Goal: Transaction & Acquisition: Purchase product/service

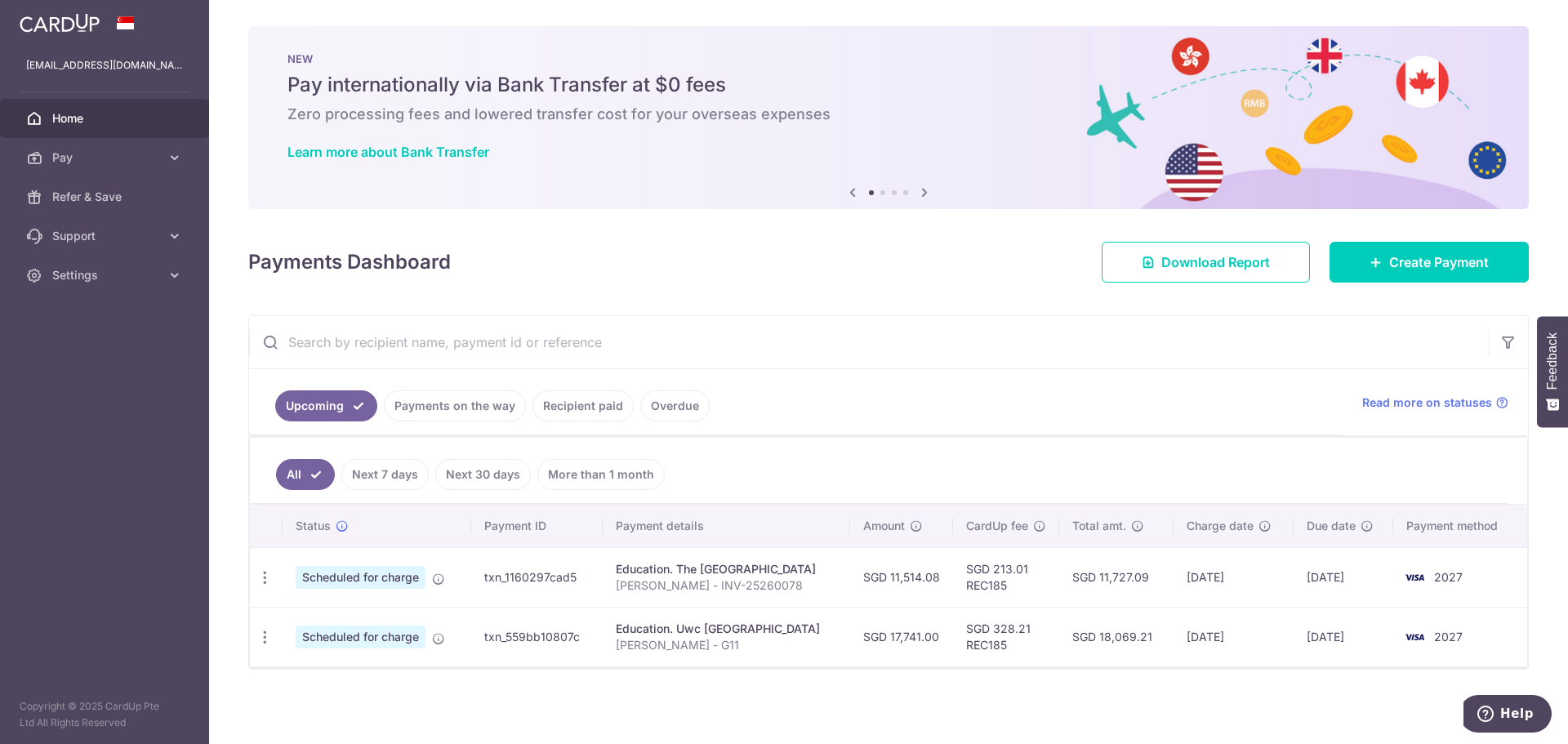
scroll to position [2, 0]
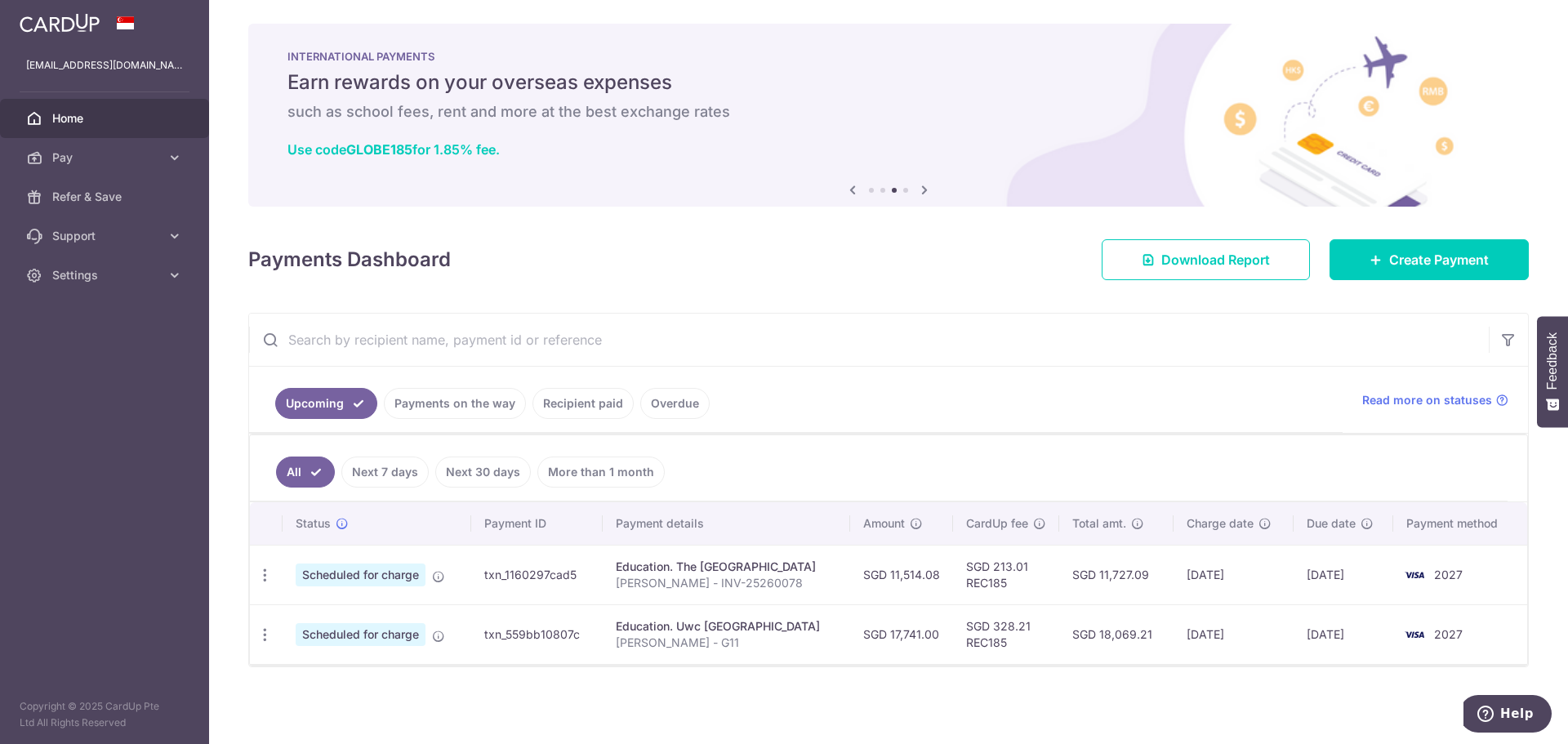
click at [838, 629] on div "Education. Uwc South East Asia East Campus" at bounding box center [727, 627] width 222 height 17
click at [264, 639] on icon "button" at bounding box center [265, 635] width 17 height 17
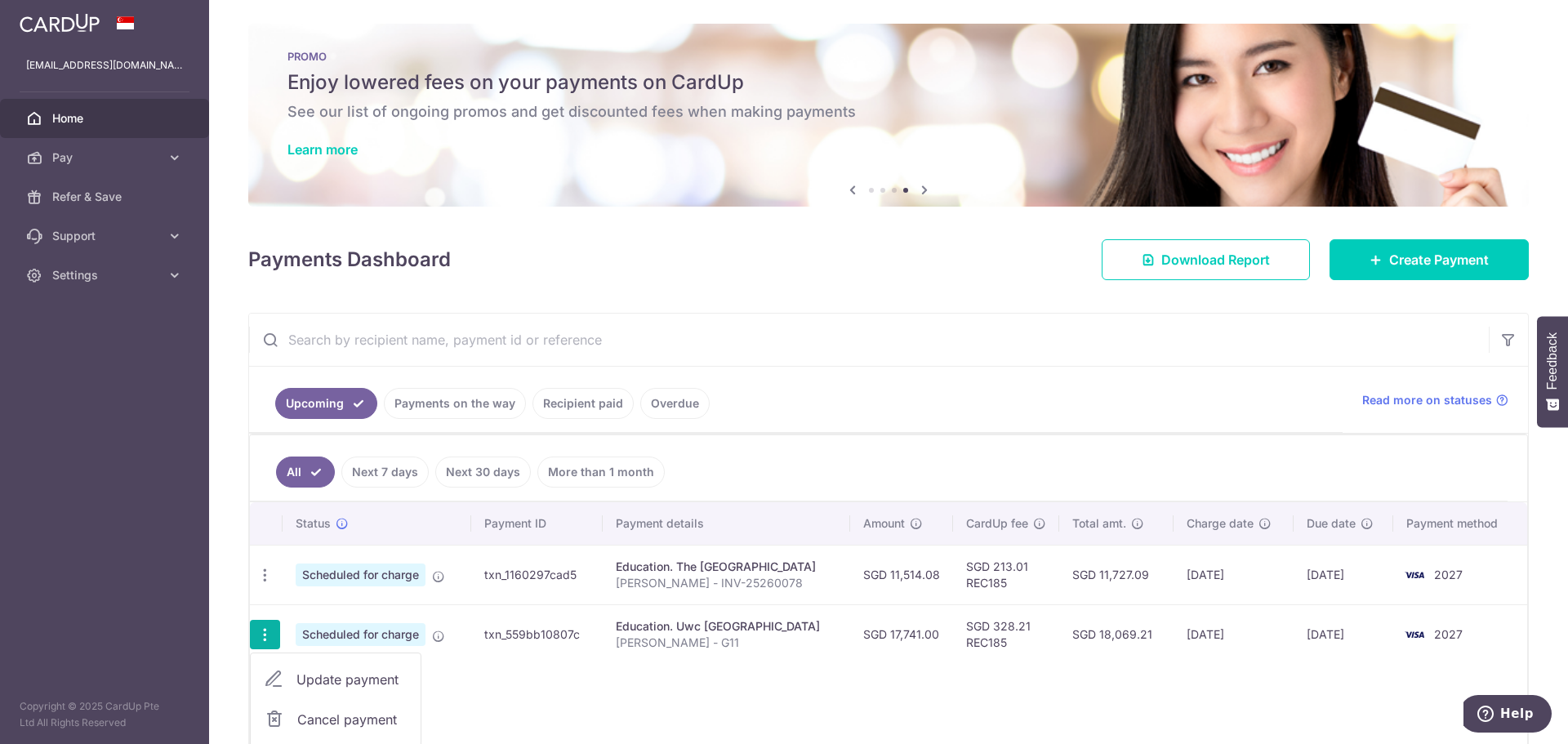
click at [342, 721] on span "Cancel payment" at bounding box center [352, 720] width 109 height 20
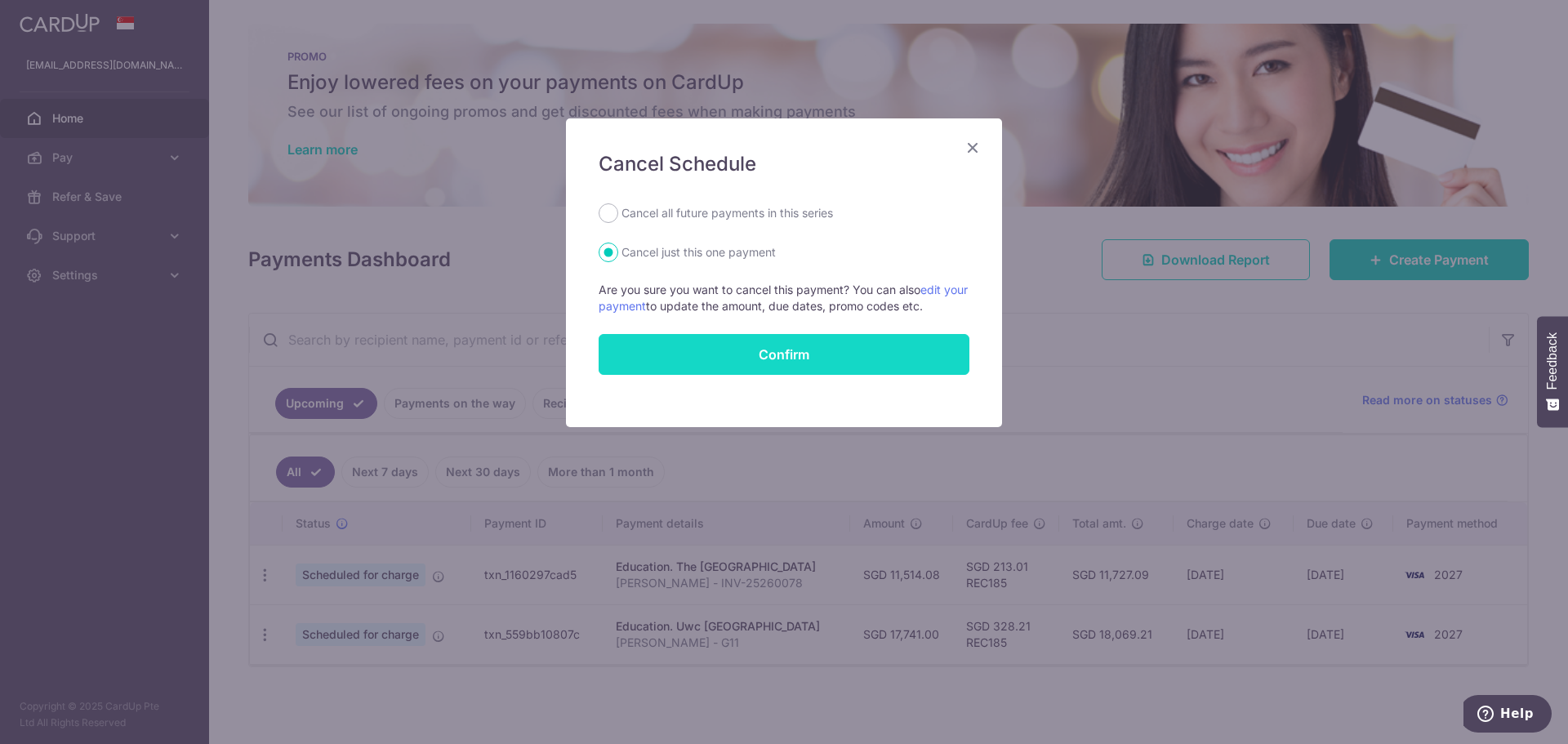
click at [738, 354] on button "Confirm" at bounding box center [784, 354] width 371 height 41
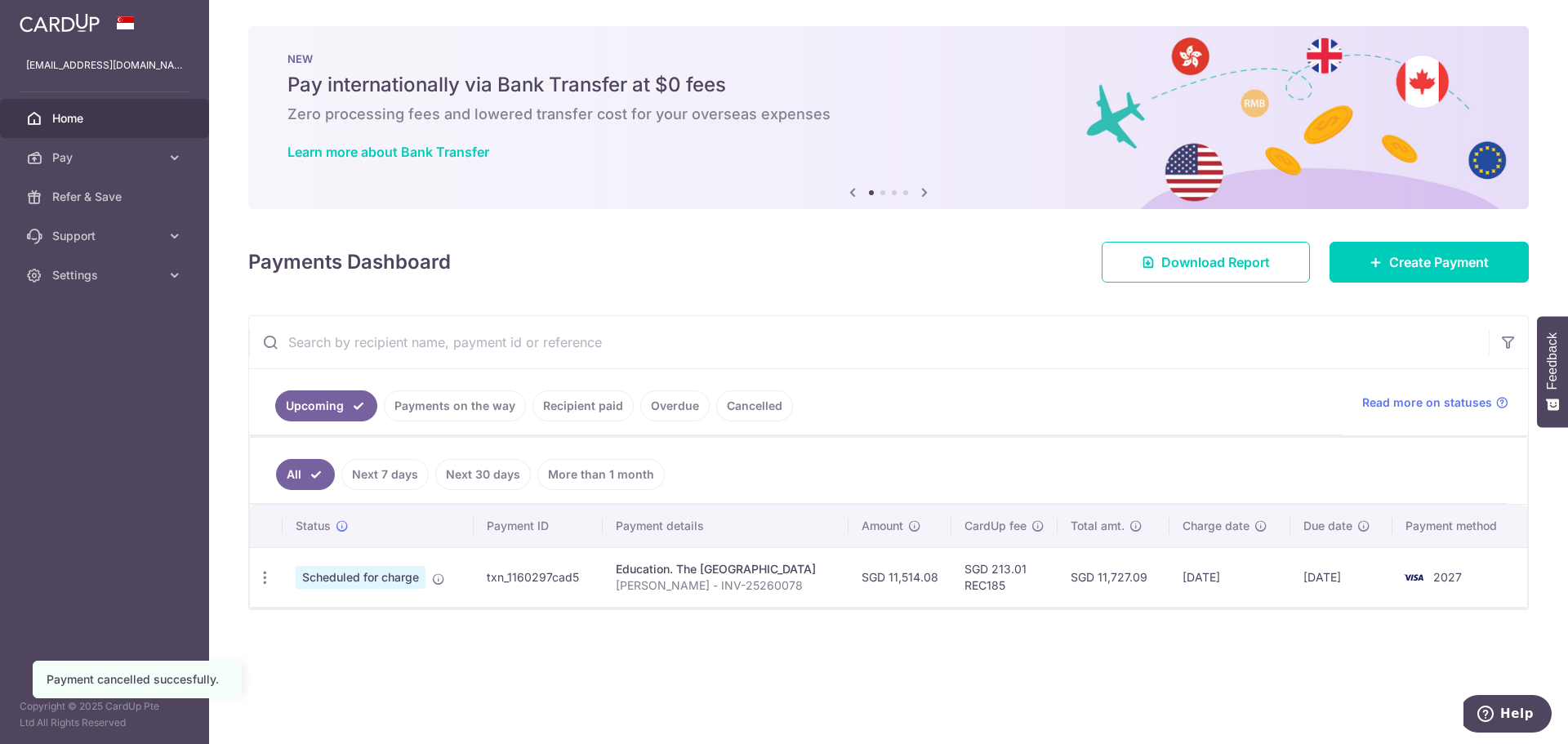
click at [702, 647] on div "× Pause Schedule Pause all future payments in this series Pause just this one p…" at bounding box center [888, 372] width 1359 height 744
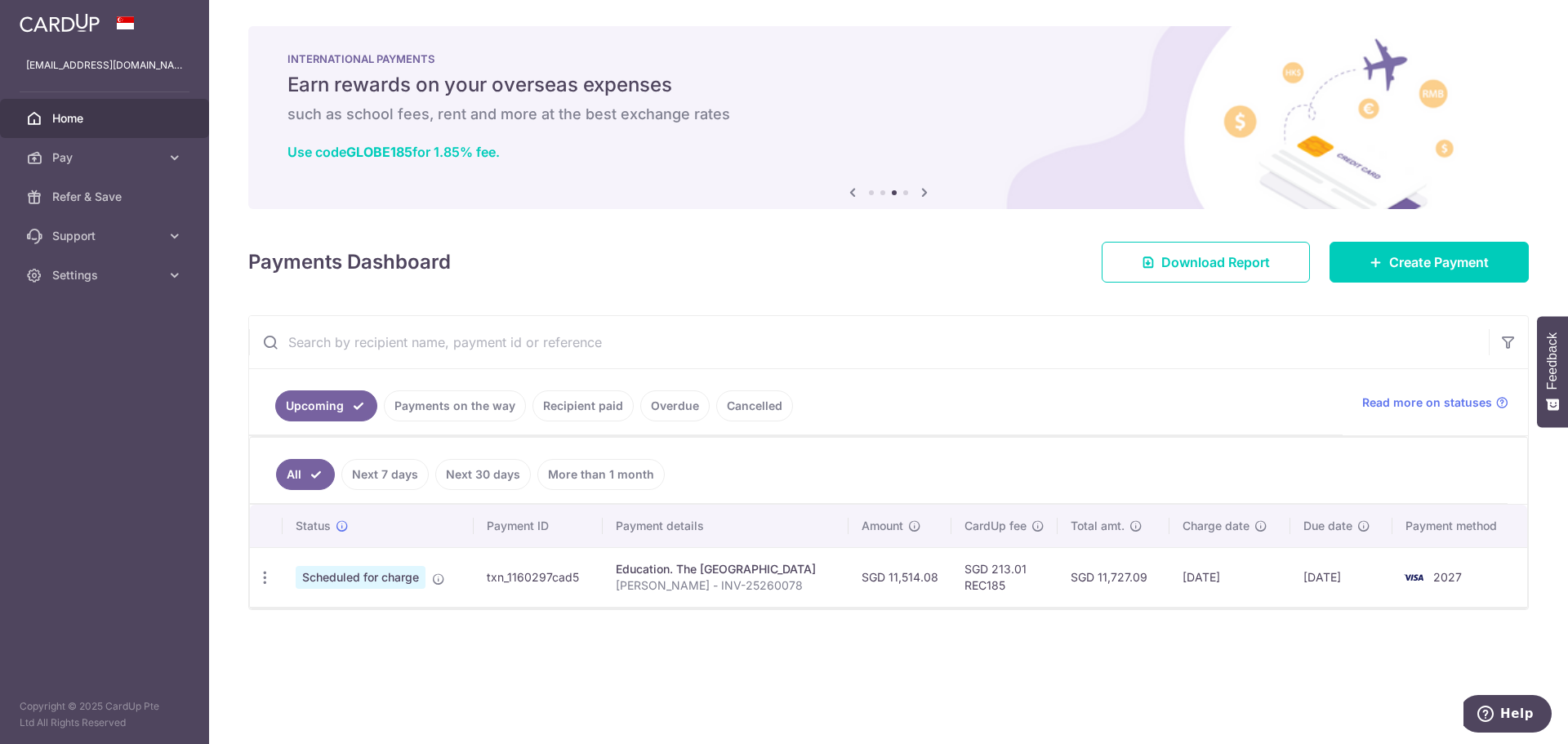
click at [325, 669] on div "× Pause Schedule Pause all future payments in this series Pause just this one p…" at bounding box center [888, 372] width 1359 height 744
click at [852, 195] on icon at bounding box center [853, 192] width 20 height 21
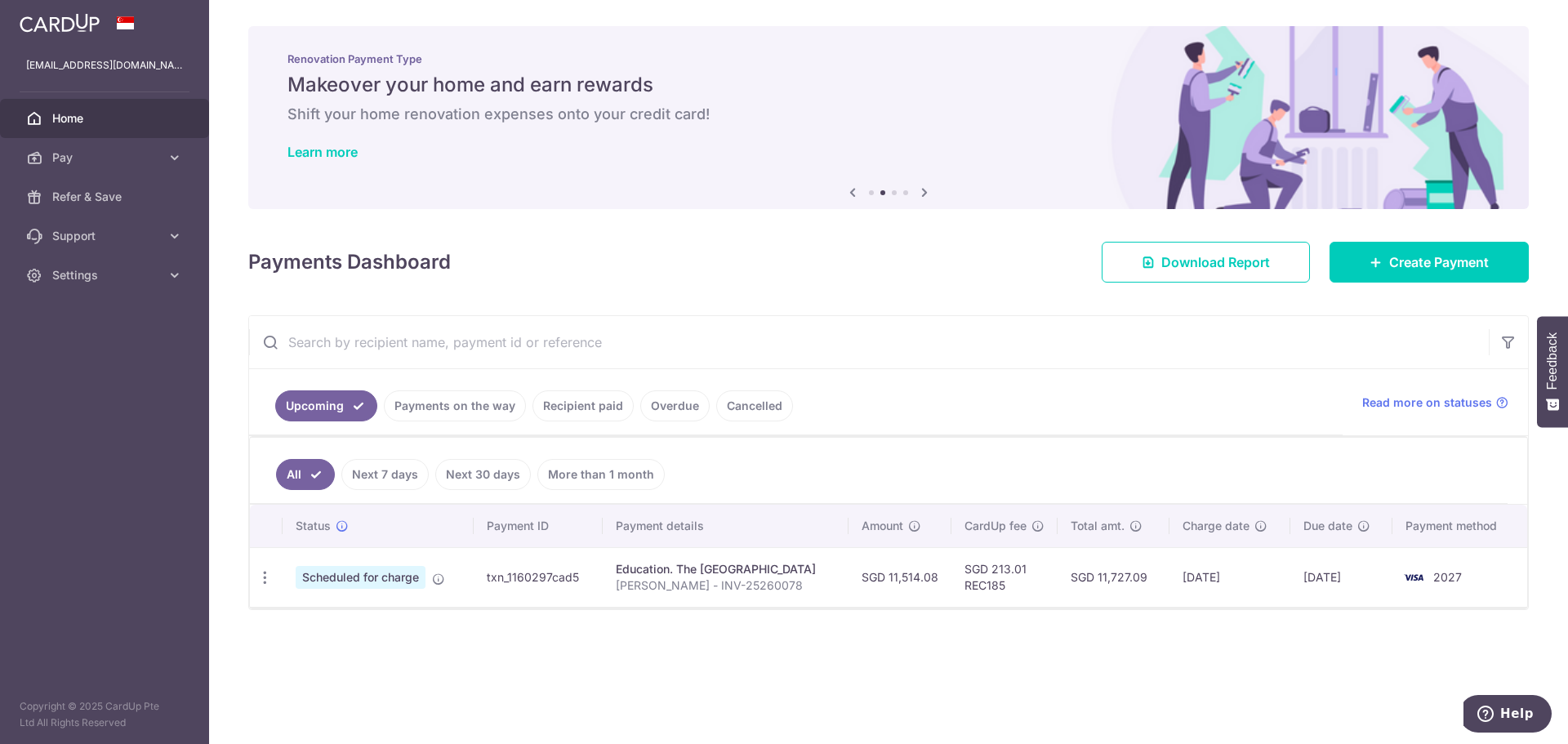
click at [852, 195] on icon at bounding box center [853, 192] width 20 height 21
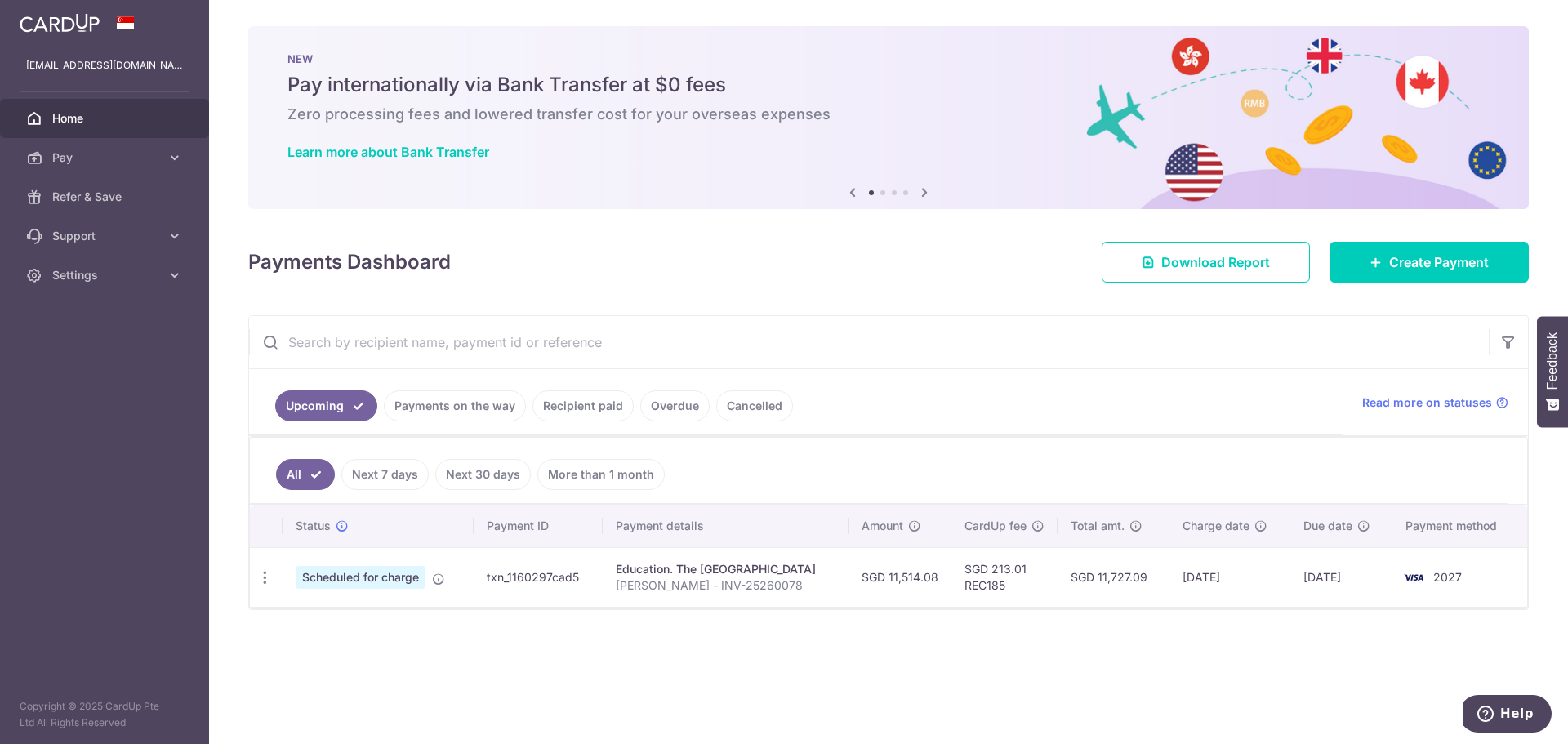
click at [852, 195] on icon at bounding box center [853, 192] width 20 height 21
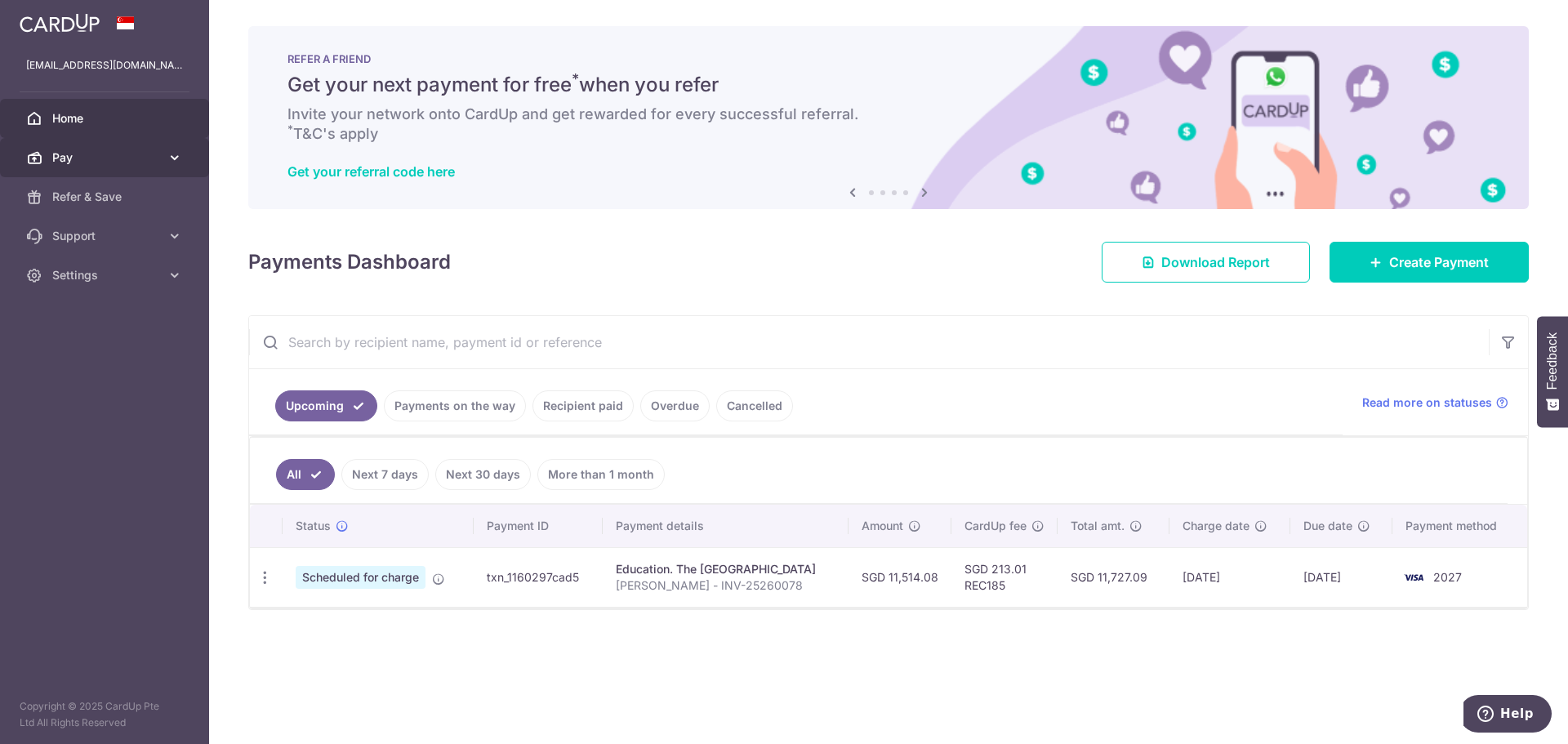
click at [111, 158] on span "Pay" at bounding box center [106, 158] width 108 height 17
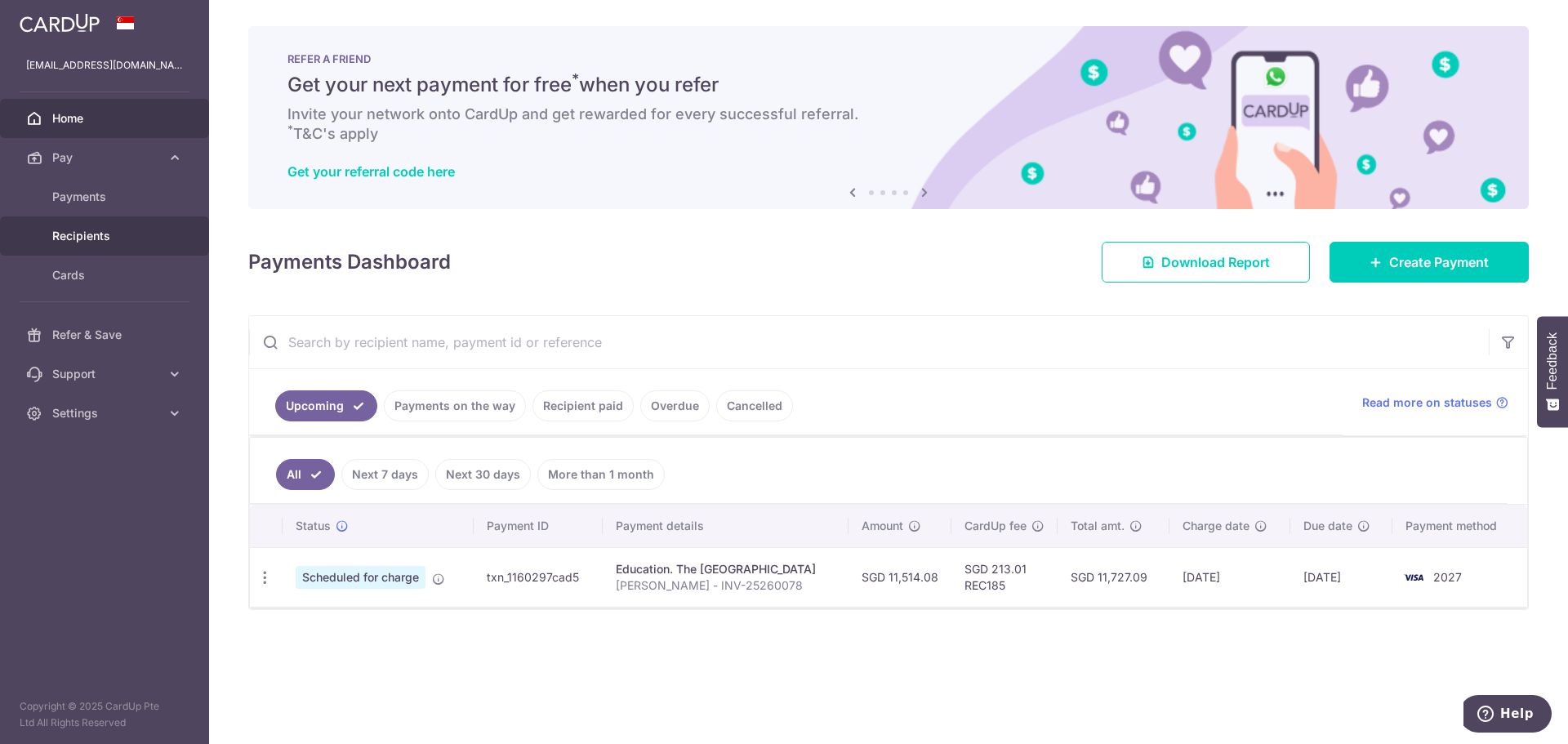
click at [90, 234] on span "Recipients" at bounding box center [106, 236] width 108 height 17
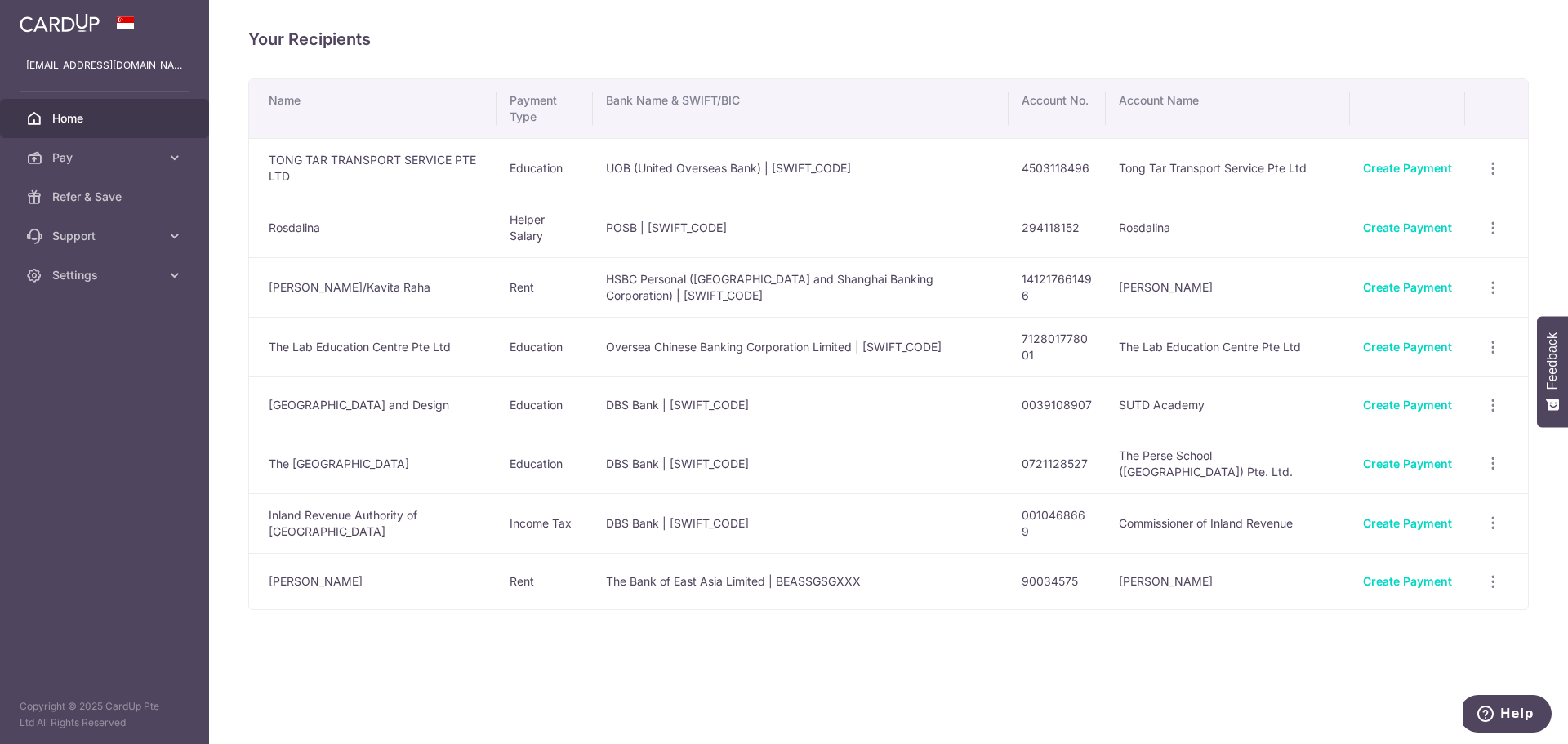
click at [102, 126] on span "Home" at bounding box center [106, 119] width 108 height 17
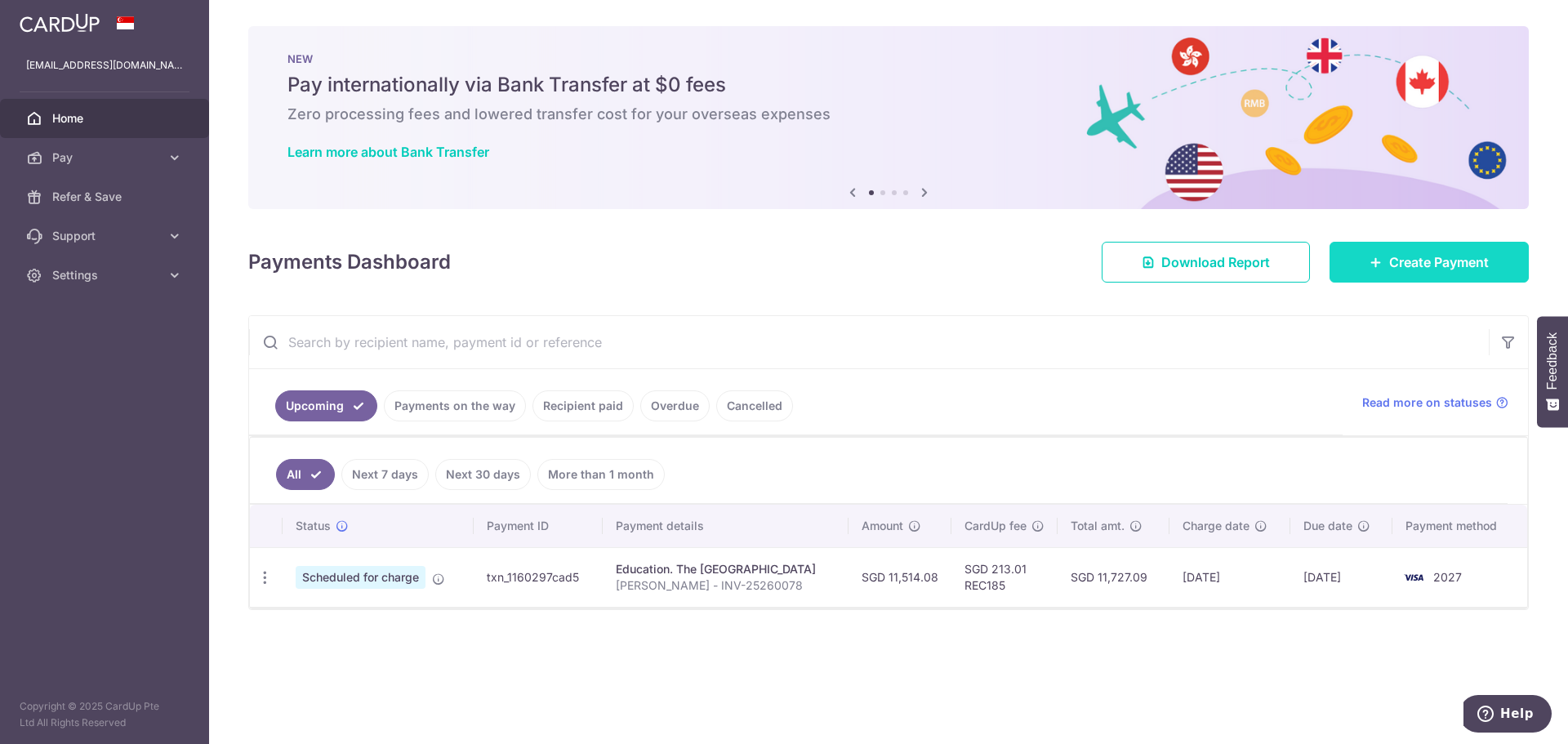
click at [1388, 250] on link "Create Payment" at bounding box center [1430, 262] width 199 height 41
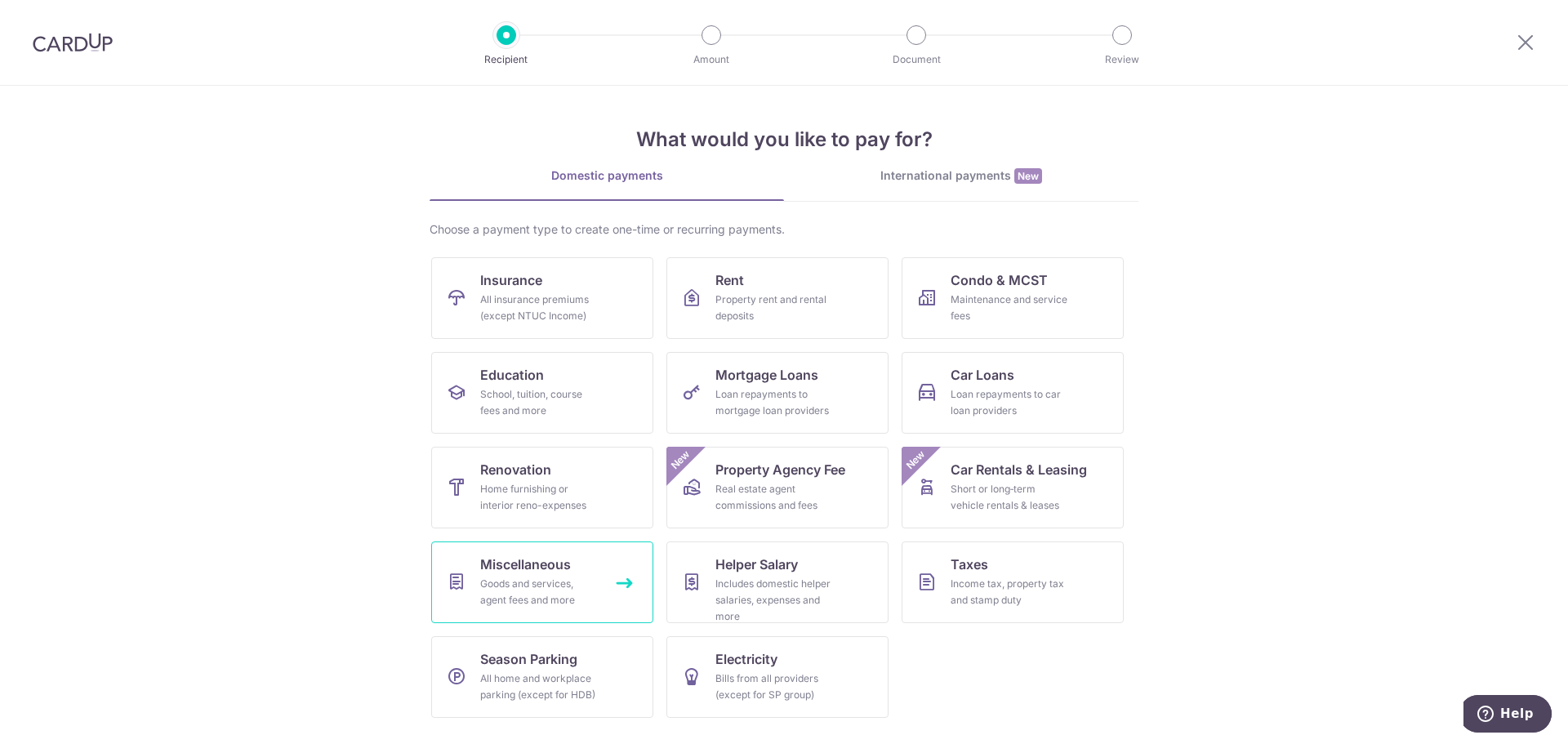
click at [551, 578] on div "Goods and services, agent fees and more" at bounding box center [539, 592] width 118 height 32
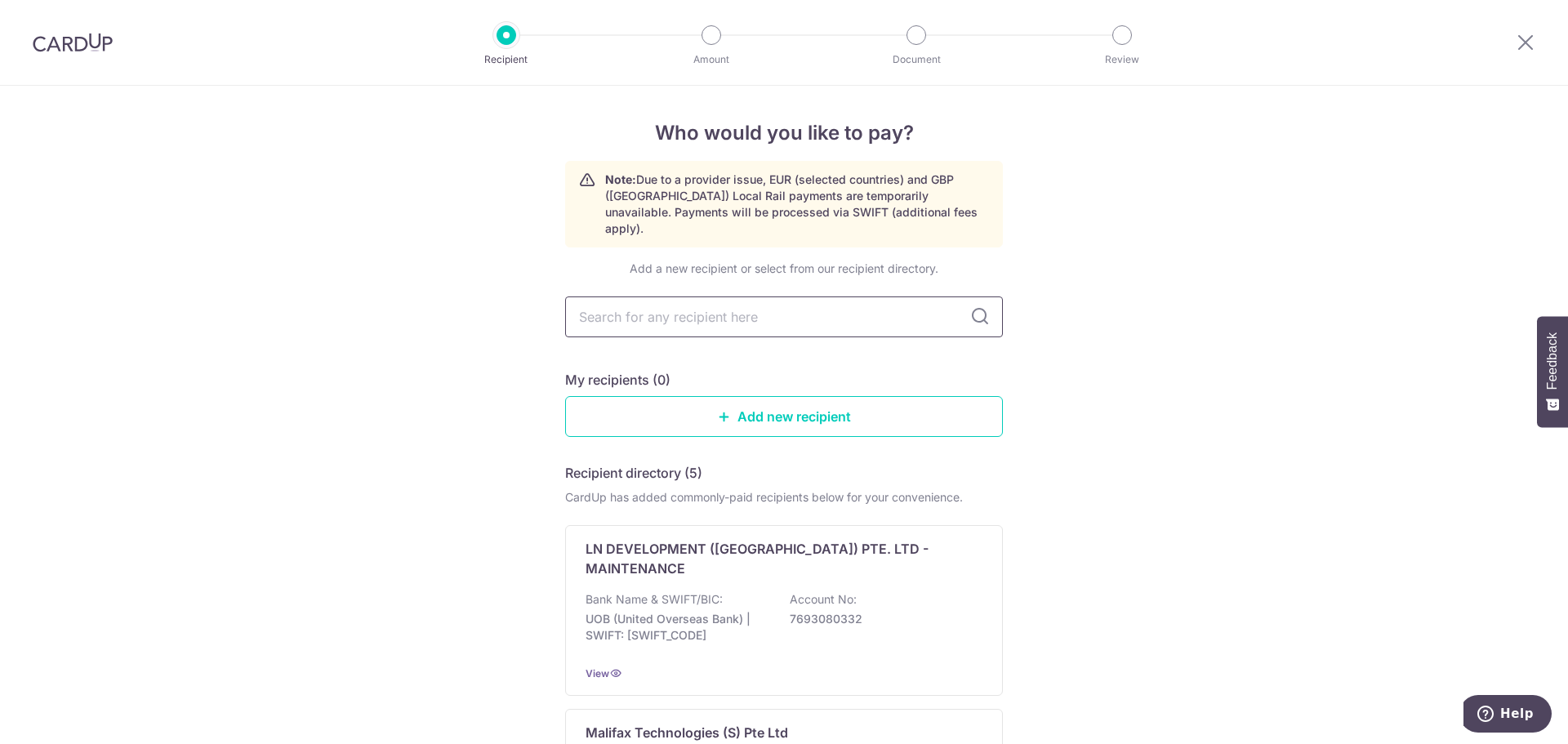
click at [708, 297] on input "text" at bounding box center [784, 317] width 438 height 41
type input "American Club"
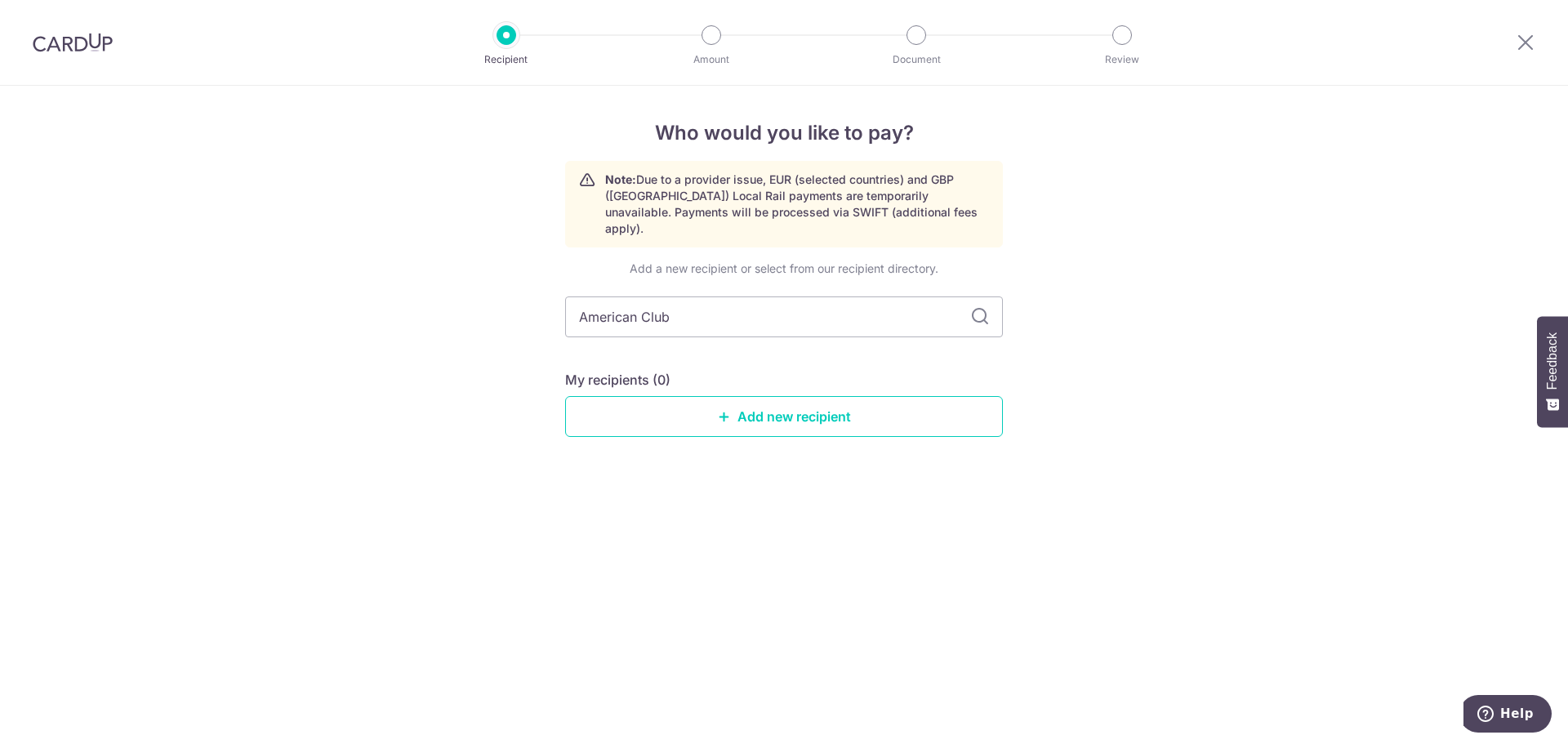
click at [985, 307] on icon at bounding box center [980, 317] width 20 height 20
click at [956, 299] on input "American Club" at bounding box center [784, 317] width 438 height 41
click at [966, 299] on input "American Club" at bounding box center [784, 317] width 438 height 41
drag, startPoint x: 683, startPoint y: 302, endPoint x: 316, endPoint y: 253, distance: 370.3
click at [316, 253] on div "Who would you like to pay? Note: Due to a provider issue, EUR (selected countri…" at bounding box center [784, 415] width 1568 height 659
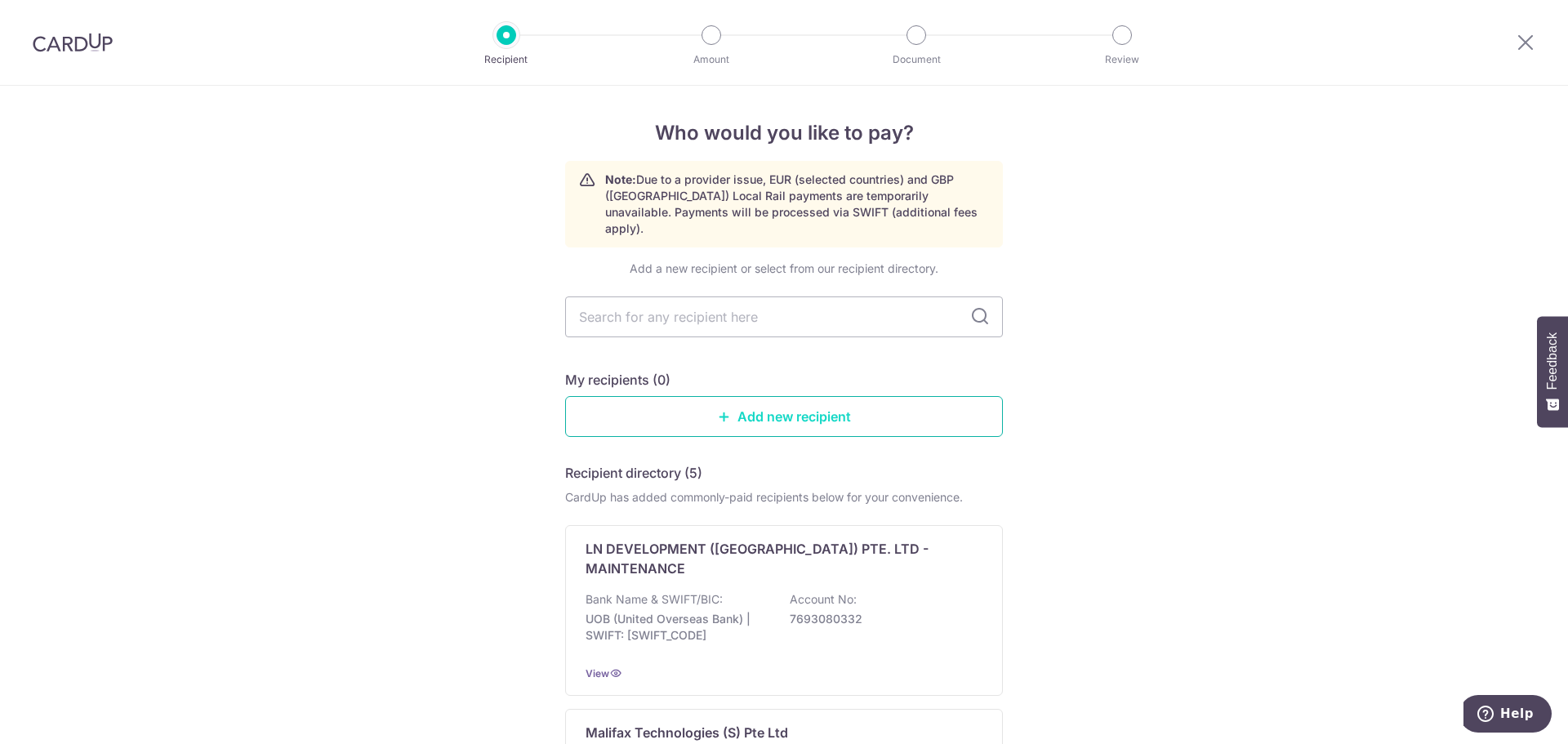
click at [731, 403] on link "Add new recipient" at bounding box center [784, 416] width 438 height 41
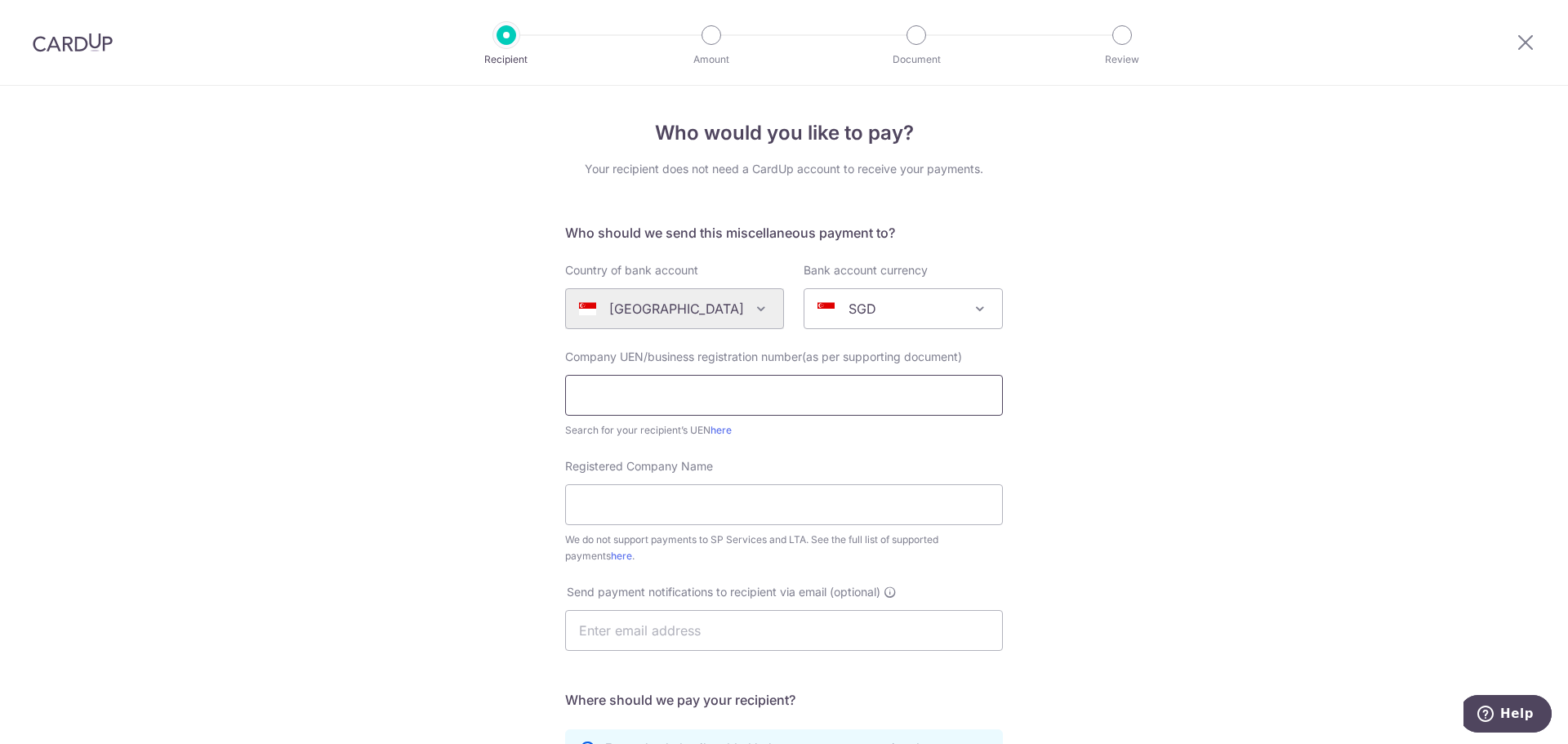
click at [677, 393] on input "text" at bounding box center [784, 395] width 438 height 41
click at [619, 390] on input "text" at bounding box center [784, 395] width 438 height 41
click at [614, 396] on input "text" at bounding box center [784, 395] width 438 height 41
paste input "S61SS0073F"
type input "S61SS0073F"
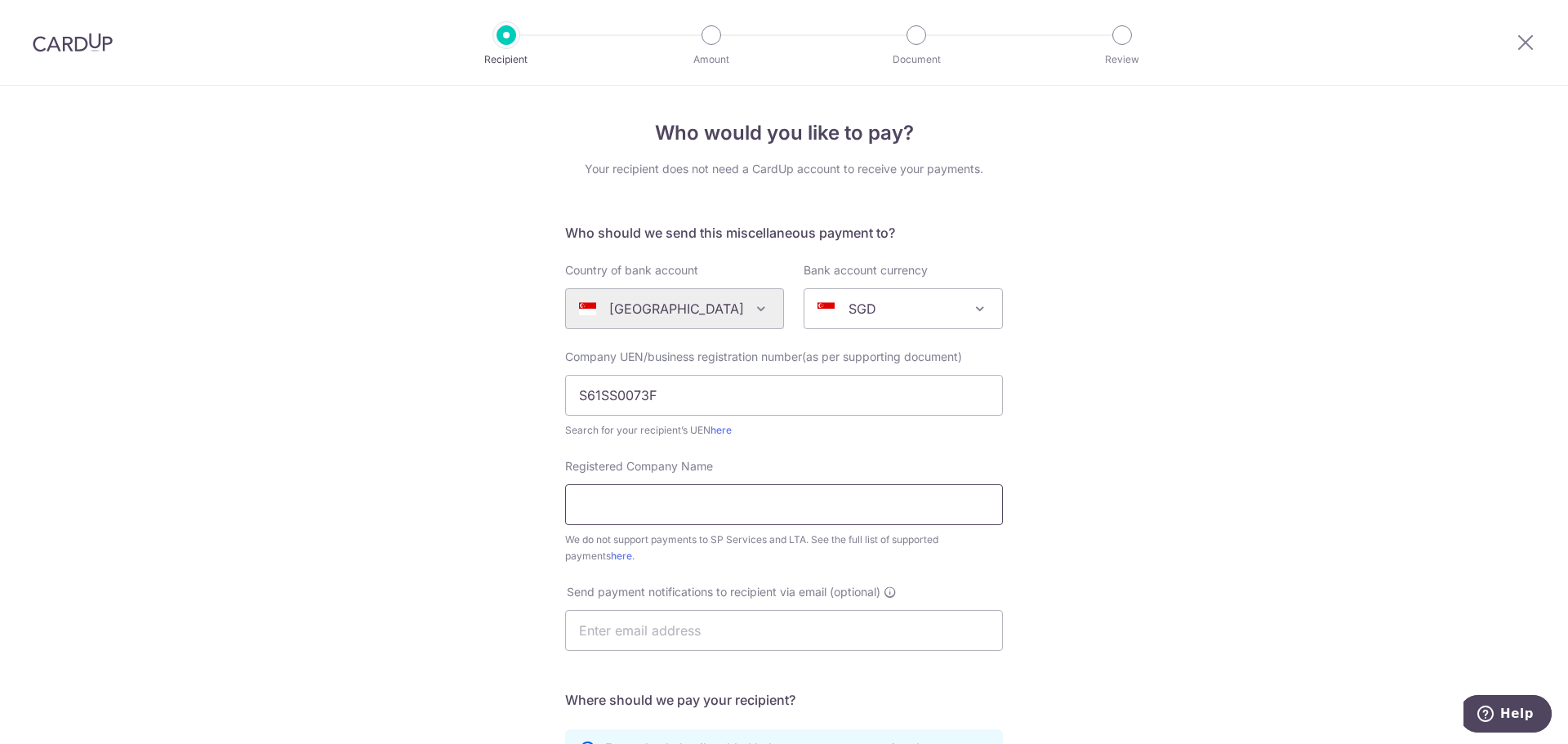
click at [605, 510] on input "Registered Company Name" at bounding box center [784, 504] width 438 height 41
click at [629, 494] on input "Registered Company Name" at bounding box center [784, 504] width 438 height 41
type input "The American Club"
click at [420, 561] on div "Who would you like to pay? Your recipient does not need a CardUp account to rec…" at bounding box center [784, 592] width 1568 height 1014
click at [635, 631] on input "text" at bounding box center [784, 630] width 438 height 41
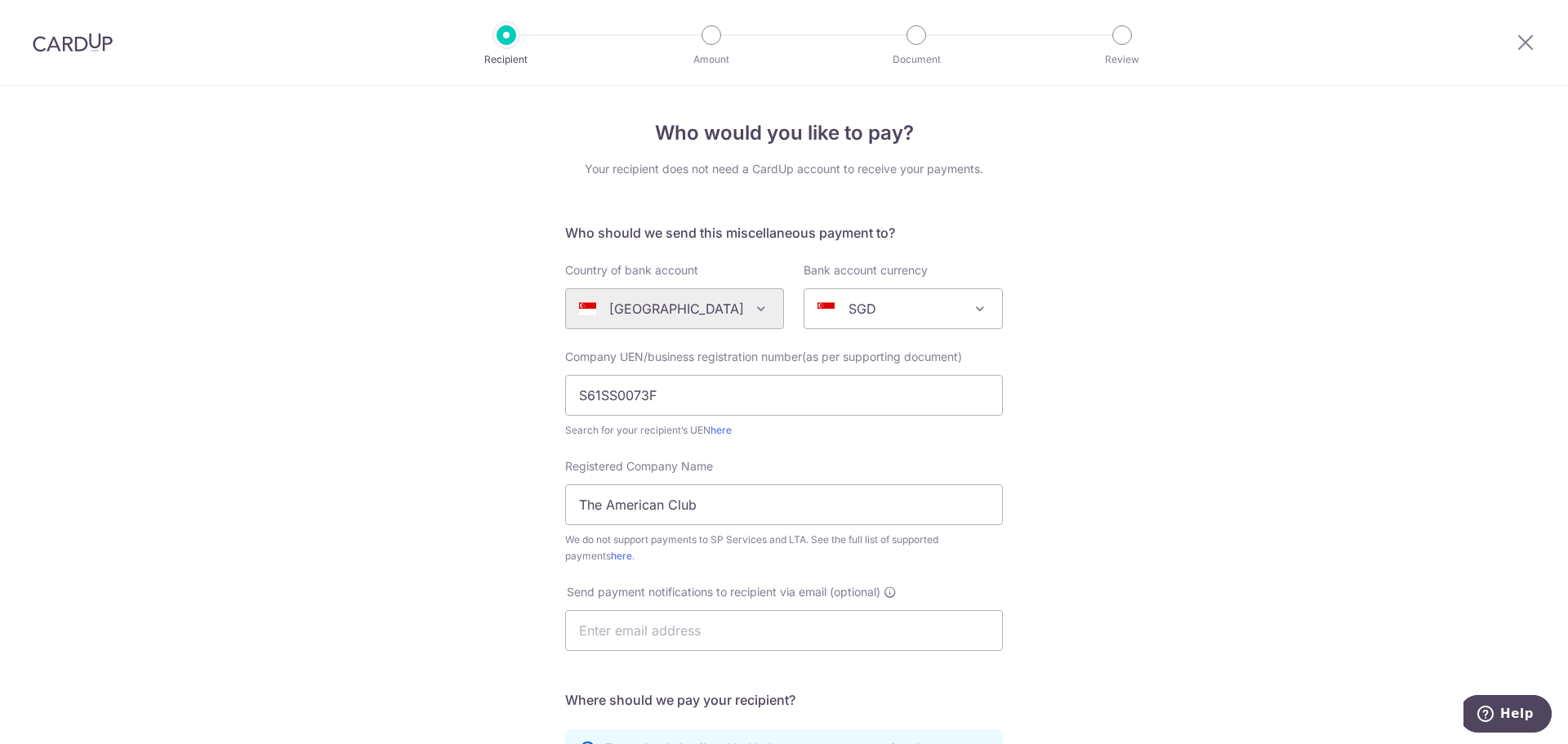
click at [454, 653] on div "Who would you like to pay? Your recipient does not need a CardUp account to rec…" at bounding box center [784, 592] width 1568 height 1014
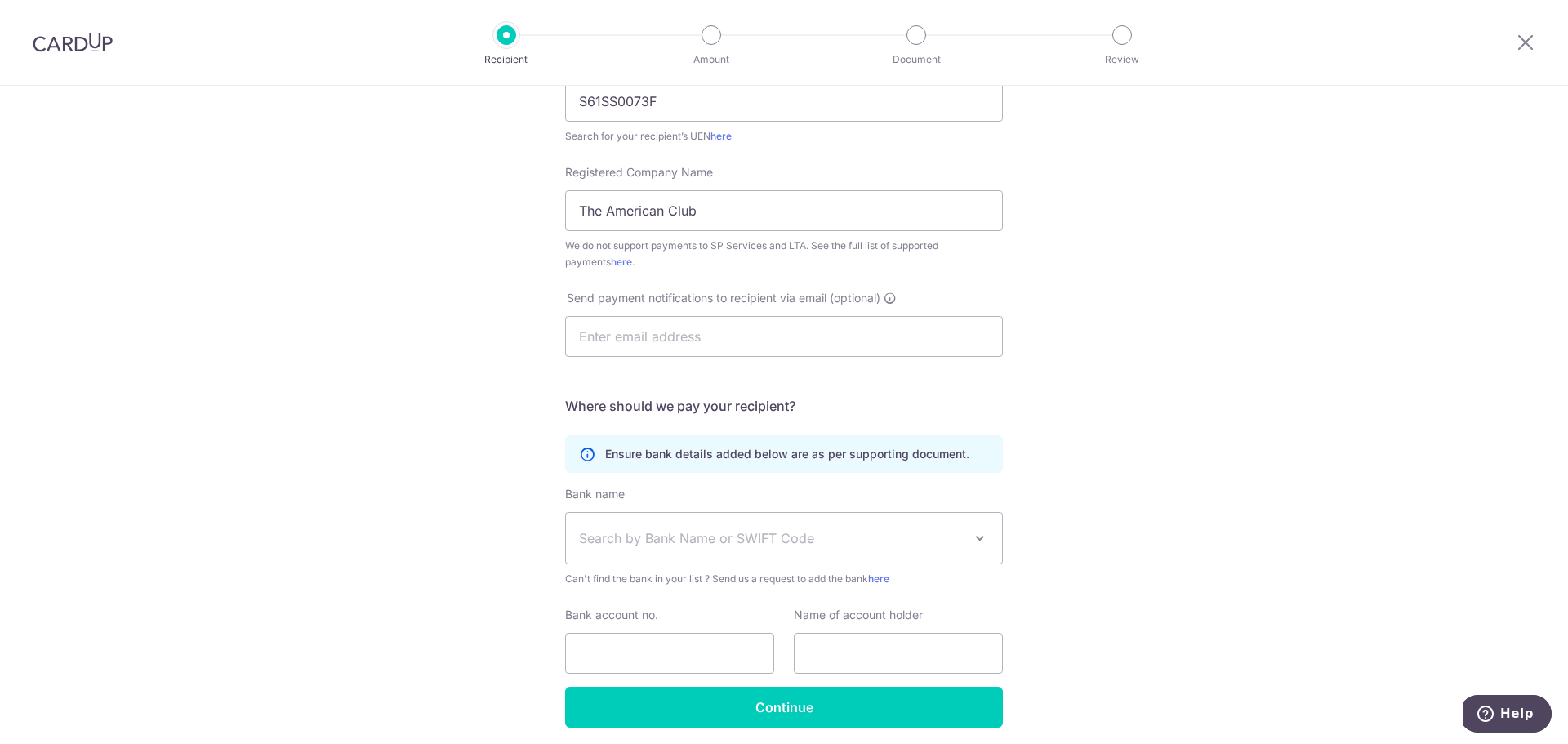
scroll to position [327, 0]
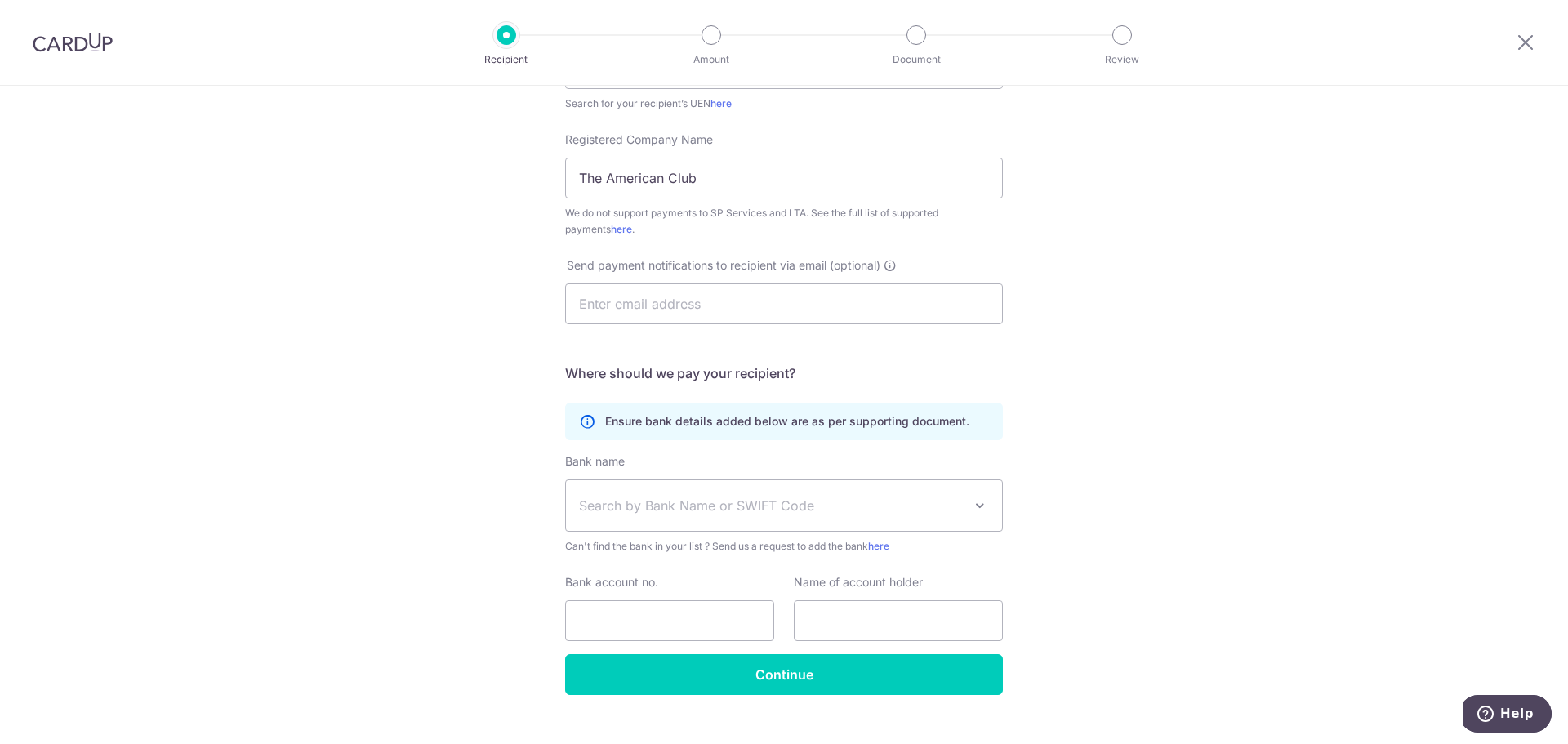
click at [690, 498] on span "Search by Bank Name or SWIFT Code" at bounding box center [770, 506] width 384 height 20
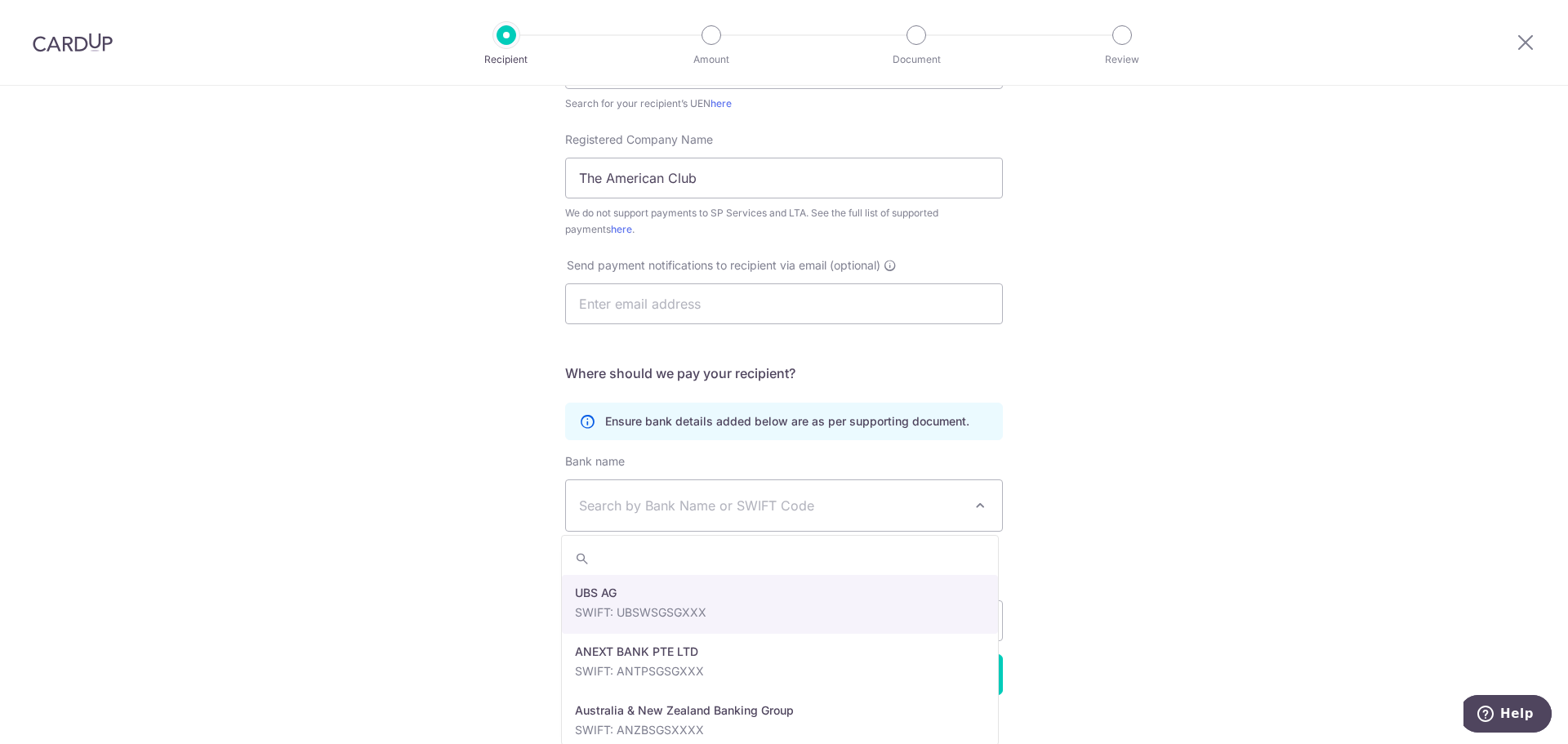
click at [619, 518] on span "Search by Bank Name or SWIFT Code" at bounding box center [784, 505] width 436 height 51
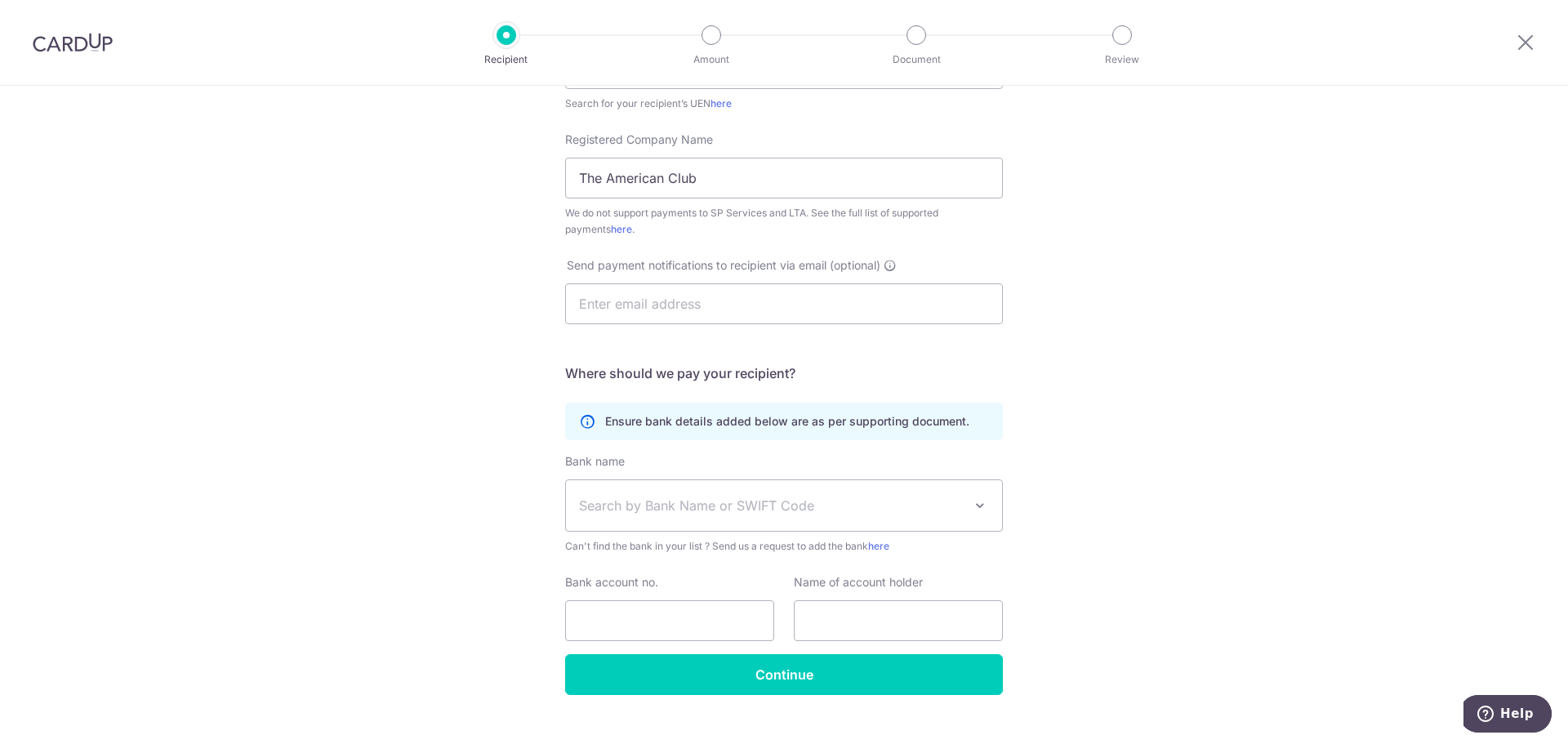
click at [626, 508] on span "Search by Bank Name or SWIFT Code" at bounding box center [770, 506] width 384 height 20
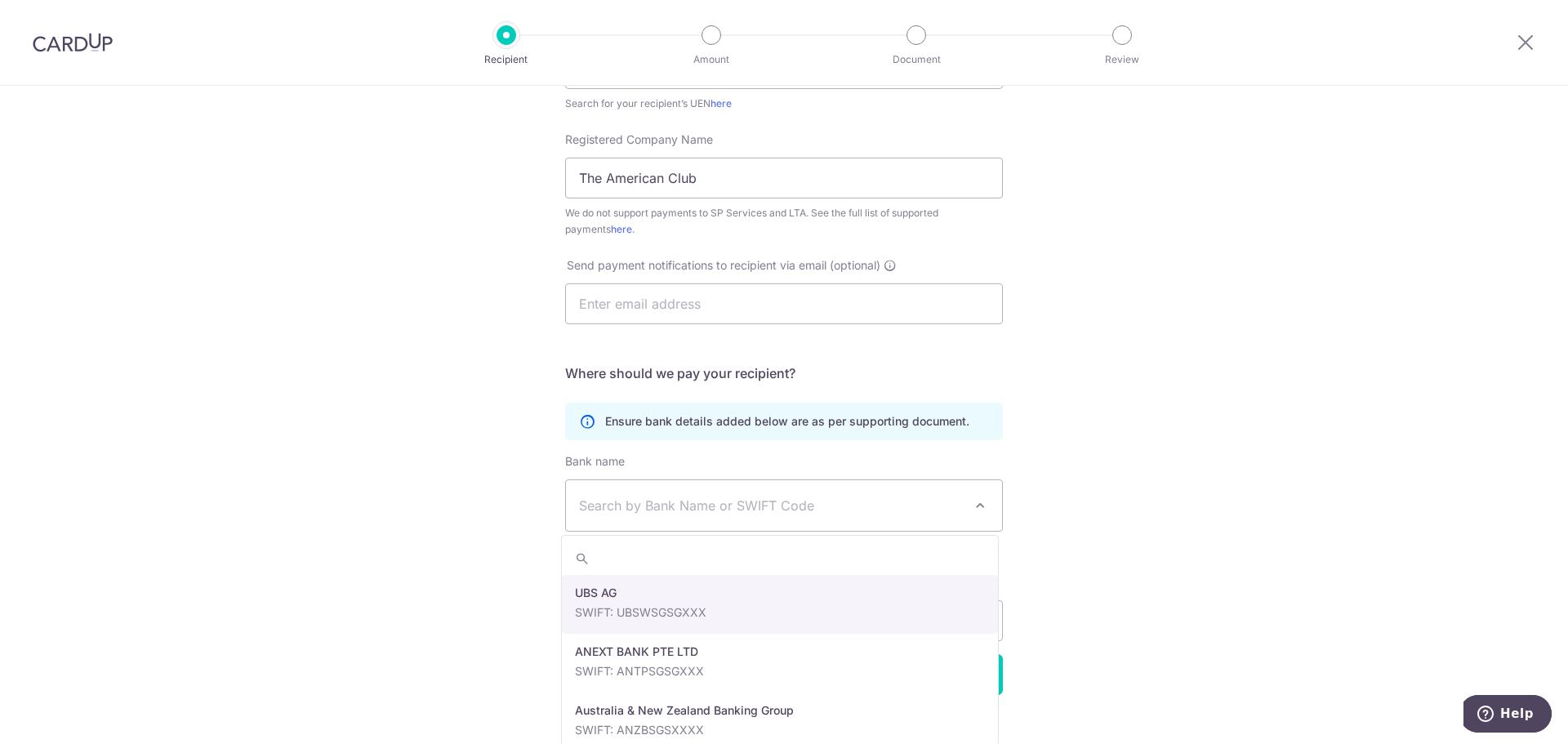
type input "UNITED OVERSEAS BANK"
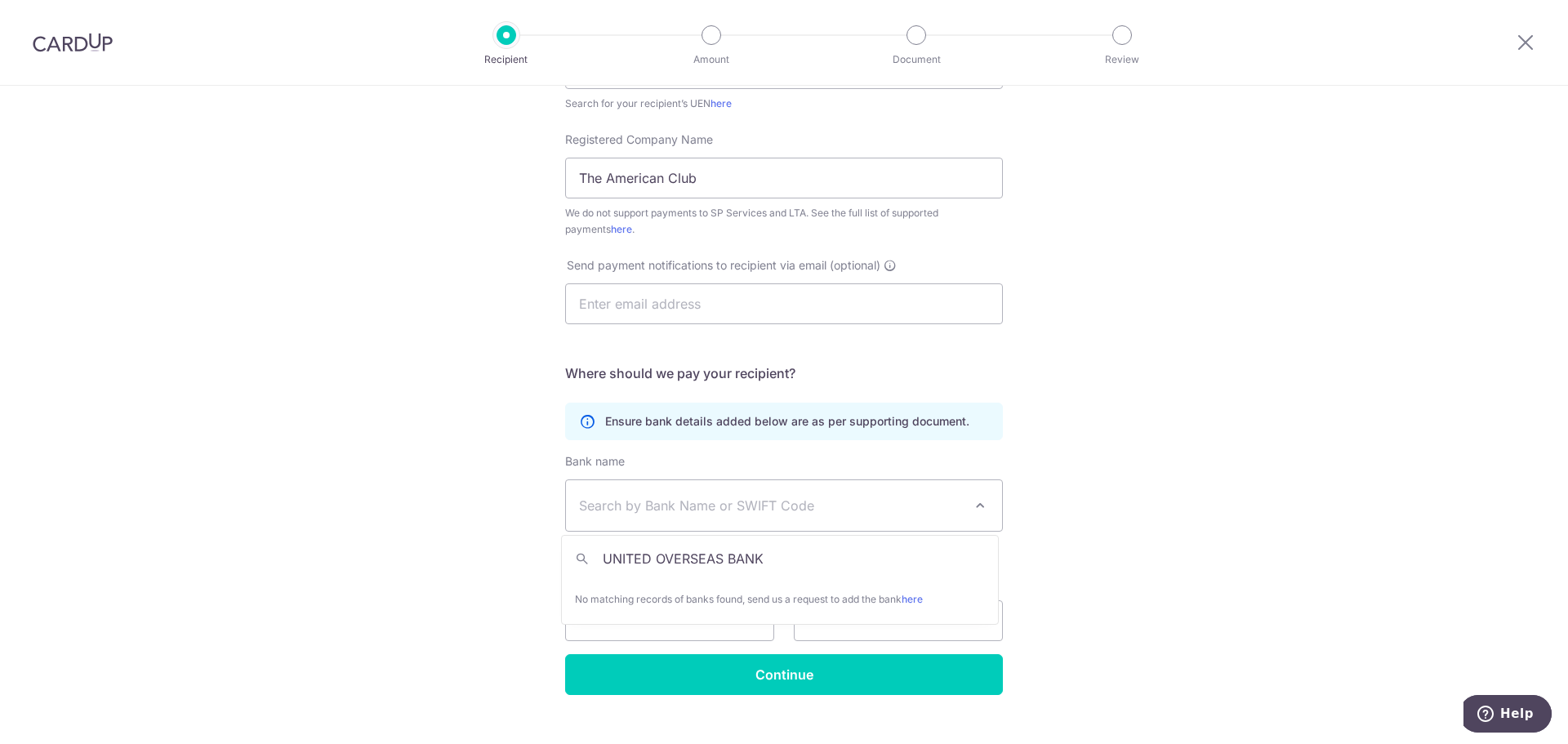
click at [751, 562] on input "UNITED OVERSEAS BANK" at bounding box center [780, 558] width 436 height 32
click at [823, 560] on input "UNITED OVERSEAS BANK" at bounding box center [780, 558] width 436 height 32
click at [586, 568] on input "UNITED OVERSEAS BANK" at bounding box center [780, 558] width 436 height 32
click at [620, 511] on span "Search by Bank Name or SWIFT Code" at bounding box center [770, 506] width 384 height 20
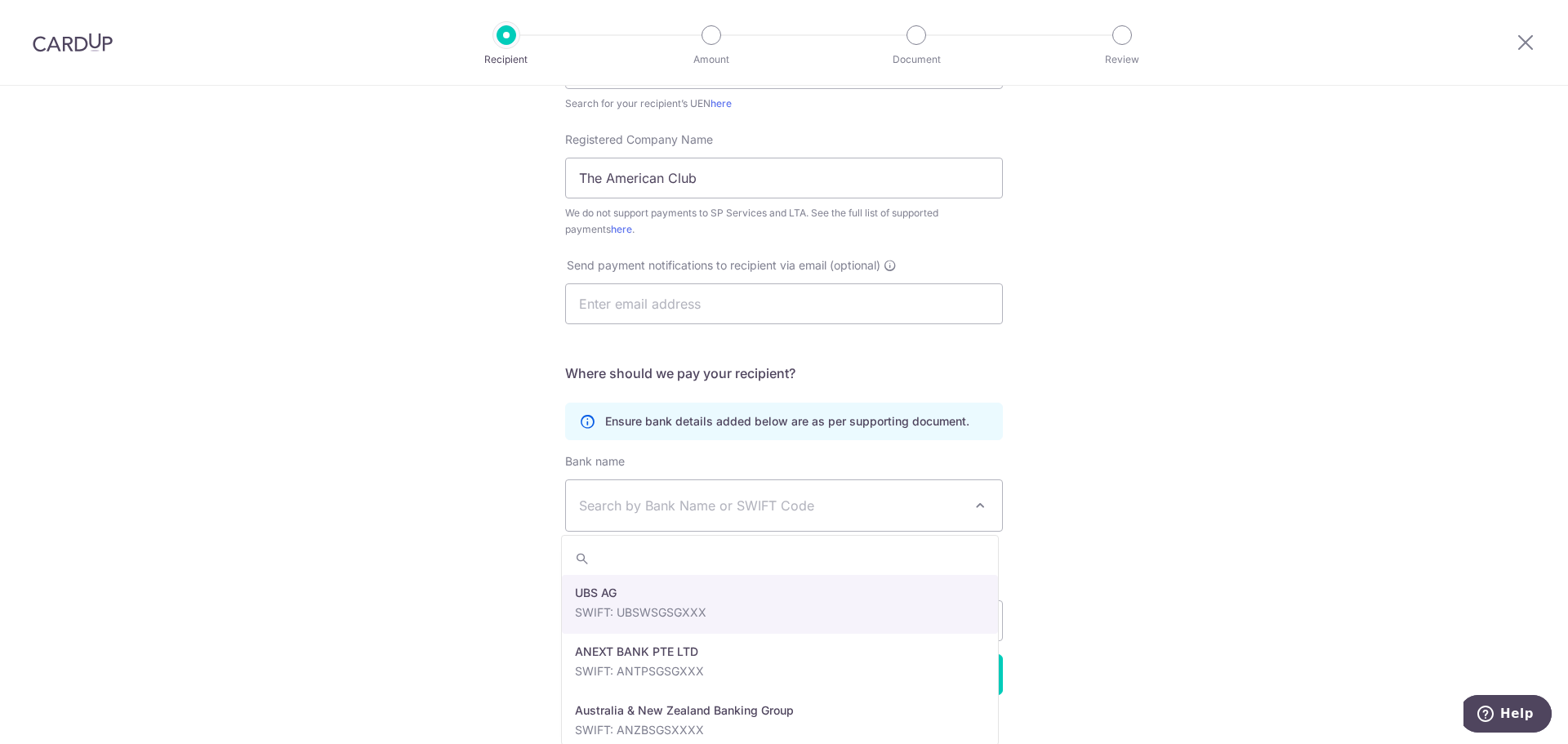
click at [629, 499] on span "Search by Bank Name or SWIFT Code" at bounding box center [770, 506] width 384 height 20
type input "united"
select select "23668"
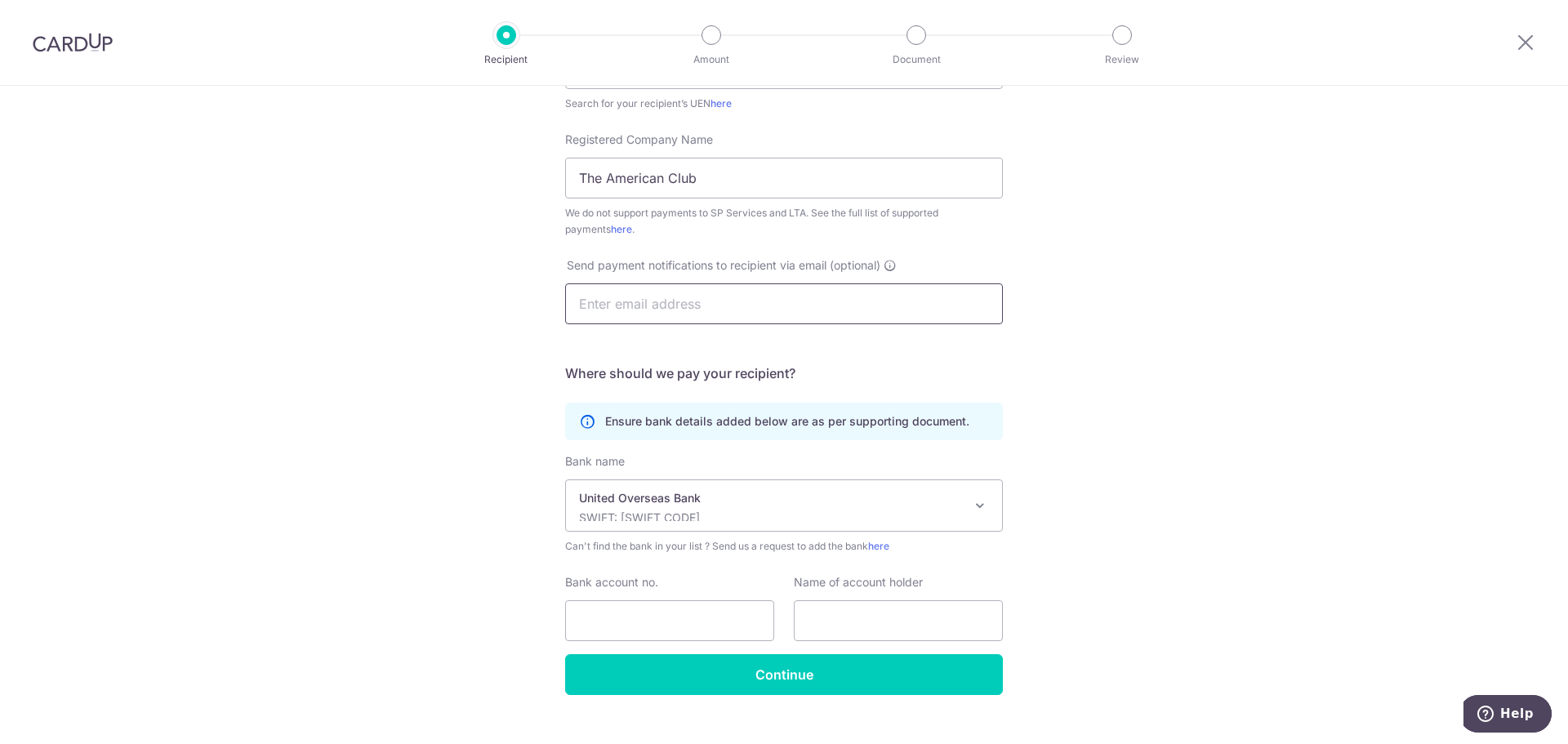
click at [645, 303] on input "text" at bounding box center [784, 304] width 438 height 41
click at [610, 609] on input "Bank account no." at bounding box center [670, 620] width 209 height 41
paste input "101-334-357-3"
type input "101-334-357-3"
click at [829, 613] on input "text" at bounding box center [899, 620] width 209 height 41
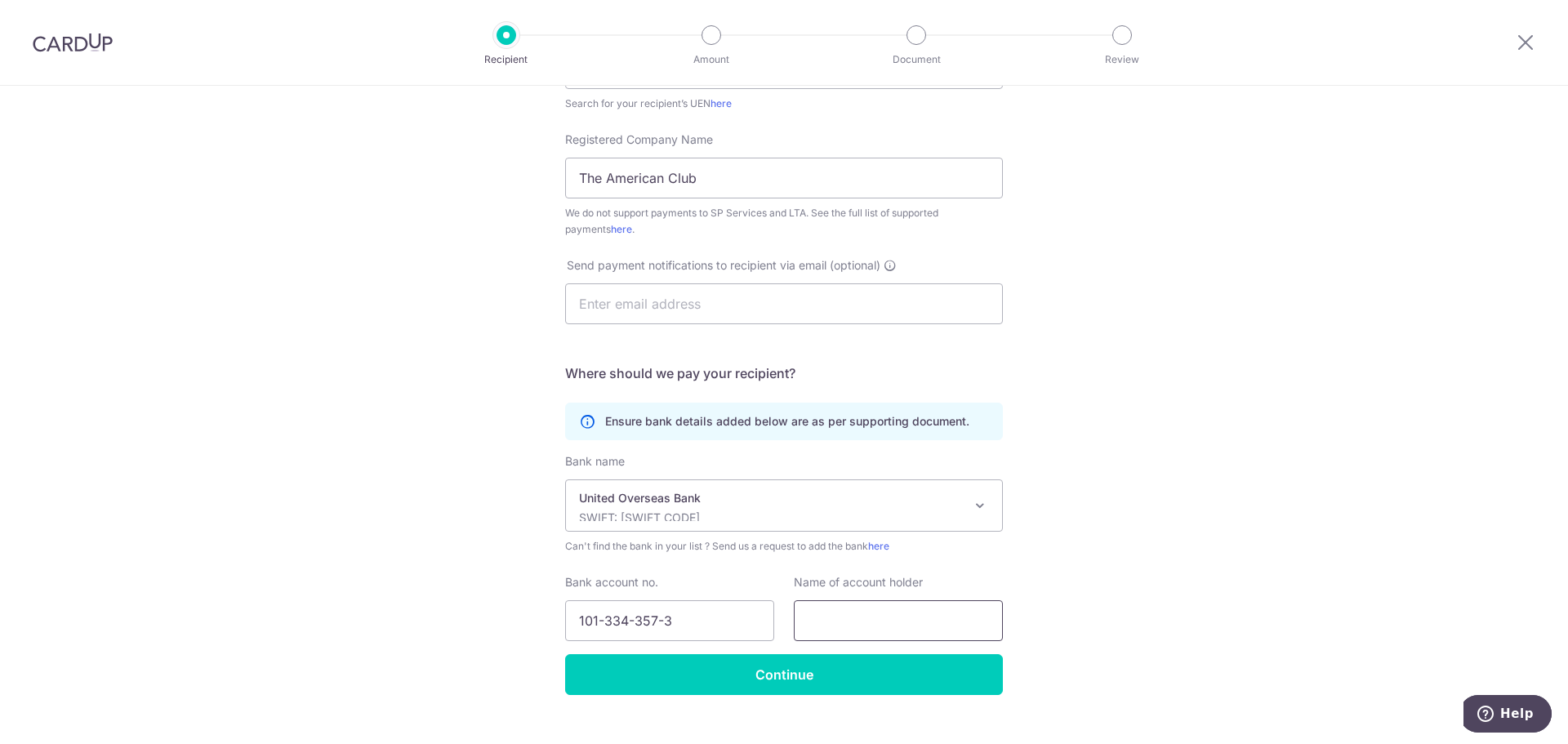
click at [829, 613] on input "text" at bounding box center [899, 620] width 209 height 41
type input "The American Club"
click at [1109, 663] on div "Who would you like to pay? Your recipient does not need a CardUp account to rec…" at bounding box center [784, 265] width 1568 height 1014
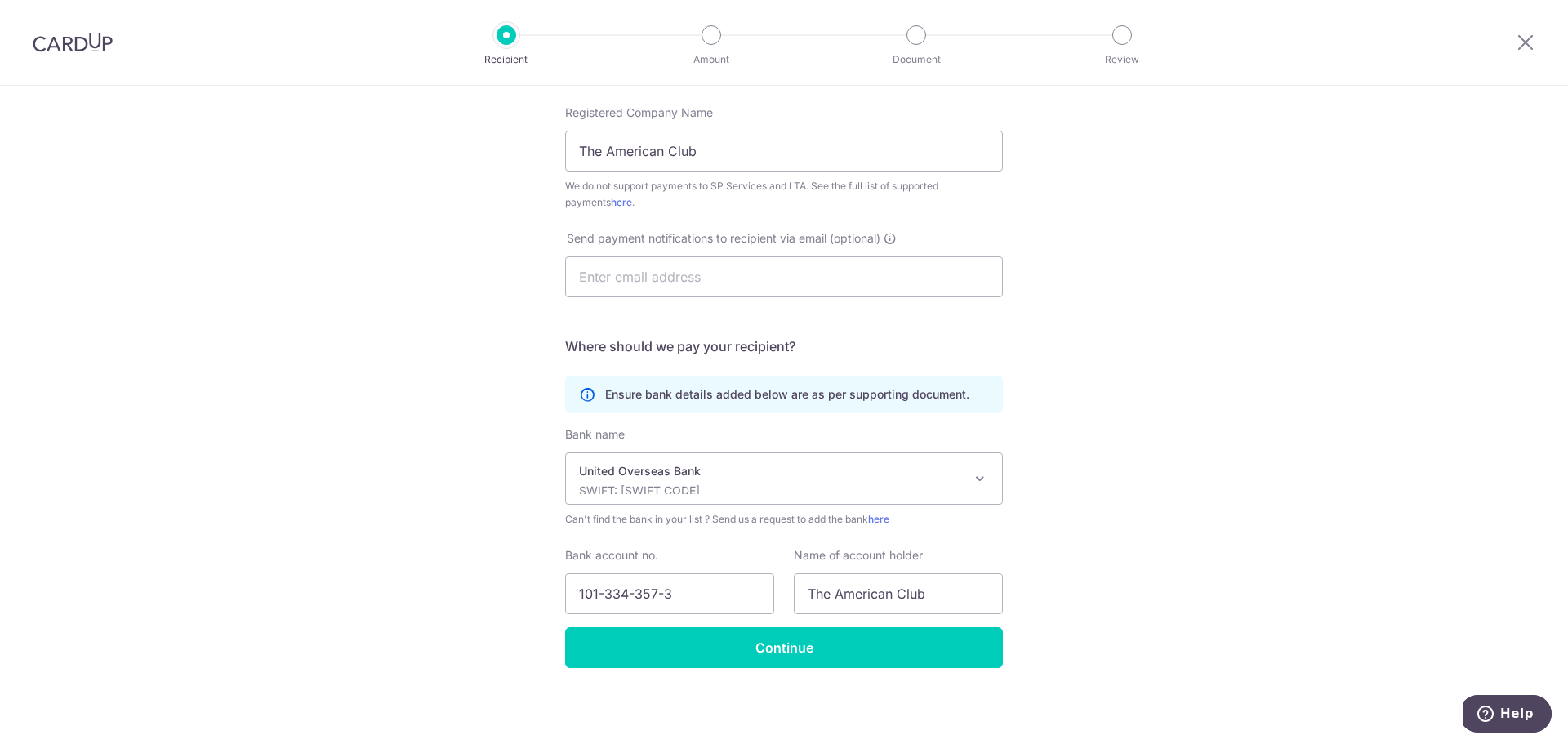
scroll to position [355, 0]
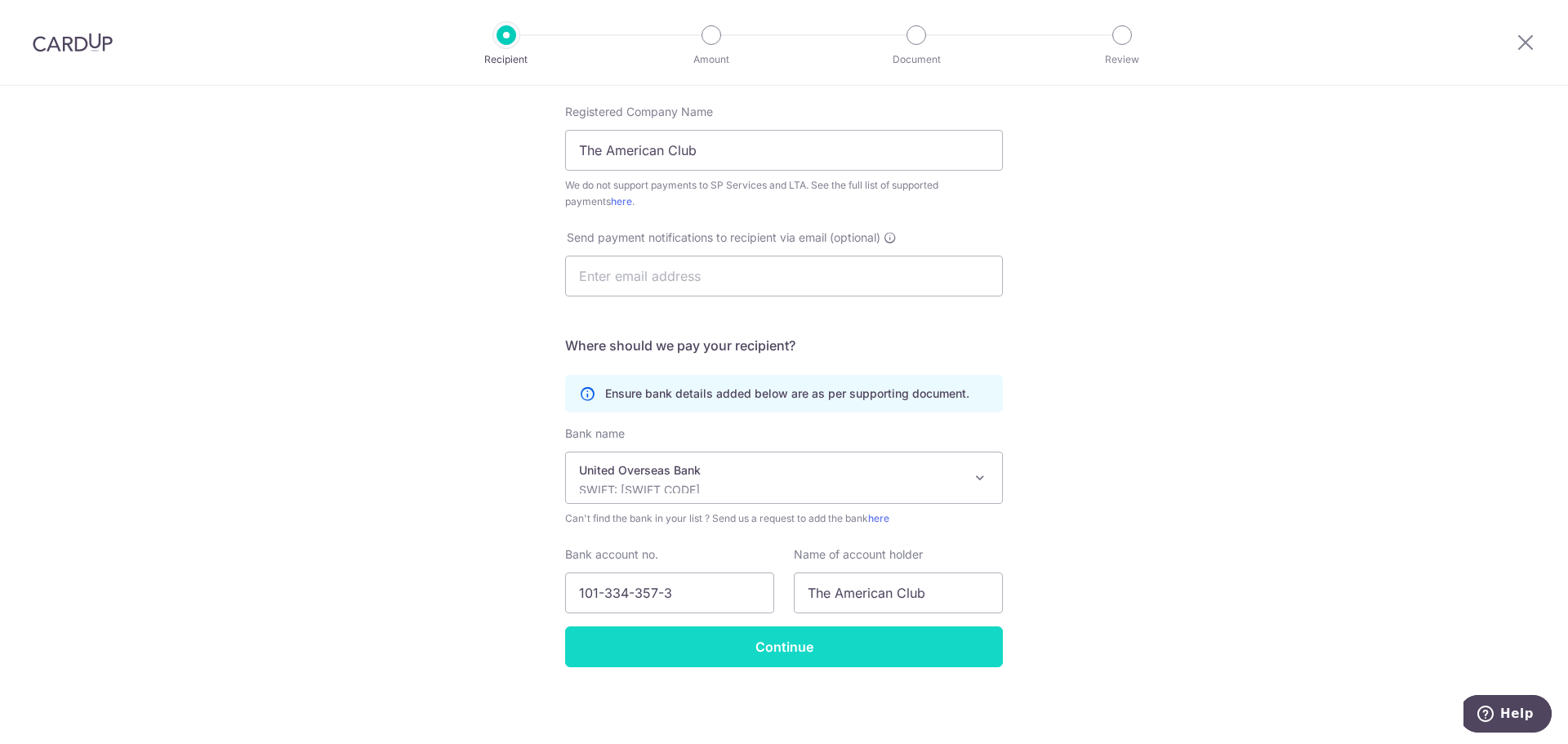
click at [753, 655] on input "Continue" at bounding box center [784, 647] width 438 height 41
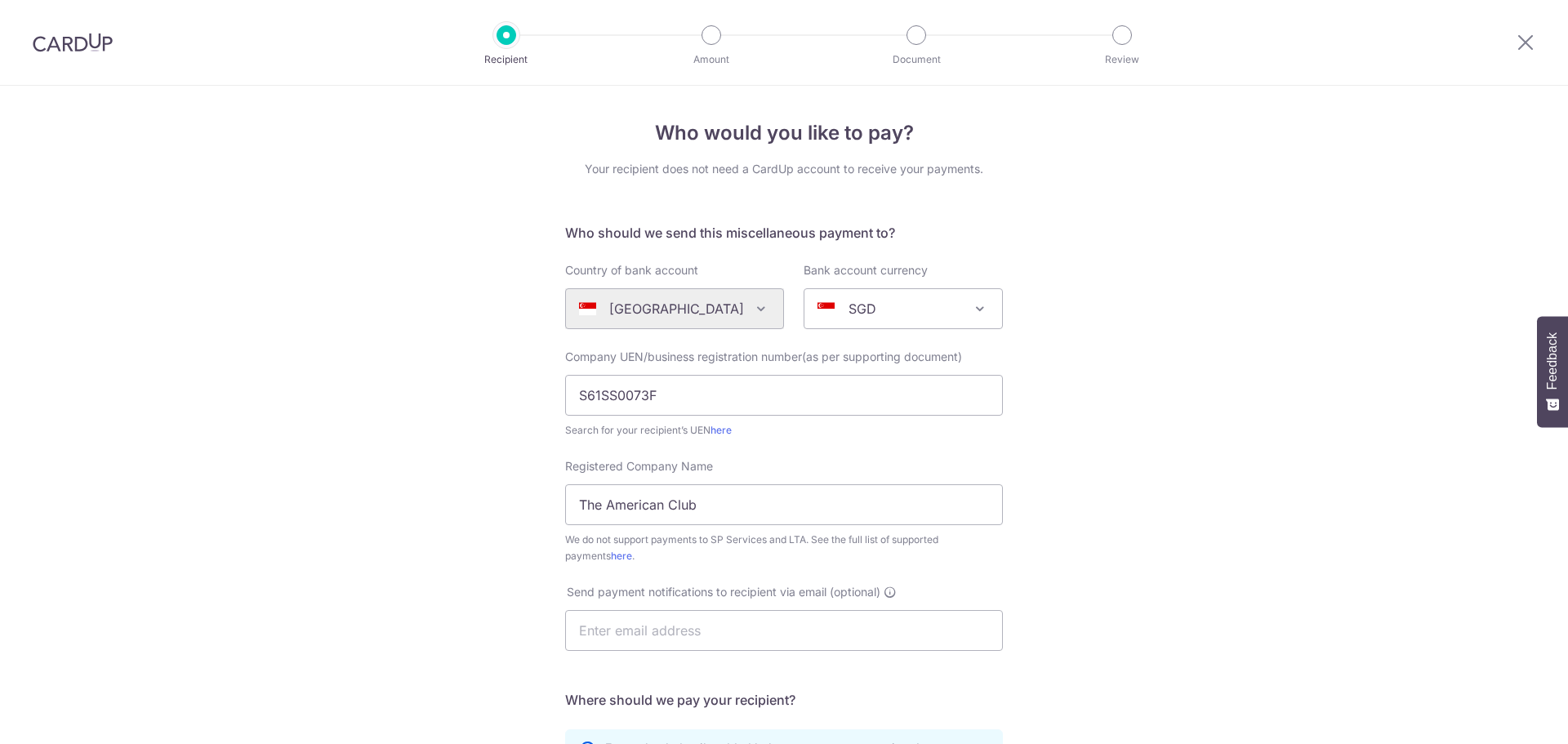
scroll to position [394, 0]
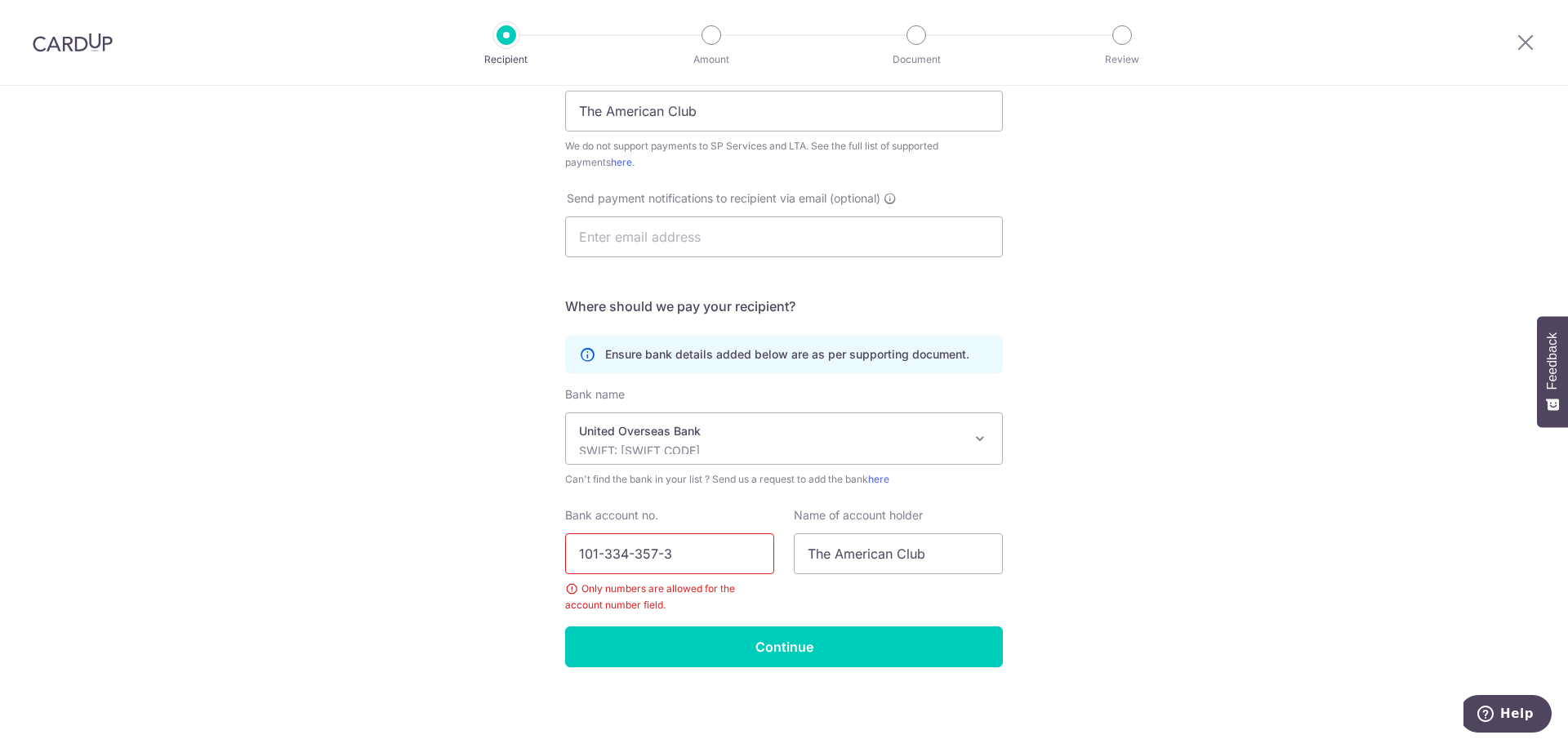
click at [598, 556] on input "101-334-357-3" at bounding box center [670, 553] width 209 height 41
click at [648, 554] on input "101334357-3" at bounding box center [670, 553] width 209 height 41
type input "1013343573"
click at [715, 650] on input "Continue" at bounding box center [784, 647] width 438 height 41
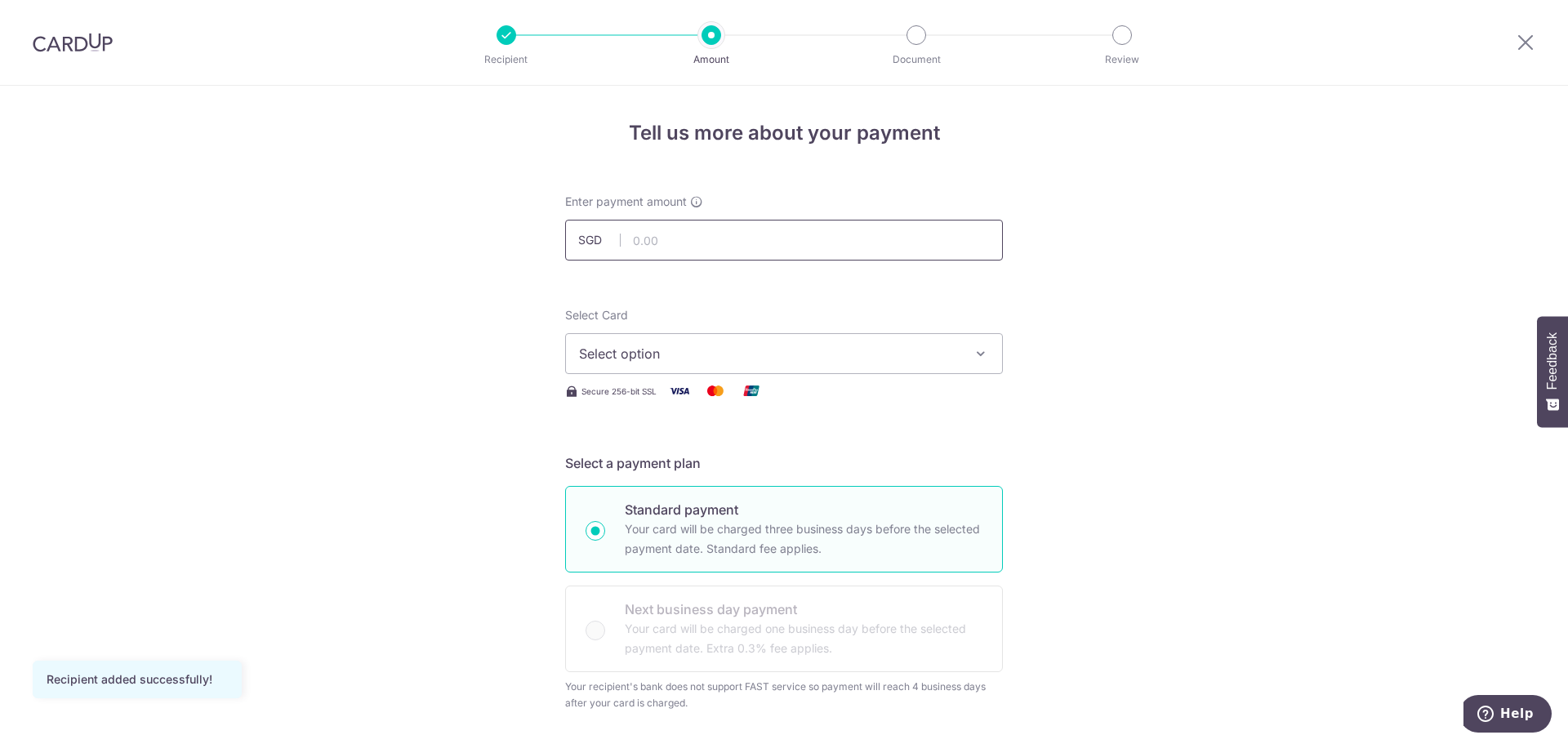
click at [682, 256] on input "text" at bounding box center [784, 240] width 438 height 41
click at [688, 237] on input "text" at bounding box center [784, 240] width 438 height 41
type input "226.00"
click at [945, 315] on div "Select Card Select option Add credit card Your Cards **** 2027" at bounding box center [784, 340] width 438 height 67
click at [955, 361] on span "Select option" at bounding box center [769, 354] width 381 height 20
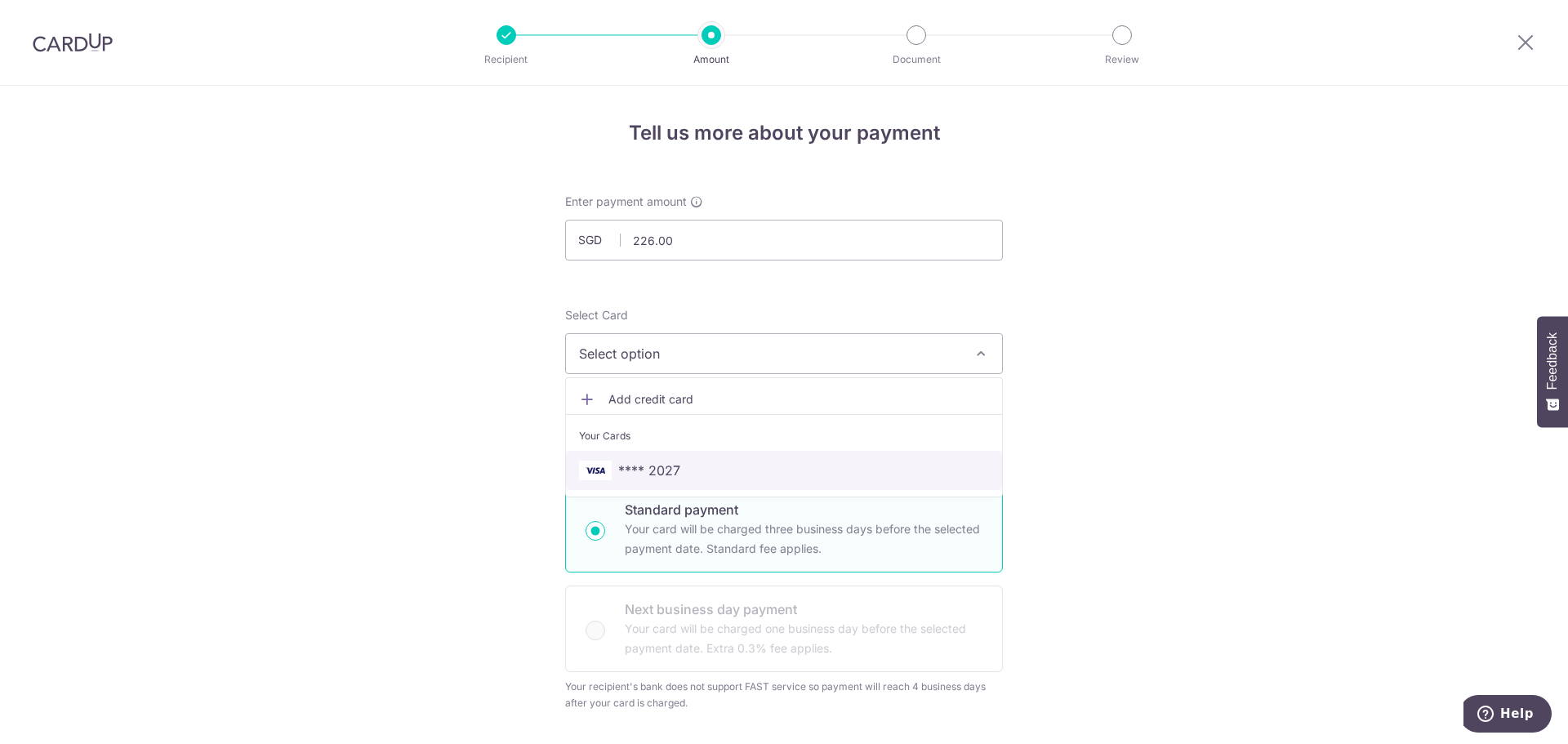
click at [657, 466] on span "**** 2027" at bounding box center [649, 471] width 62 height 20
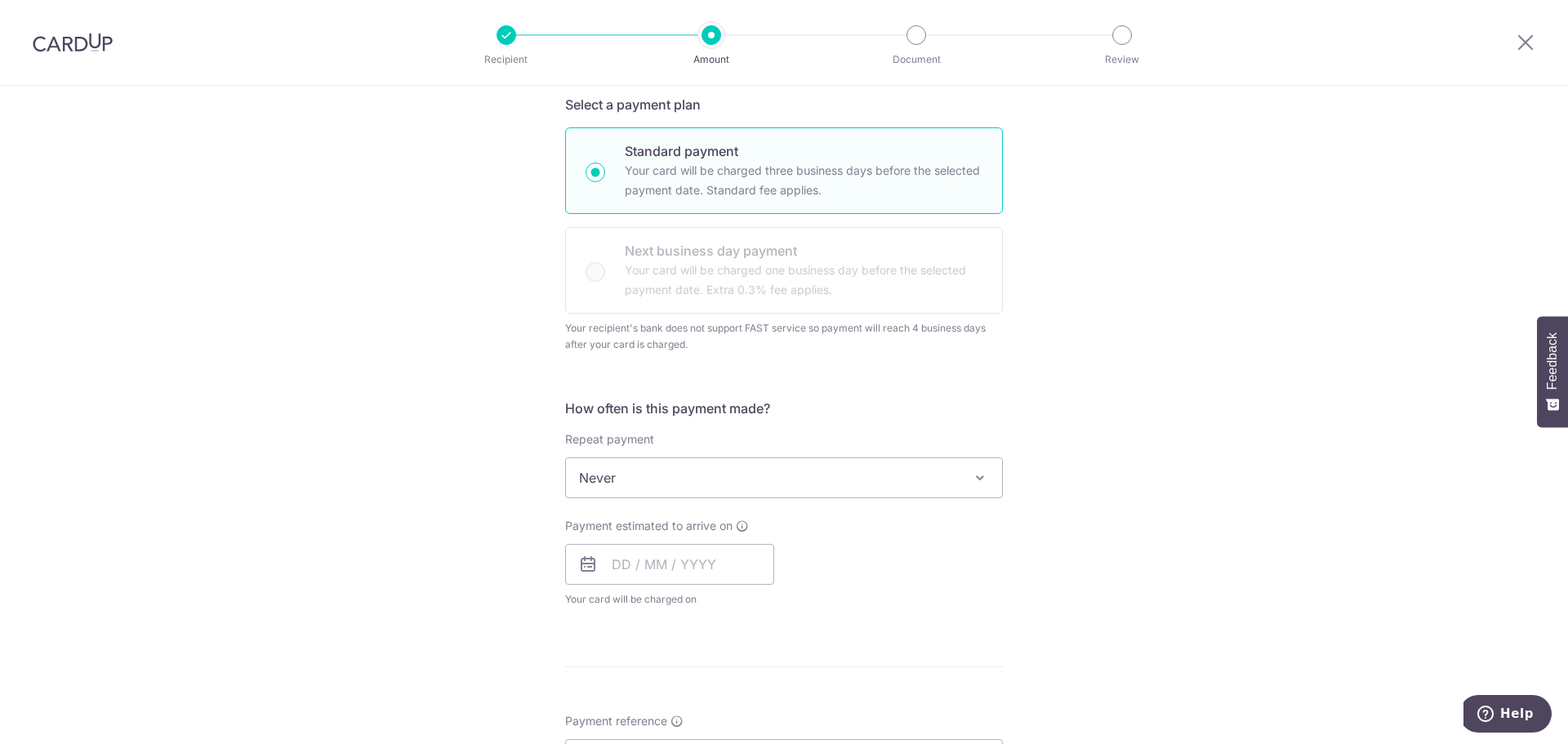
scroll to position [392, 0]
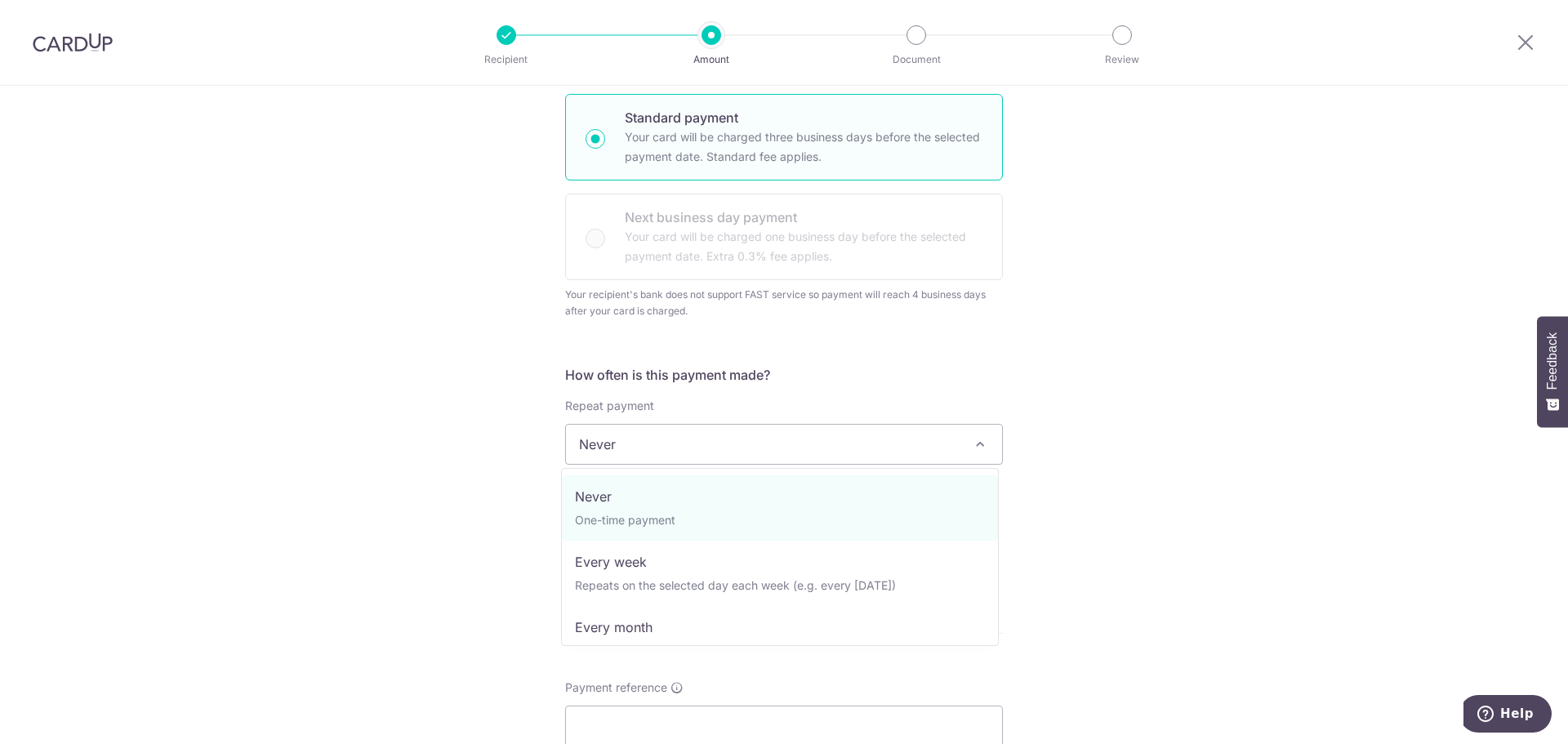
click at [667, 450] on span "Never" at bounding box center [784, 444] width 436 height 39
select select "3"
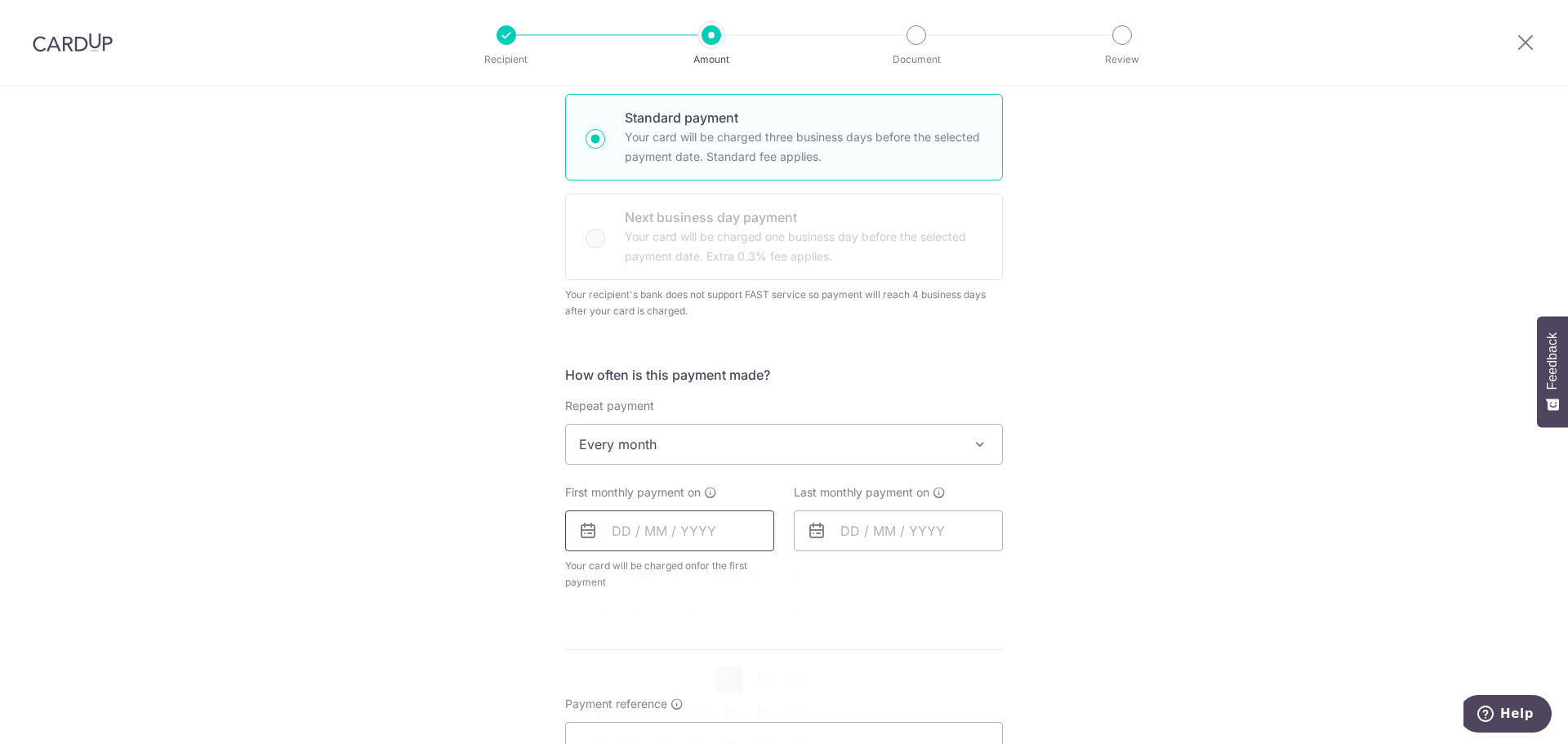
click at [648, 529] on input "text" at bounding box center [670, 531] width 209 height 41
click at [876, 600] on div "How often is this payment made? Repeat payment Never Every week Every month Eve…" at bounding box center [784, 484] width 438 height 239
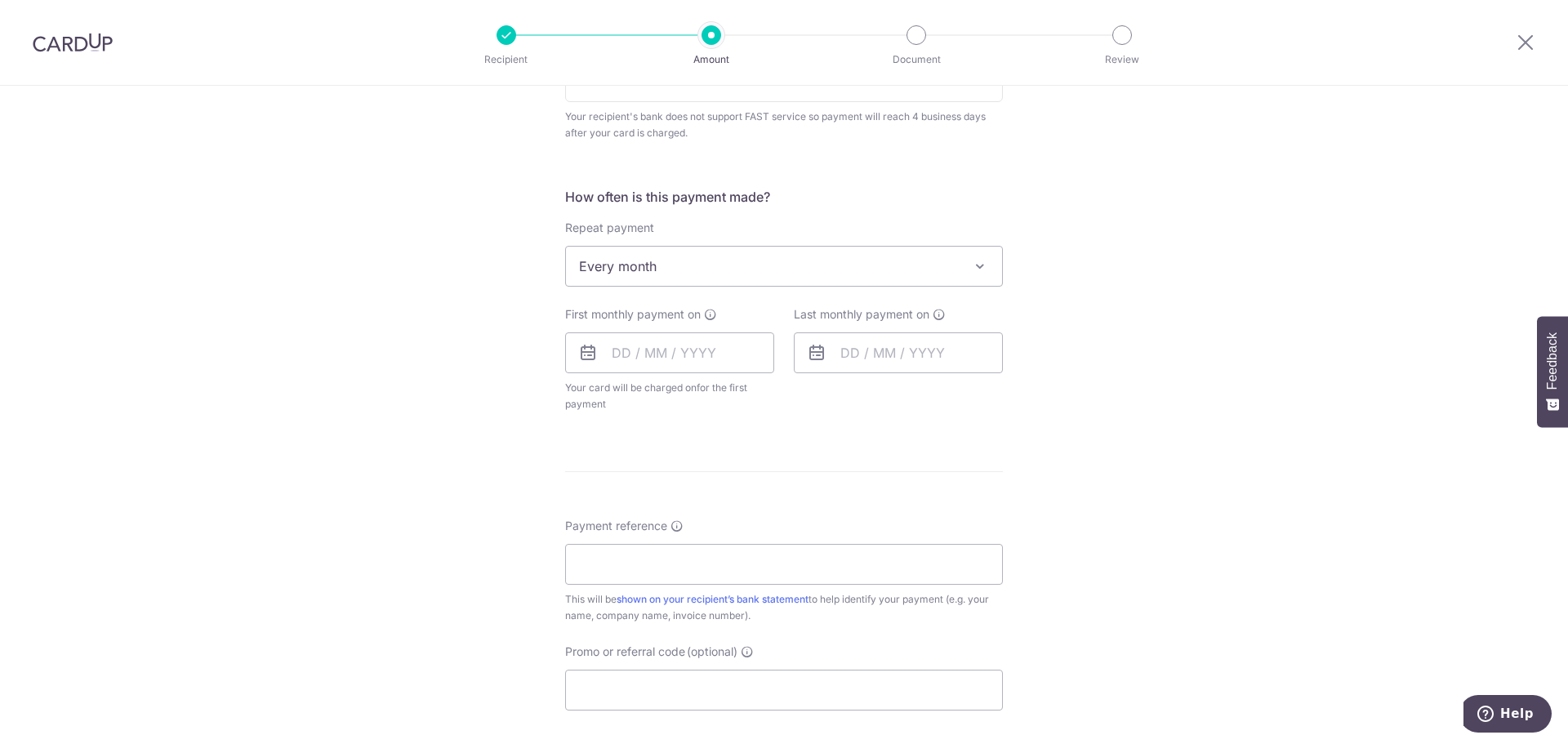
scroll to position [588, 0]
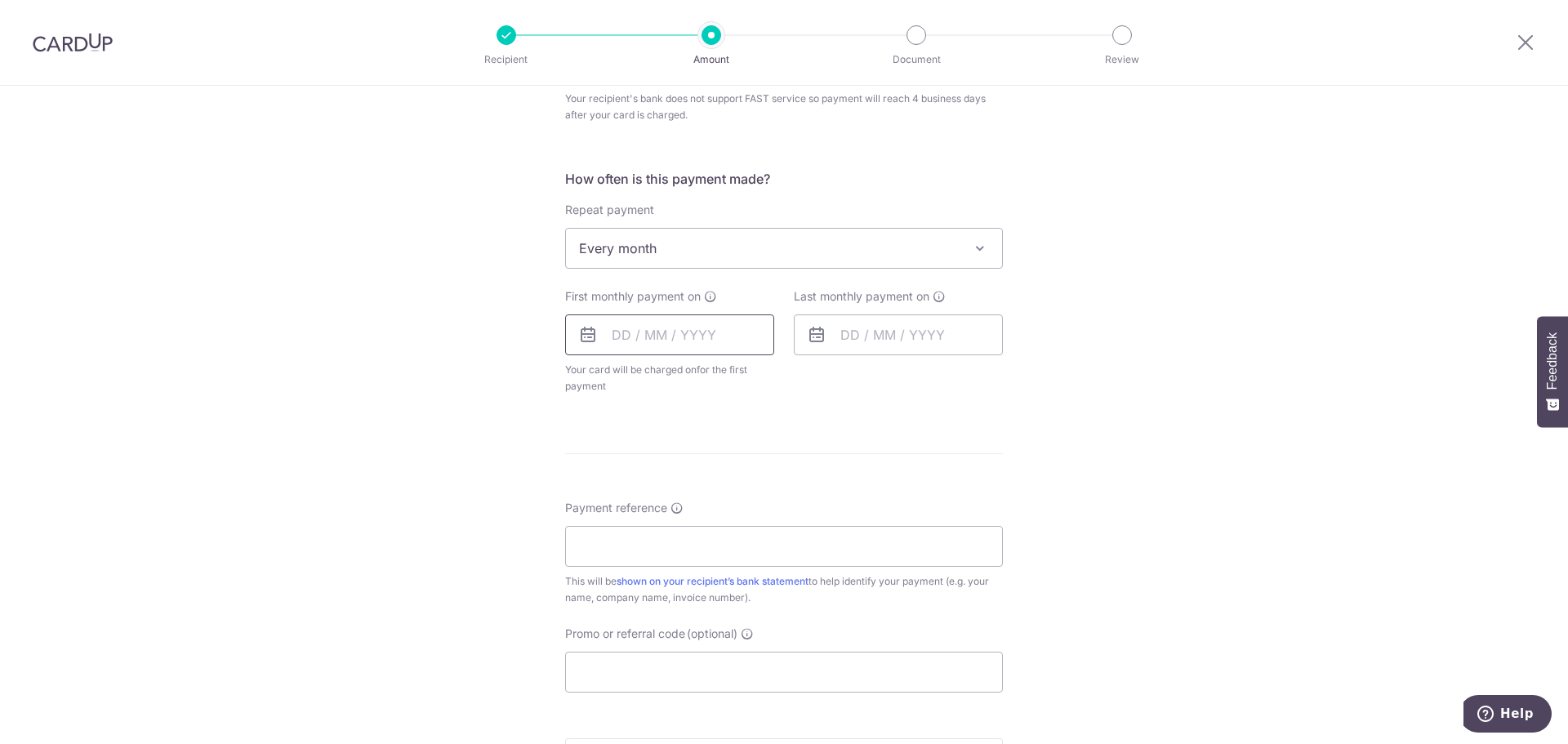
click at [750, 328] on input "text" at bounding box center [670, 334] width 209 height 41
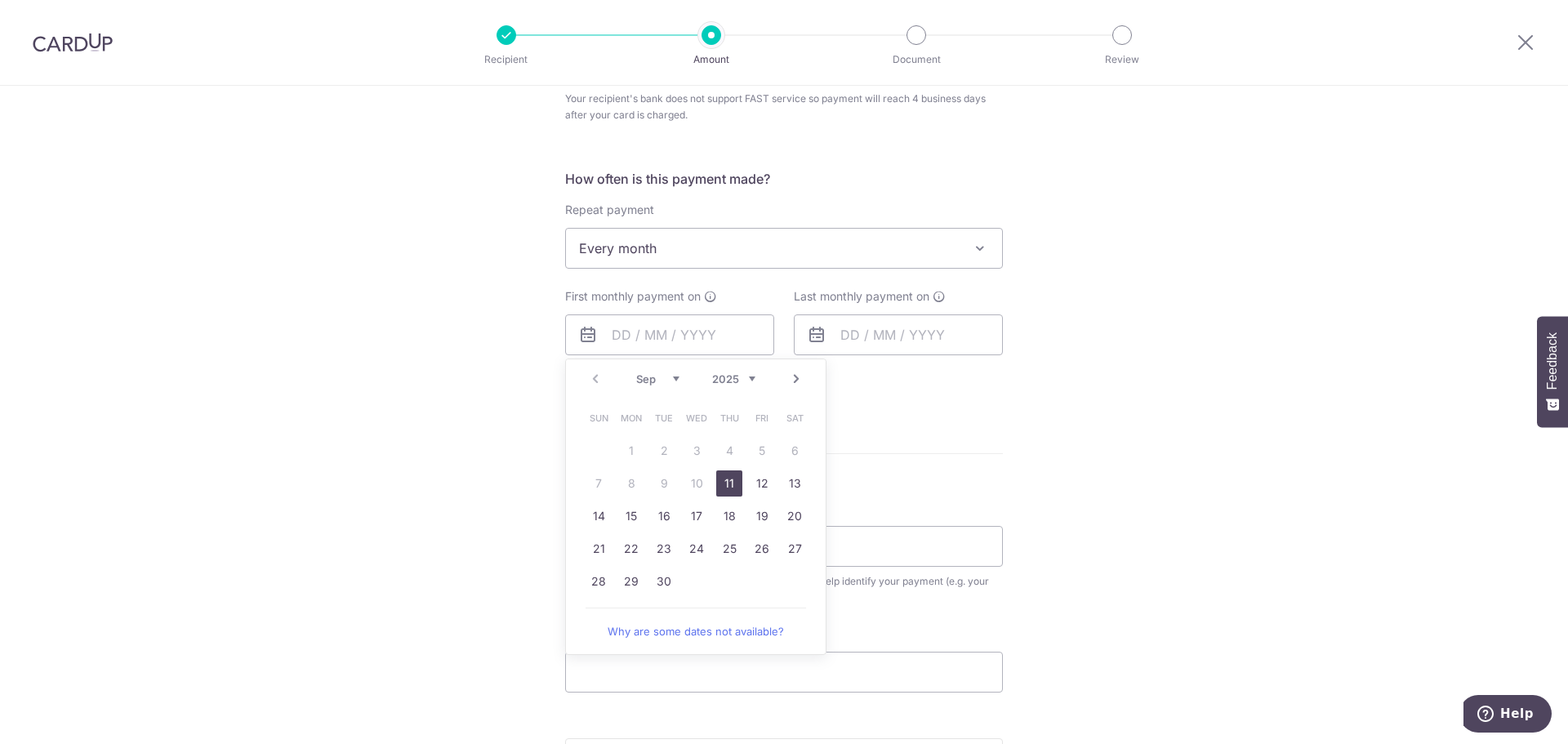
click at [795, 374] on link "Next" at bounding box center [797, 379] width 20 height 20
click at [623, 487] on link "6" at bounding box center [632, 484] width 27 height 27
type input "[DATE]"
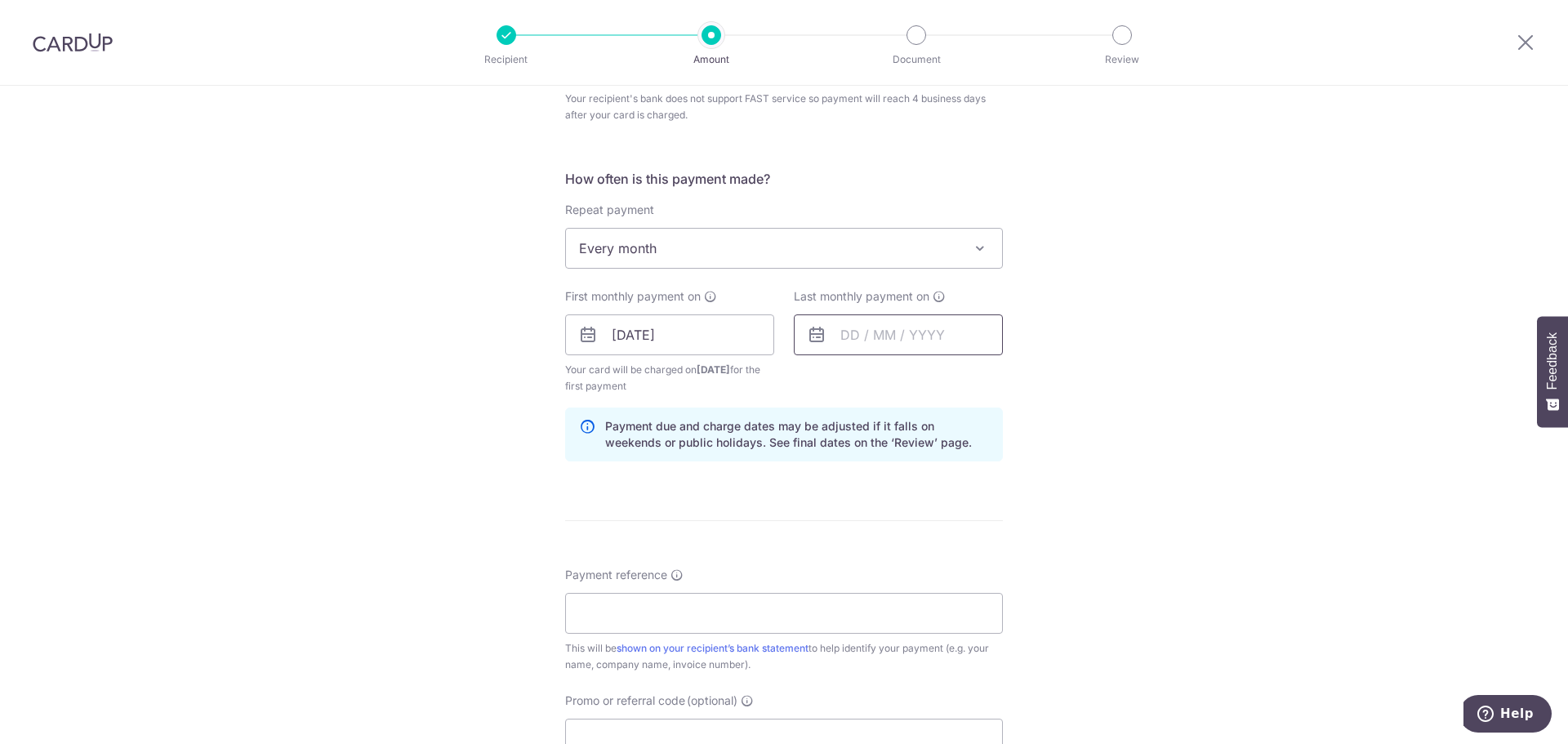
click at [978, 345] on input "text" at bounding box center [899, 334] width 209 height 41
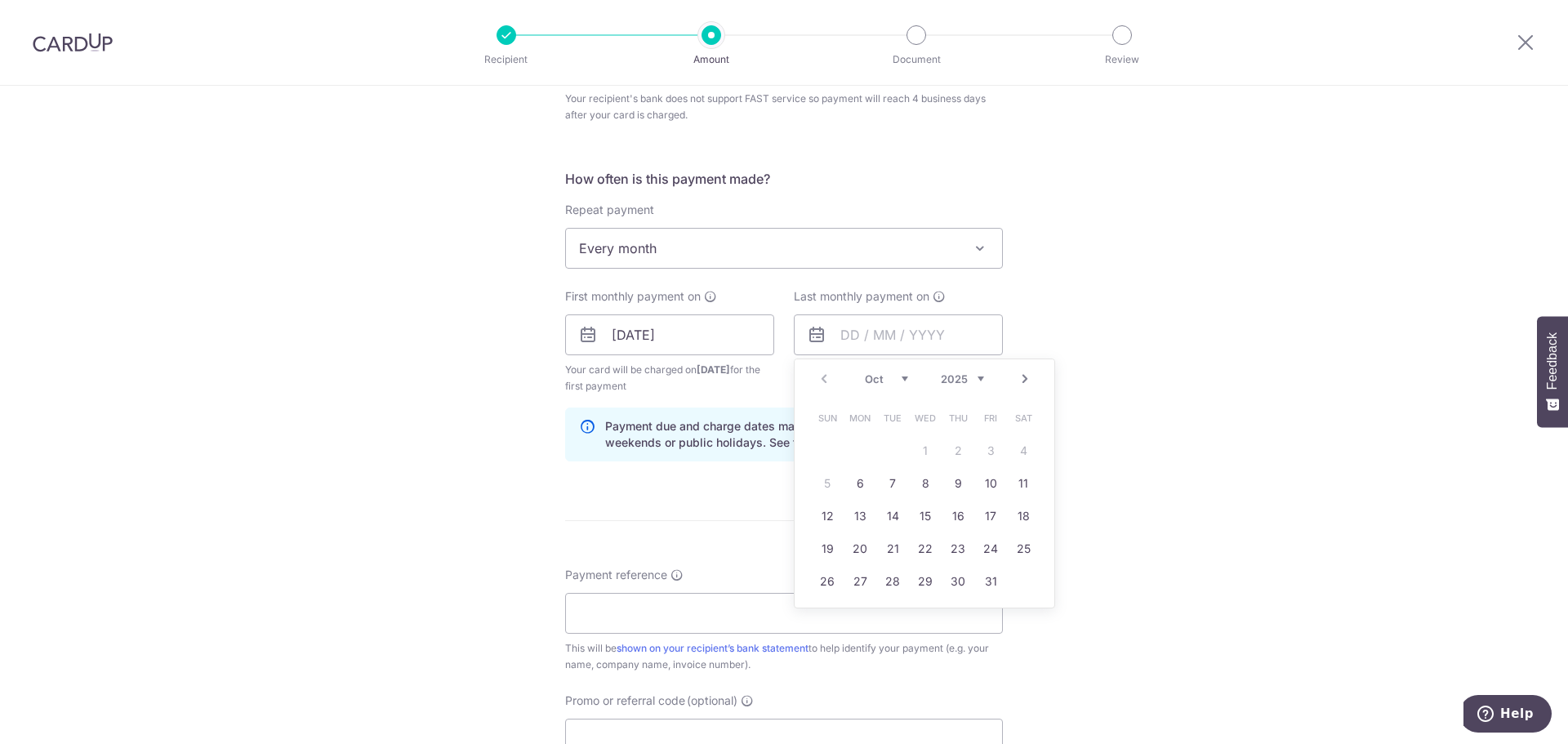
click at [972, 378] on select "2025 2026 2027 2028 2029 2030 2031 2032 2033 2034 2035" at bounding box center [963, 379] width 43 height 13
click at [905, 382] on div "Jan Feb Mar Apr May Jun Jul Aug Sep Oct Nov Dec 2025 2026 2027 2028 2029 2030 2…" at bounding box center [925, 379] width 119 height 14
click at [896, 380] on select "Jan Feb Mar Apr May Jun Jul Aug Sep Oct Nov Dec" at bounding box center [886, 379] width 43 height 13
click at [856, 485] on link "7" at bounding box center [861, 484] width 27 height 27
type input "07/09/2026"
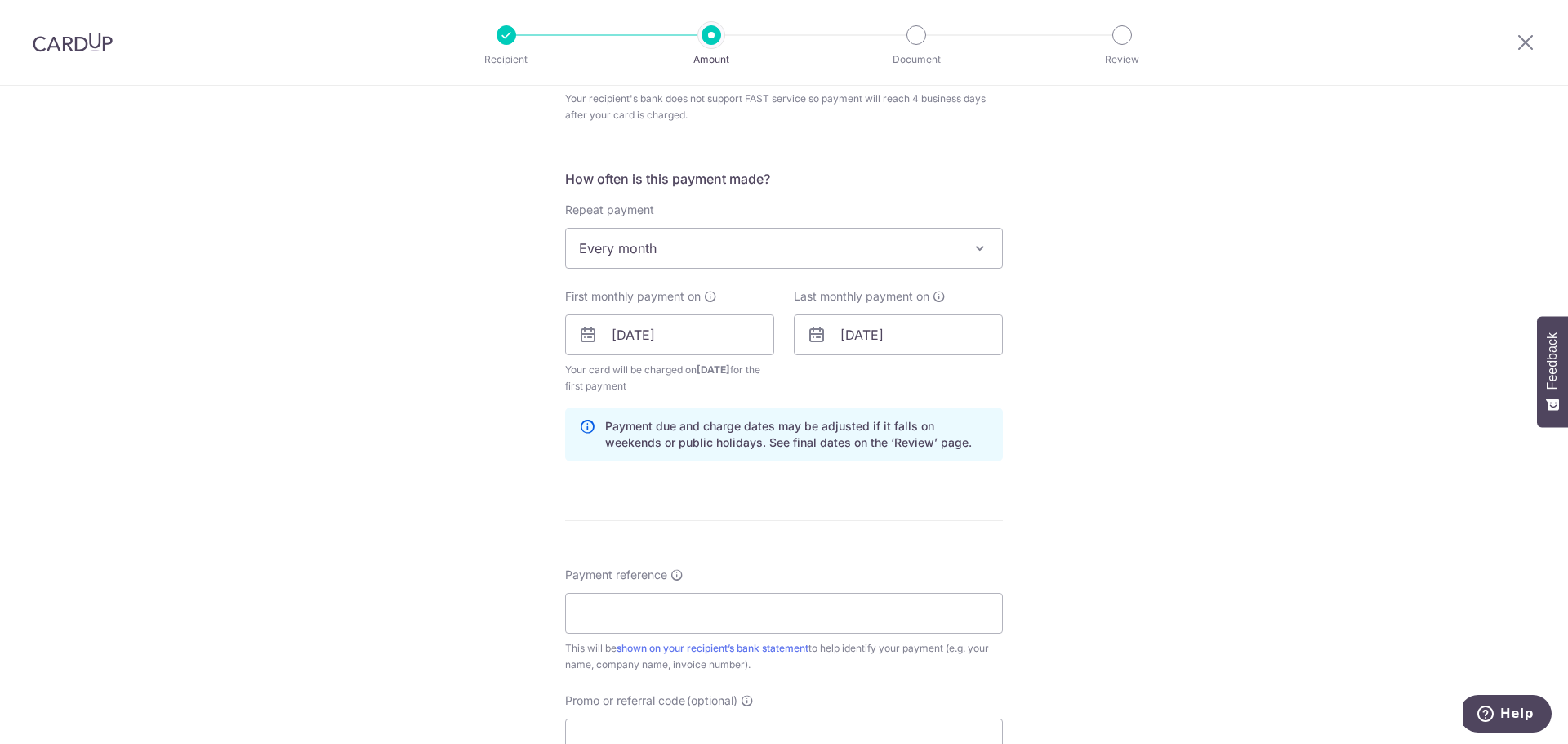
click at [404, 585] on div "Tell us more about your payment Enter payment amount SGD 226.00 226.00 Recipien…" at bounding box center [784, 298] width 1568 height 1601
click at [585, 623] on input "Payment reference" at bounding box center [784, 613] width 438 height 41
click at [354, 590] on div "Tell us more about your payment Enter payment amount SGD 226.00 226.00 Recipien…" at bounding box center [784, 298] width 1568 height 1601
click at [667, 615] on input "Payment reference" at bounding box center [784, 613] width 438 height 41
click at [350, 689] on div "Tell us more about your payment Enter payment amount SGD 226.00 226.00 Recipien…" at bounding box center [784, 298] width 1568 height 1601
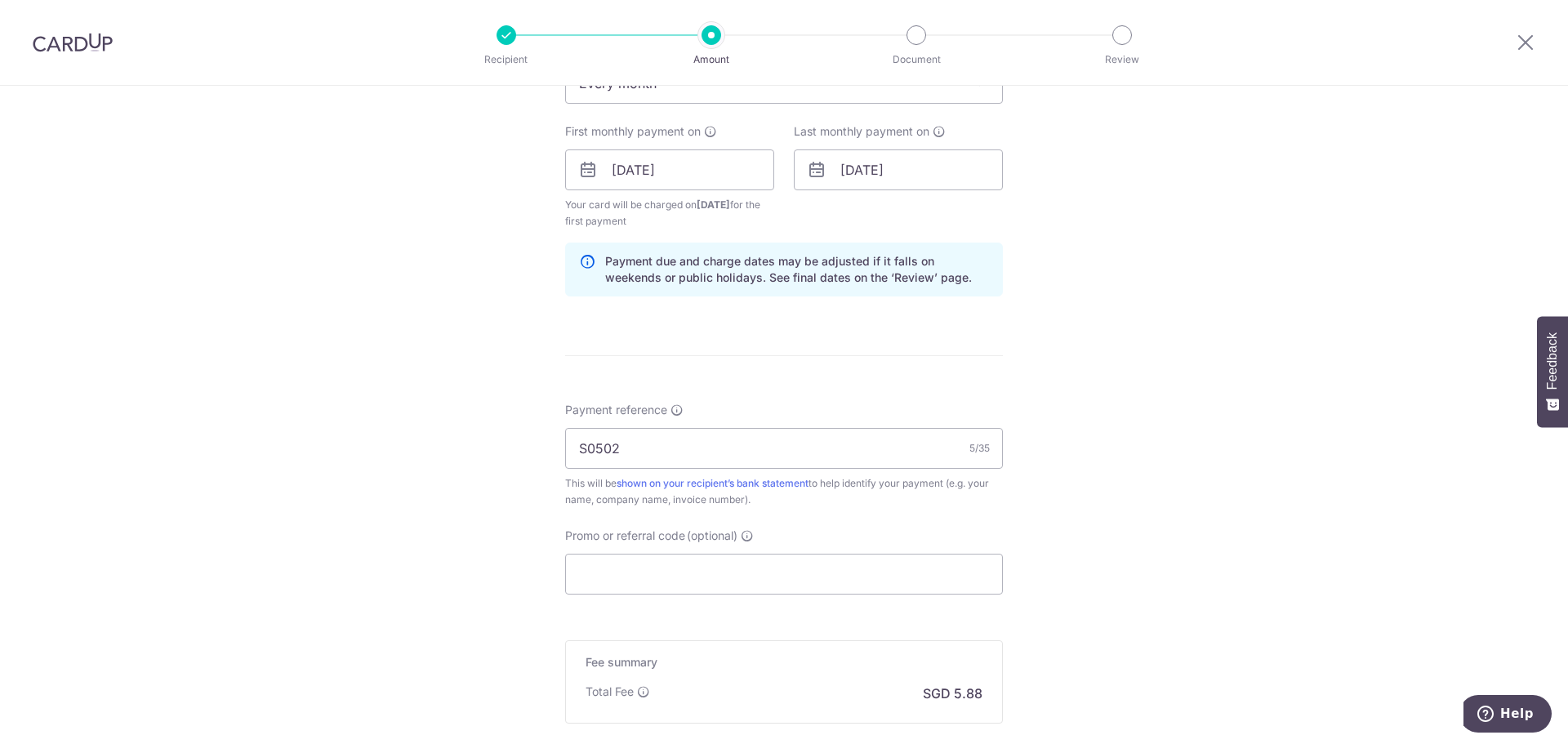
scroll to position [785, 0]
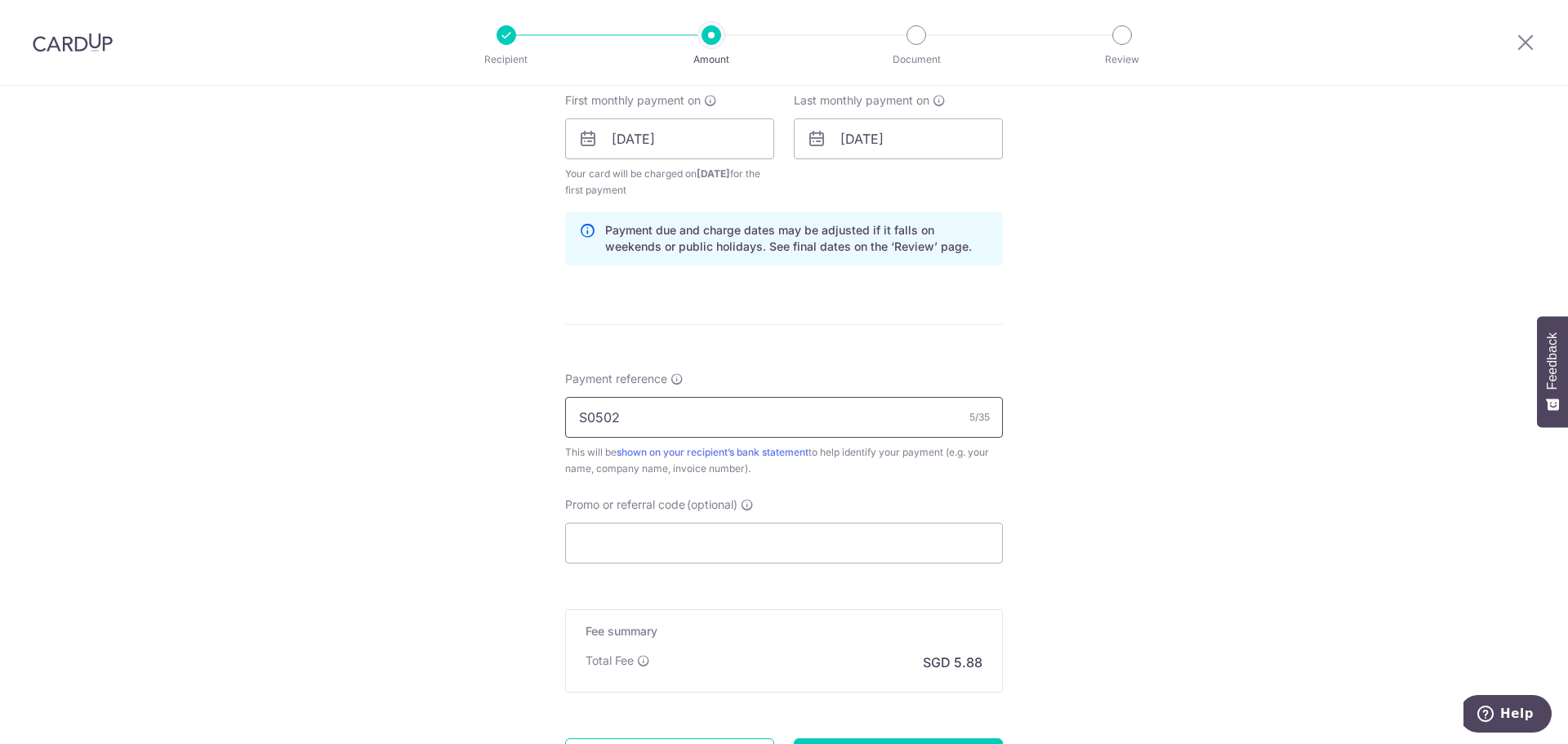
click at [693, 418] on input "S0502" at bounding box center [784, 417] width 438 height 41
type input "S050200"
click at [509, 514] on div "Tell us more about your payment Enter payment amount SGD 226.00 226.00 Recipien…" at bounding box center [784, 102] width 1568 height 1601
click at [621, 557] on input "Promo or referral code (optional)" at bounding box center [784, 542] width 438 height 41
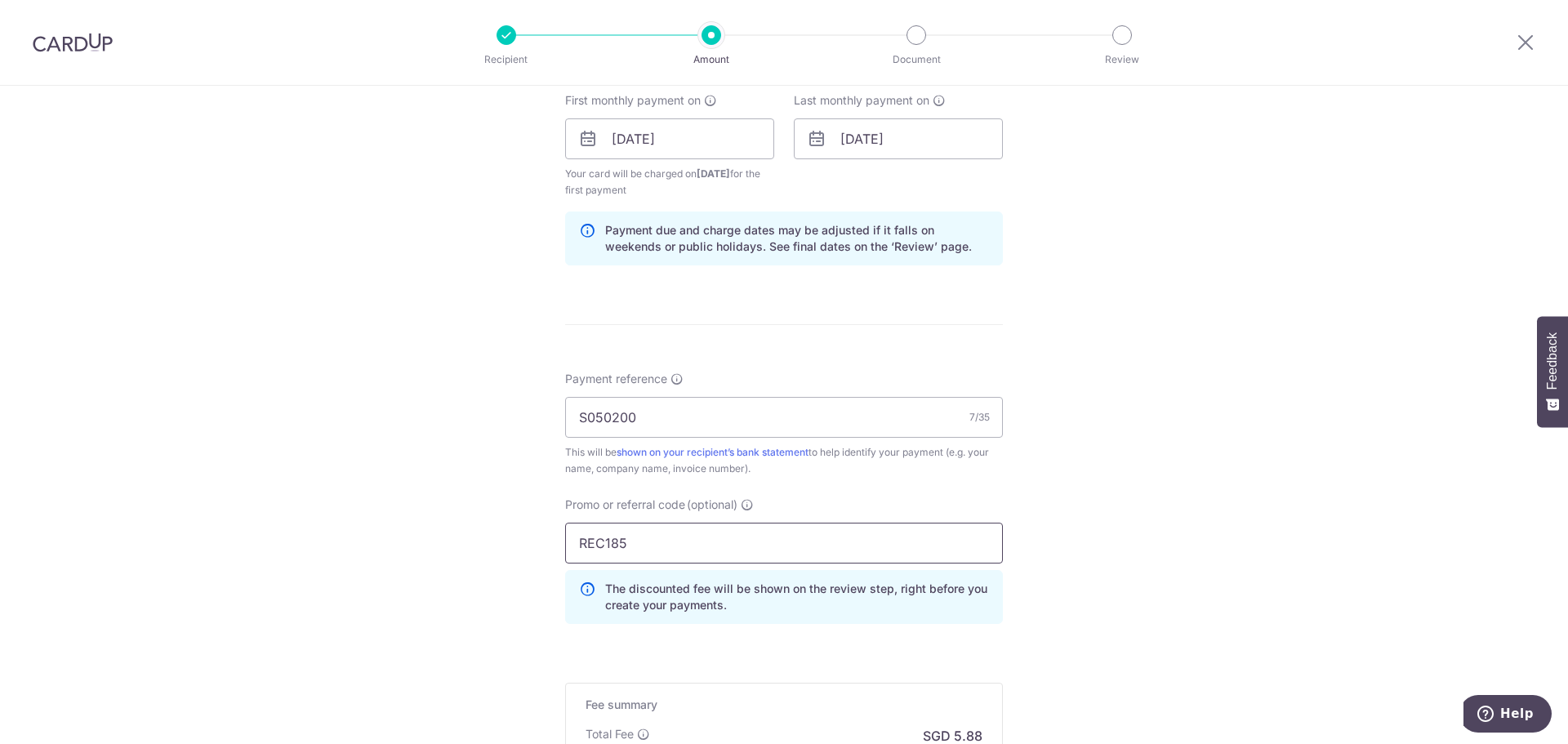
type input "REC185"
click at [519, 613] on div "Tell us more about your payment Enter payment amount SGD 226.00 226.00 Recipien…" at bounding box center [784, 139] width 1568 height 1674
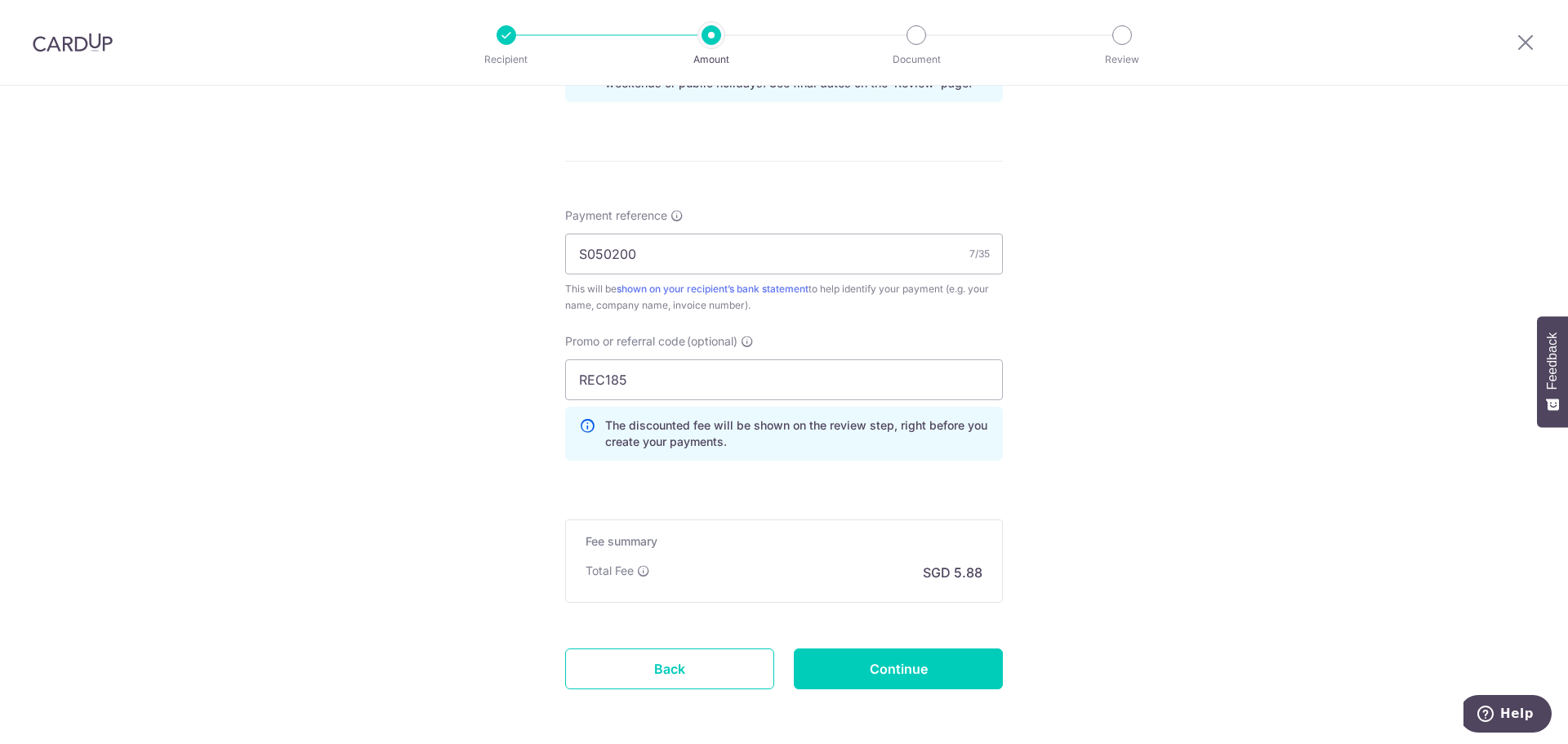
scroll to position [980, 0]
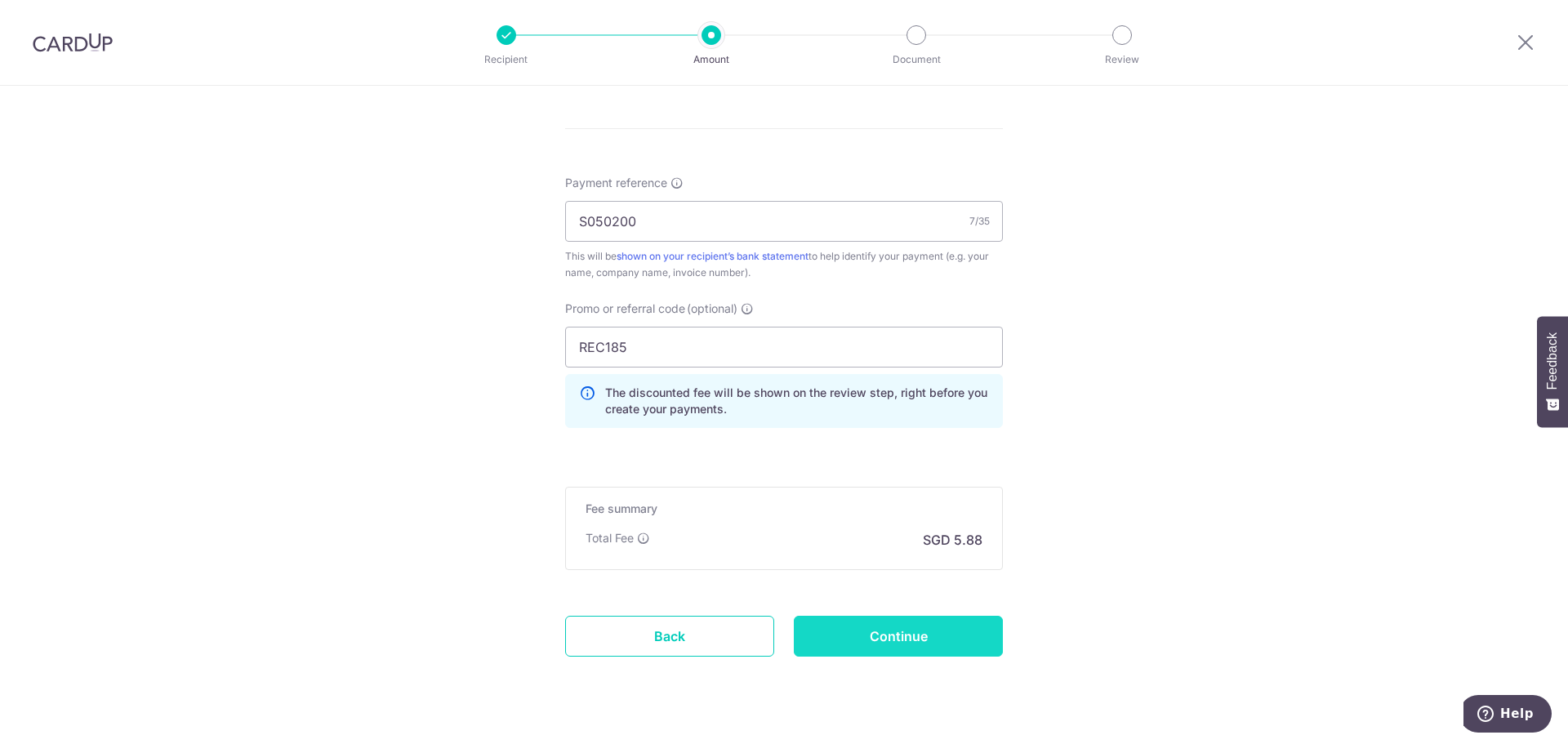
click at [910, 642] on input "Continue" at bounding box center [899, 636] width 209 height 41
type input "Create Schedule"
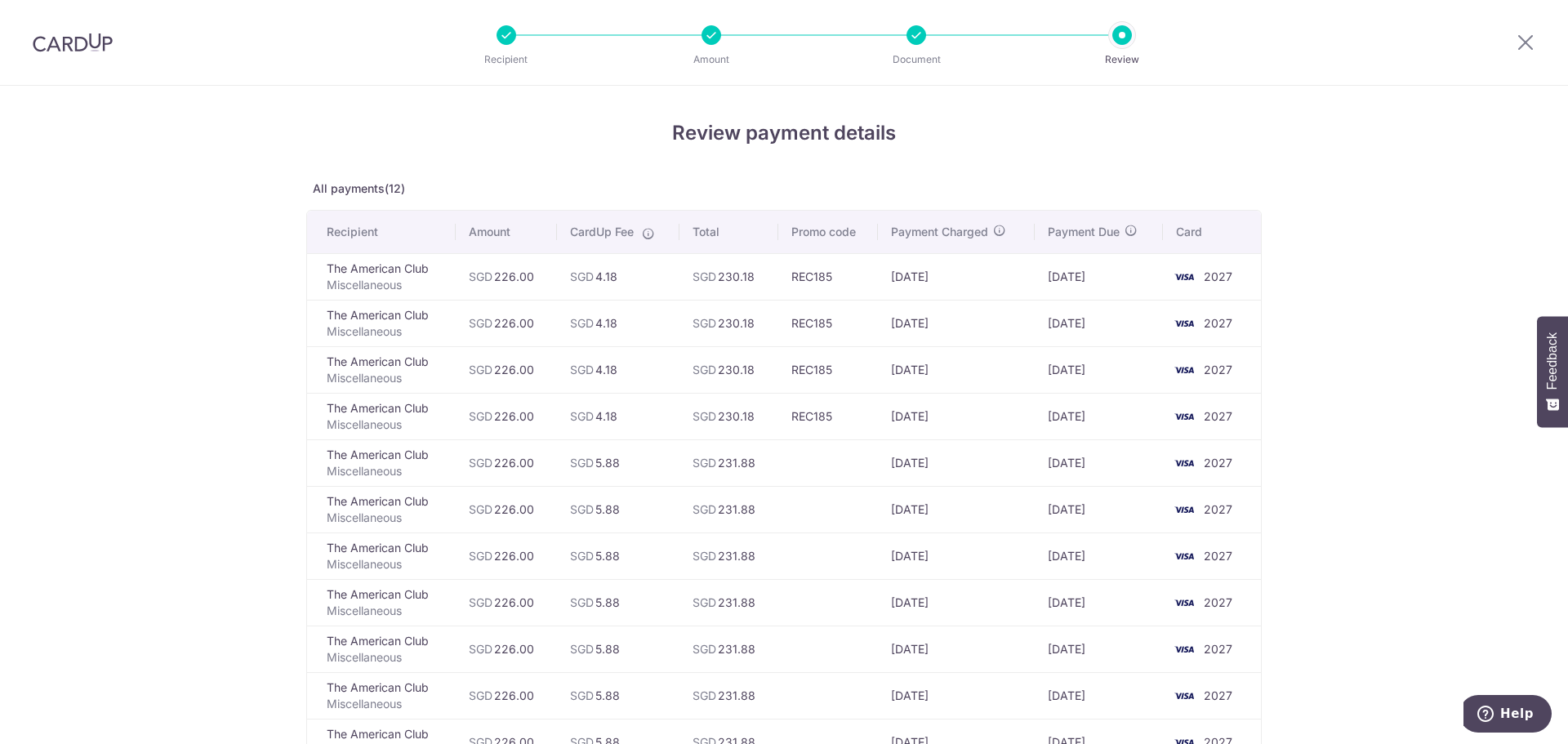
click at [1510, 508] on div "Review payment details All payments(12) Recipient Amount CardUp Fee Total Promo…" at bounding box center [784, 594] width 1568 height 1018
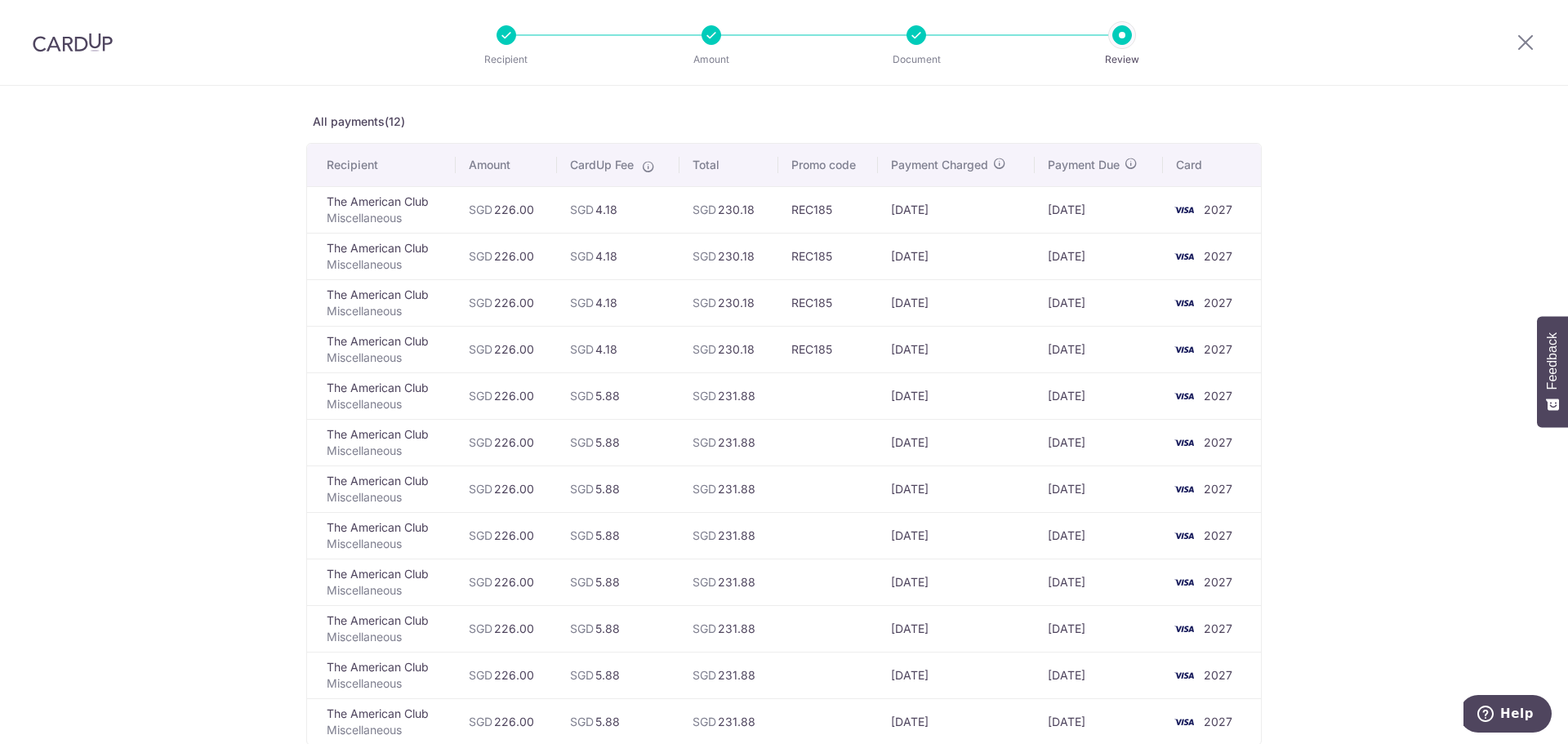
scroll to position [66, 0]
click at [1464, 460] on div "Review payment details All payments(12) Recipient Amount CardUp Fee Total Promo…" at bounding box center [784, 529] width 1568 height 1018
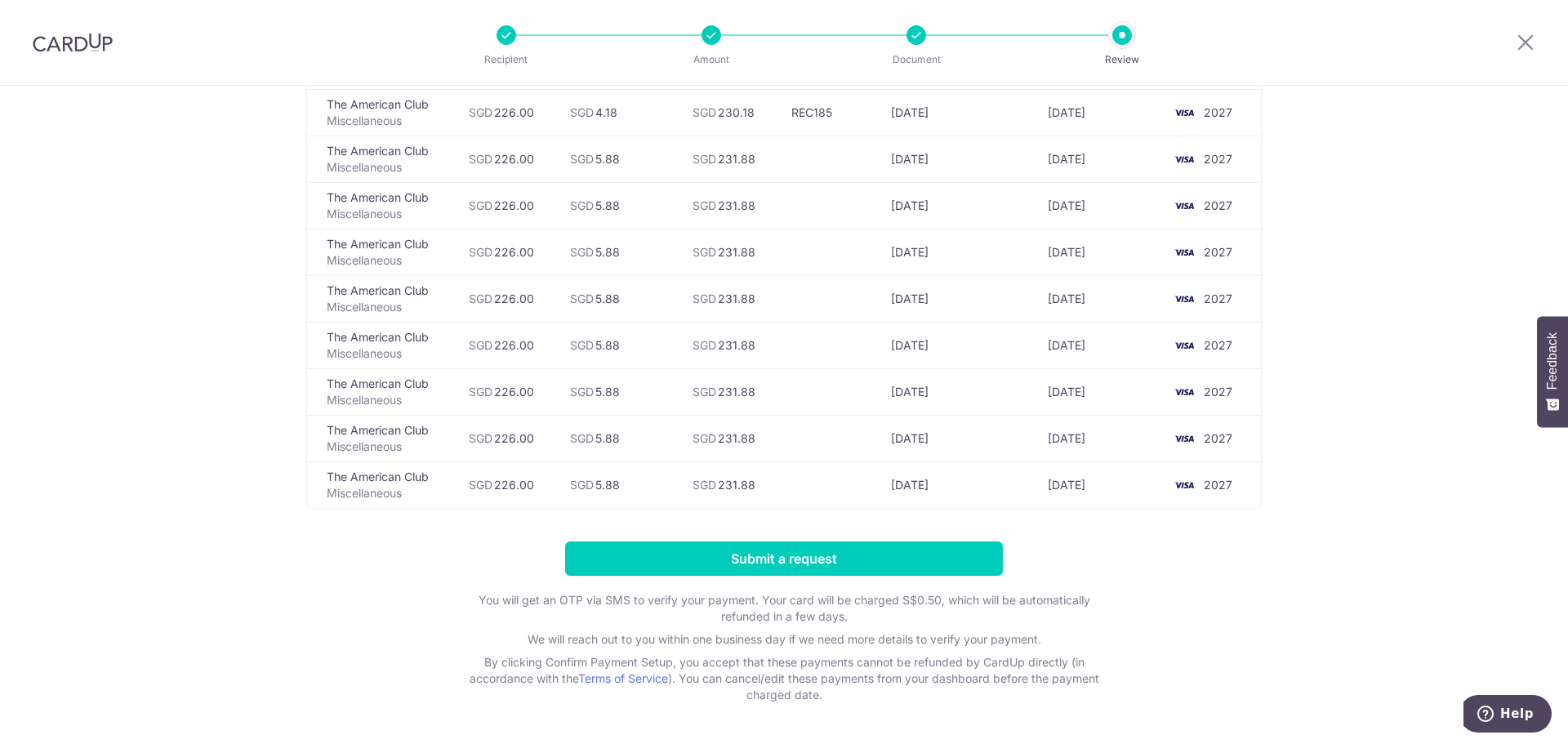
scroll to position [359, 0]
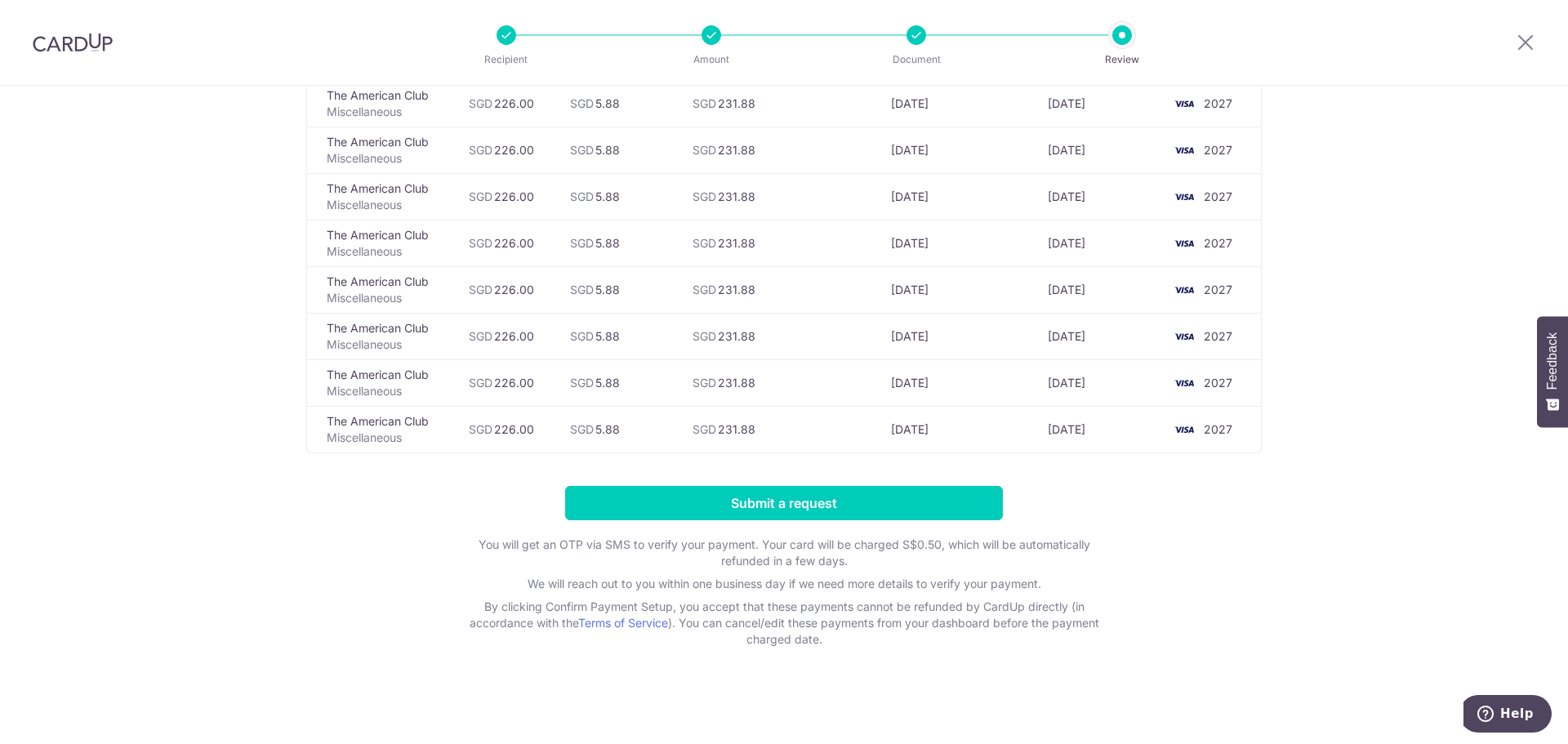
click at [1158, 521] on form "Submit a request You will get an OTP via SMS to verify your payment. Your card …" at bounding box center [784, 567] width 956 height 162
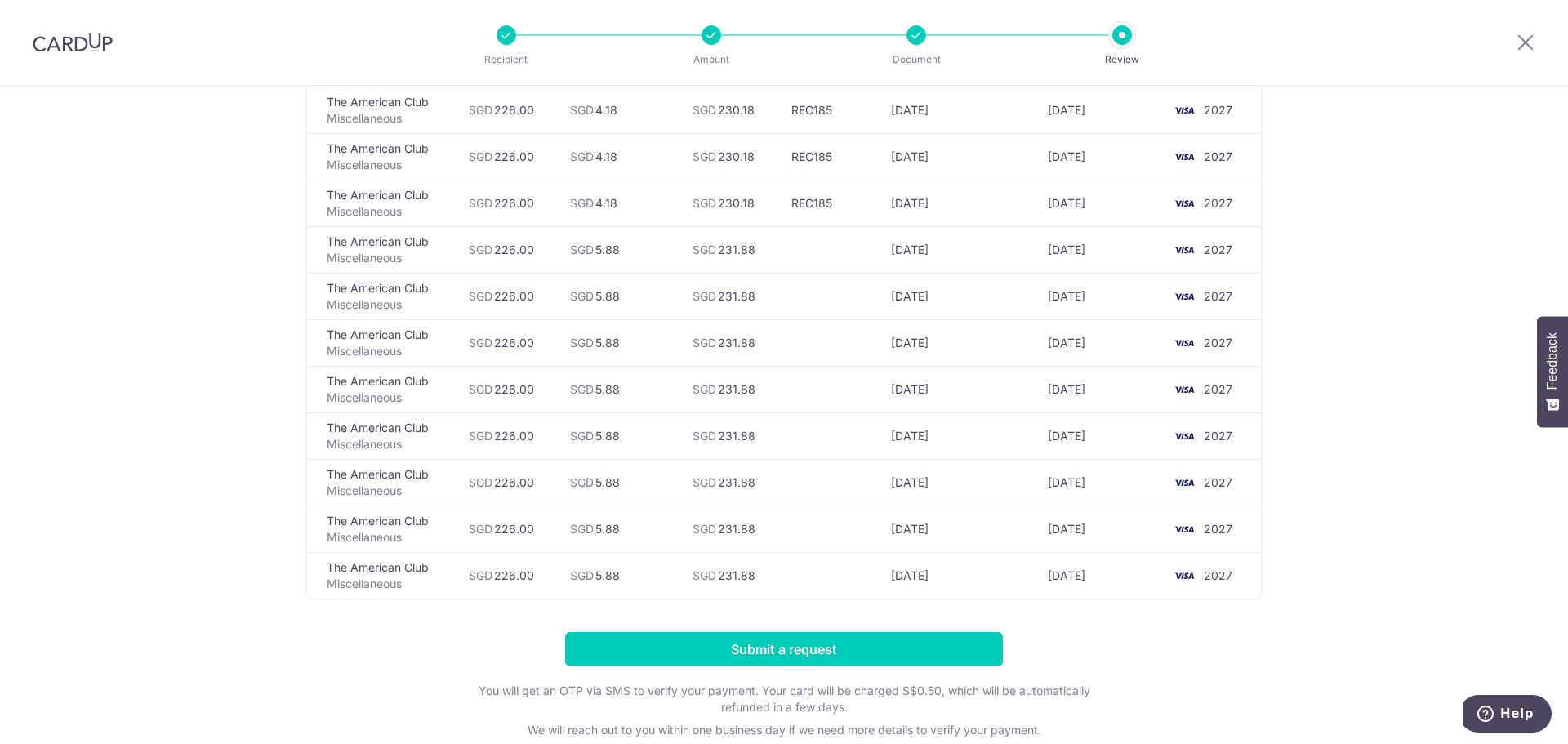
scroll to position [229, 0]
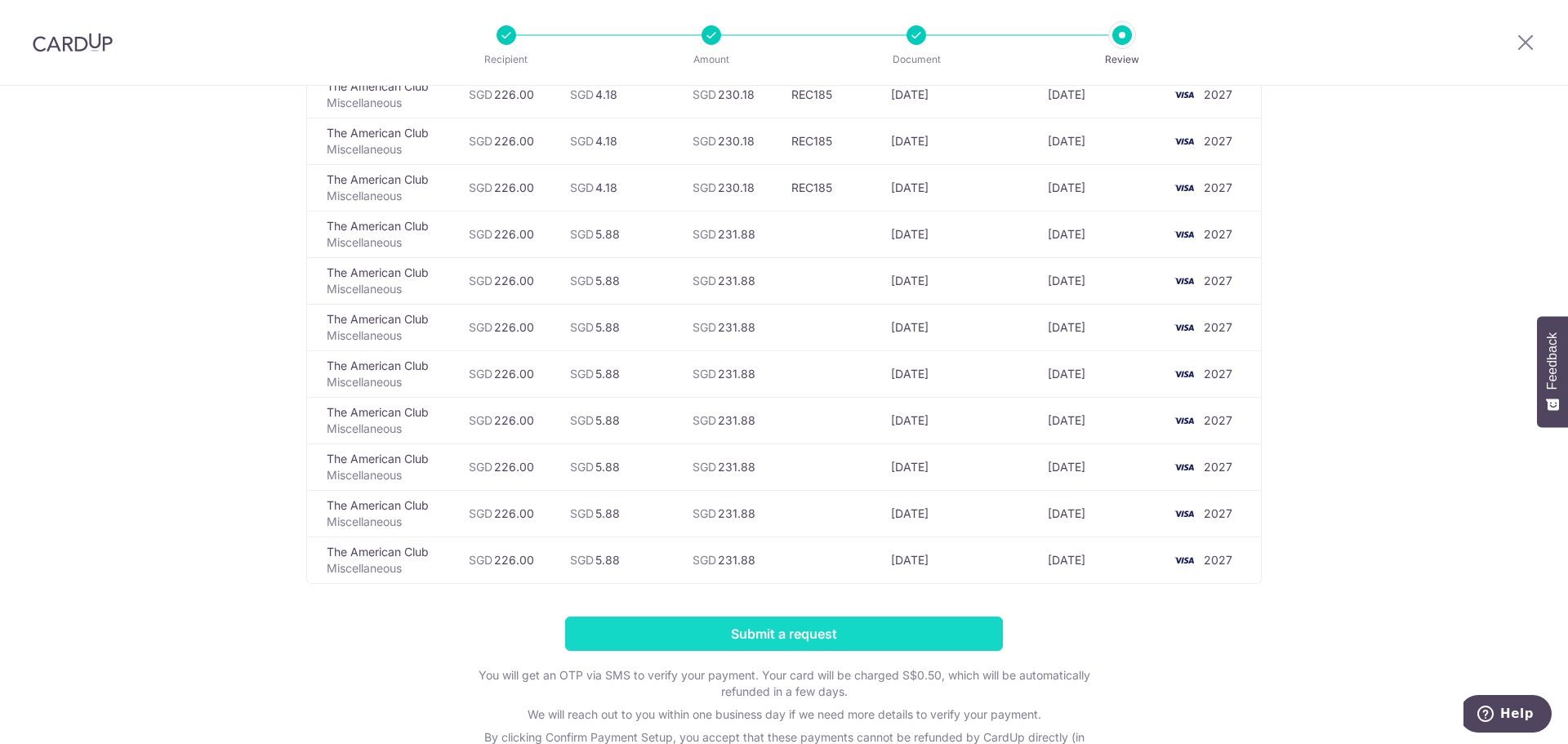
click at [816, 635] on input "Submit a request" at bounding box center [784, 634] width 438 height 34
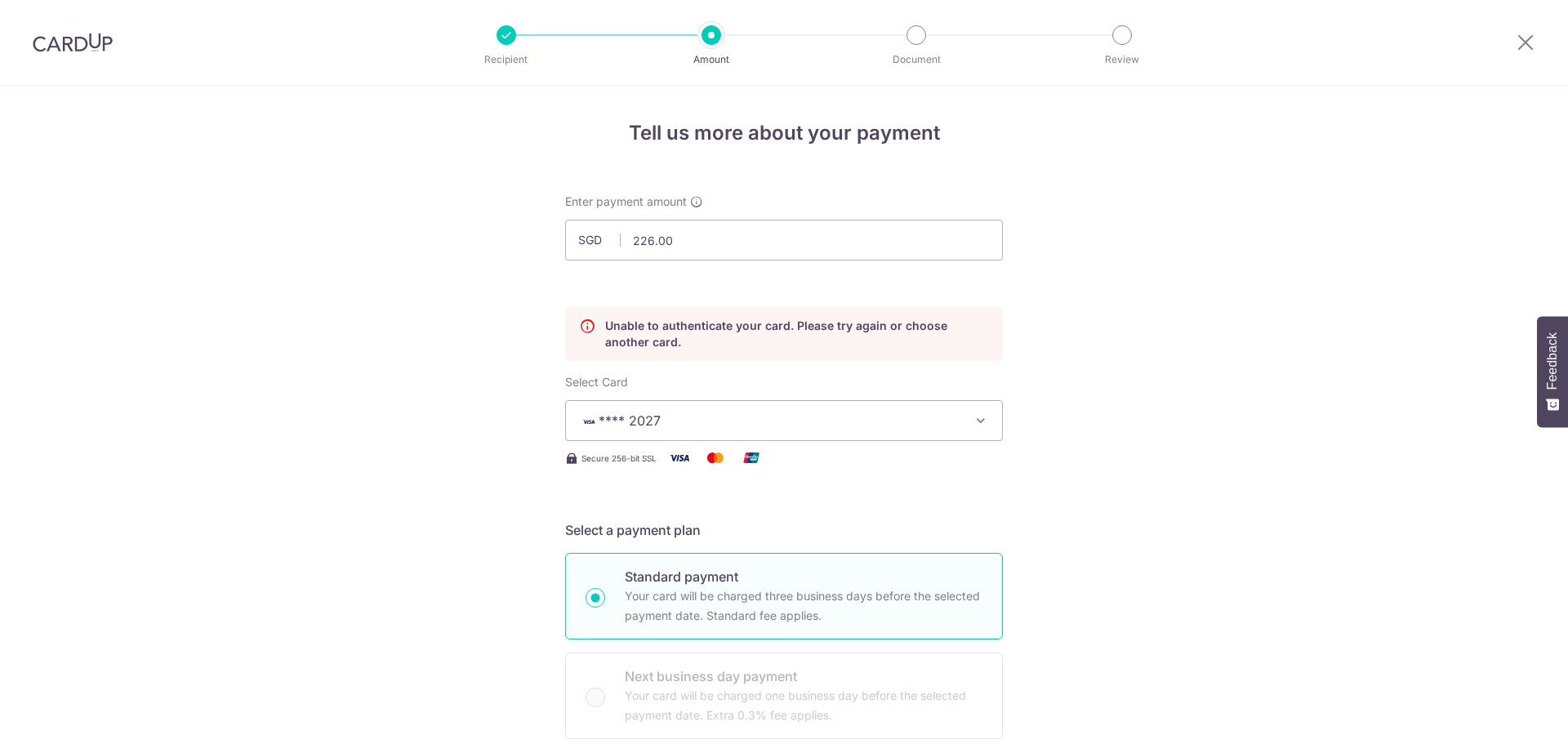
scroll to position [221, 0]
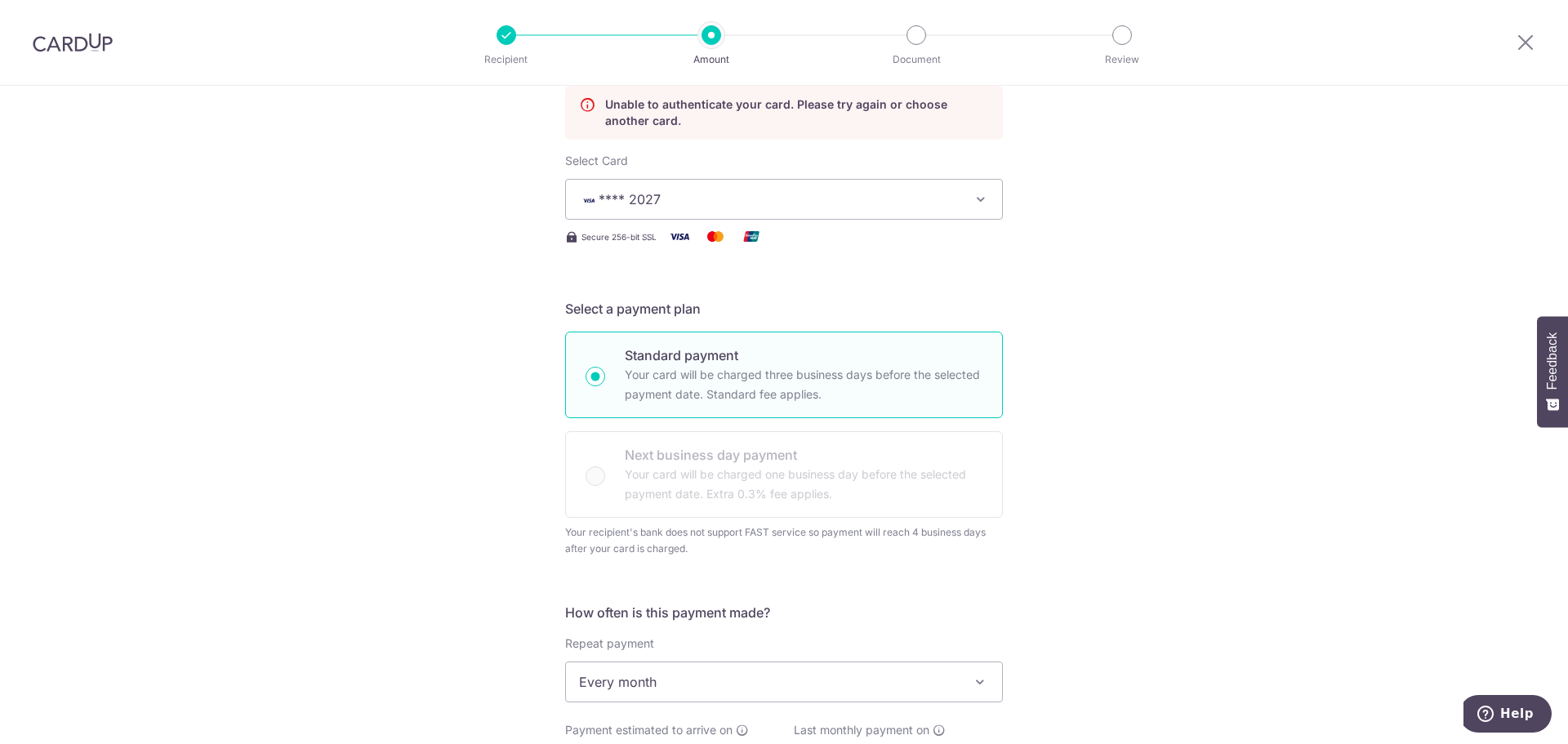
click at [1462, 464] on div "Tell us more about your payment Enter payment amount SGD 226.00 226.00 Unable t…" at bounding box center [784, 693] width 1568 height 1658
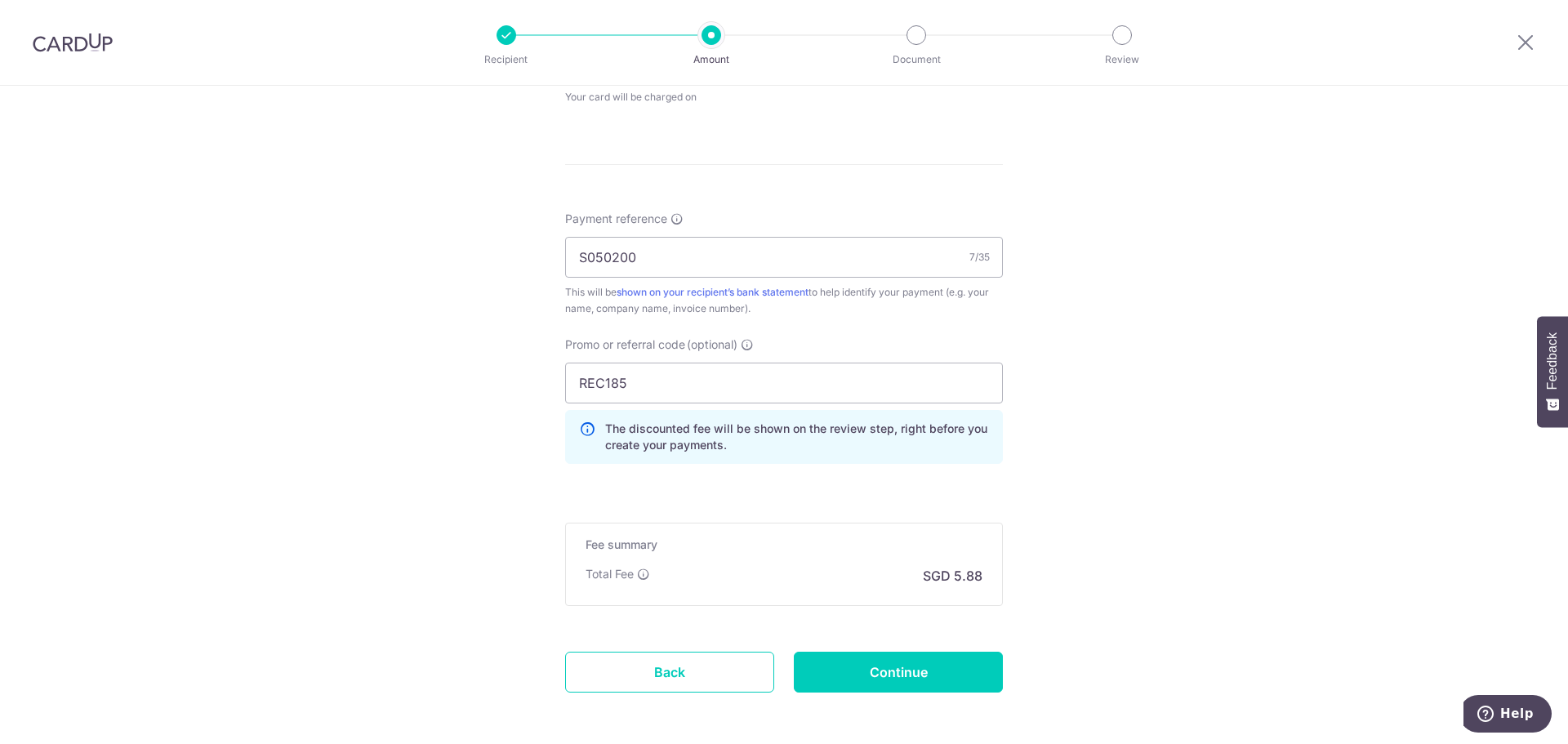
scroll to position [999, 0]
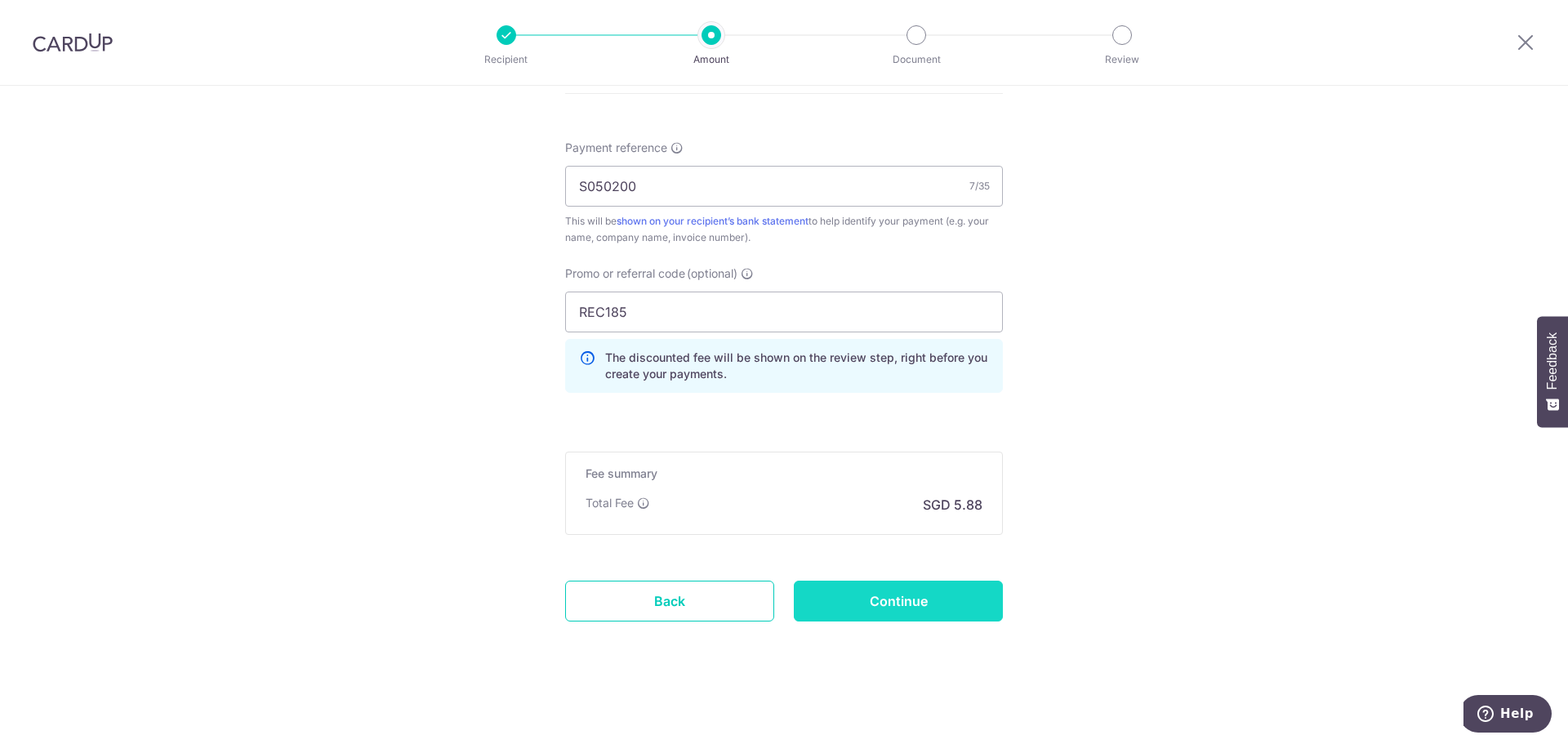
click at [837, 596] on input "Continue" at bounding box center [899, 601] width 209 height 41
type input "Update Schedule"
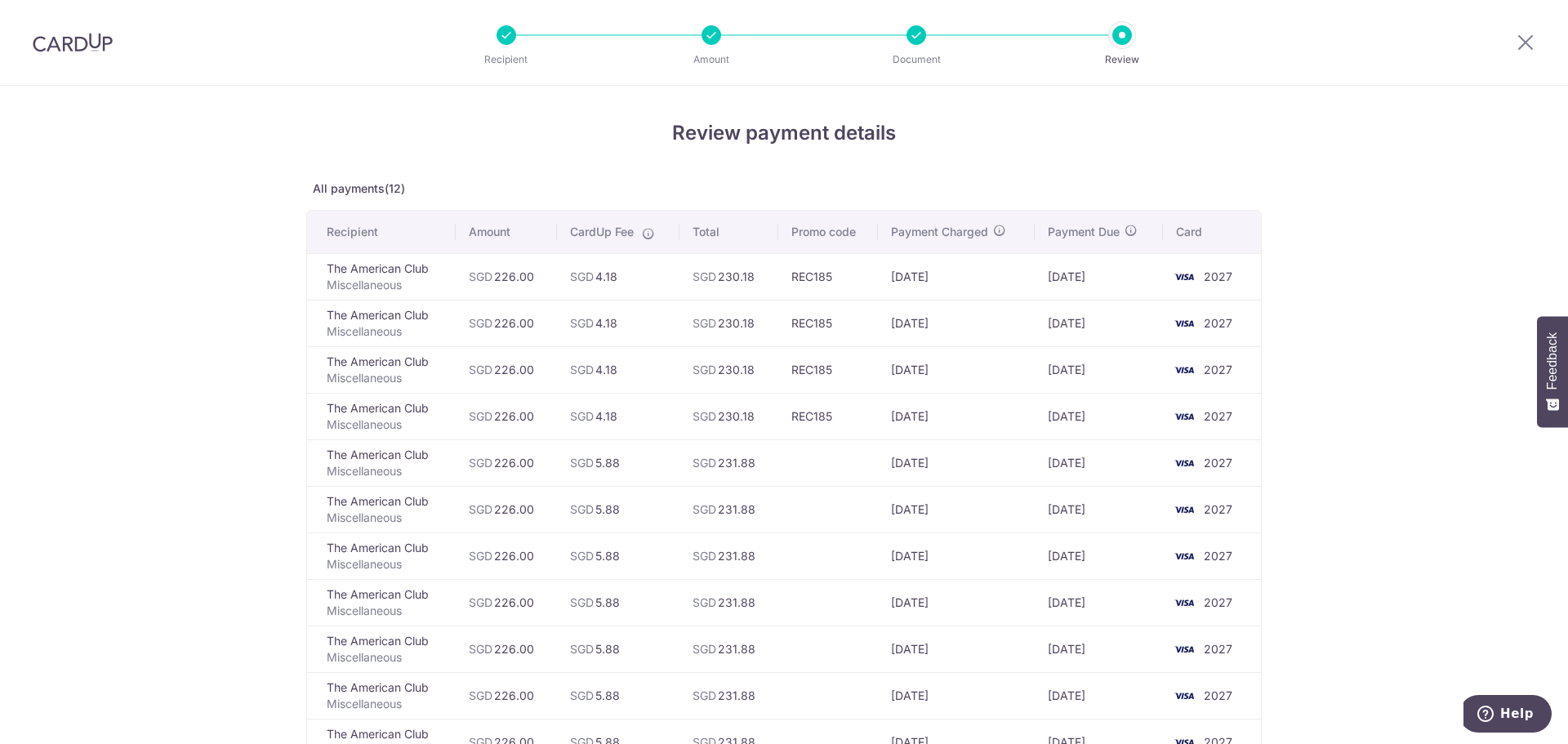
click at [1392, 513] on div "Review payment details All payments(12) Recipient Amount CardUp Fee Total Promo…" at bounding box center [784, 594] width 1568 height 1018
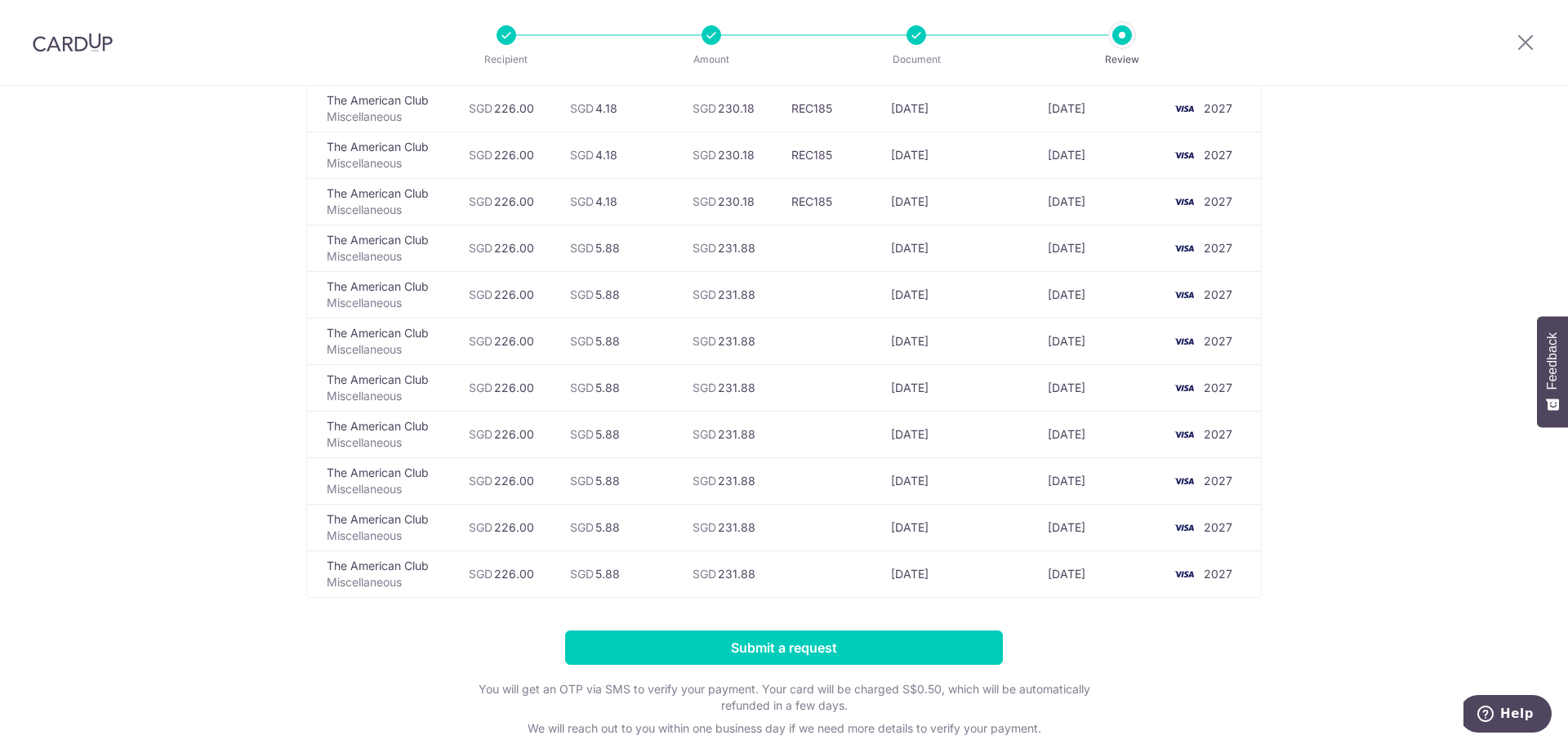
scroll to position [359, 0]
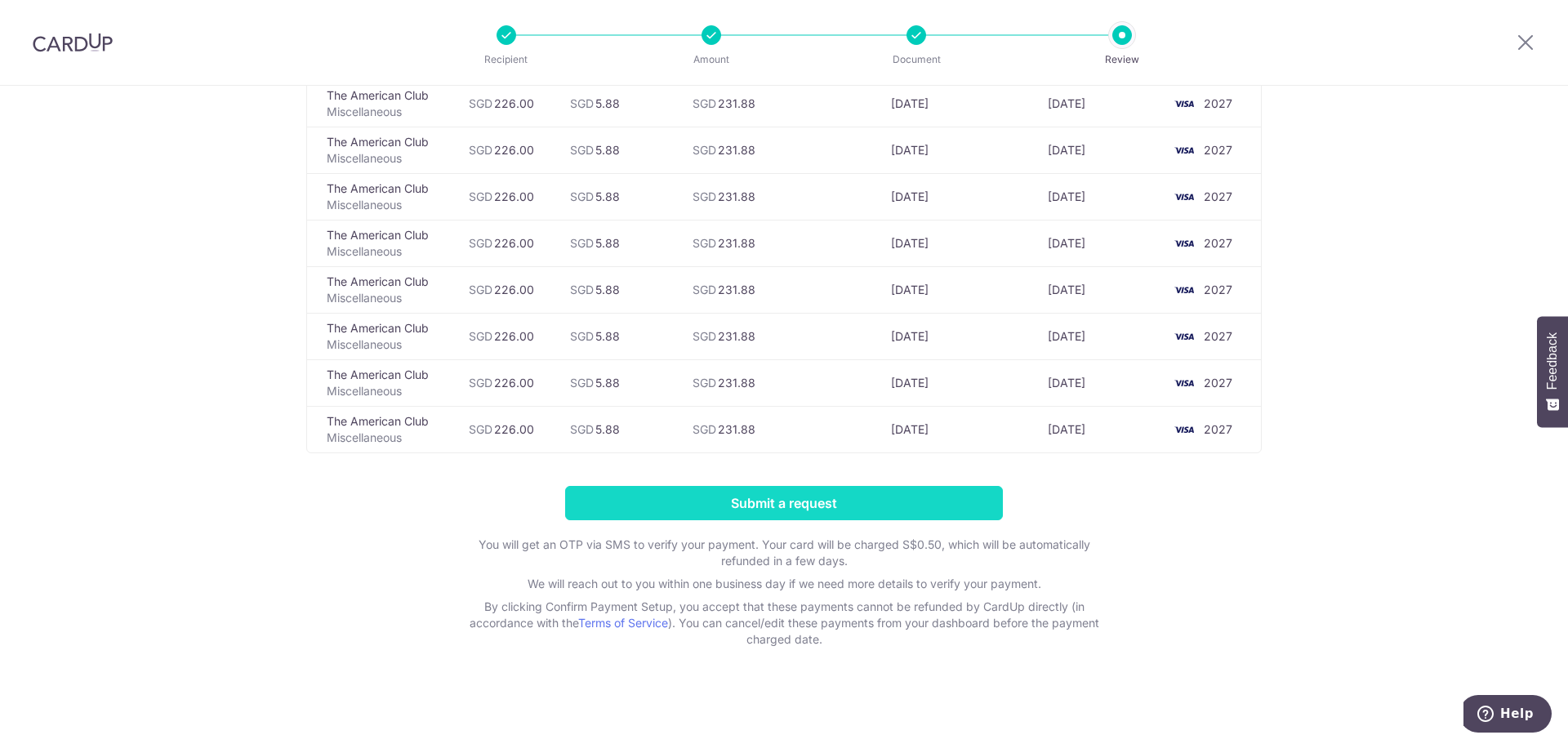
click at [769, 490] on input "Submit a request" at bounding box center [784, 503] width 438 height 34
